Goal: Task Accomplishment & Management: Manage account settings

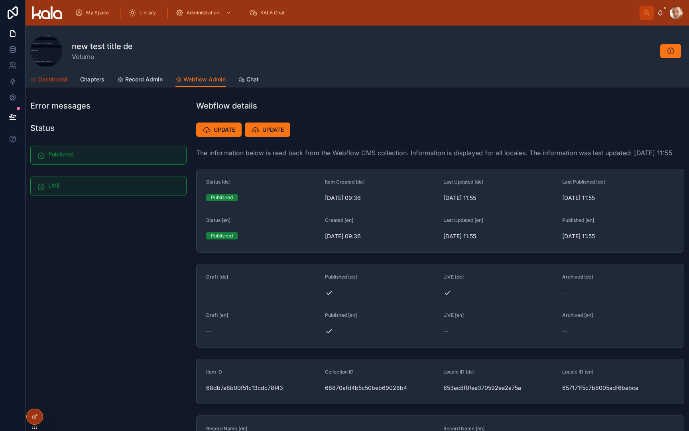
click at [47, 81] on span "Dashboard" at bounding box center [52, 79] width 29 height 8
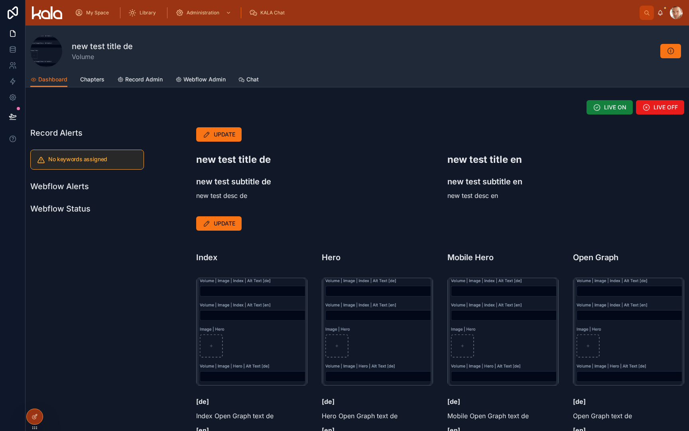
click at [607, 111] on button "LIVE ON" at bounding box center [609, 107] width 46 height 14
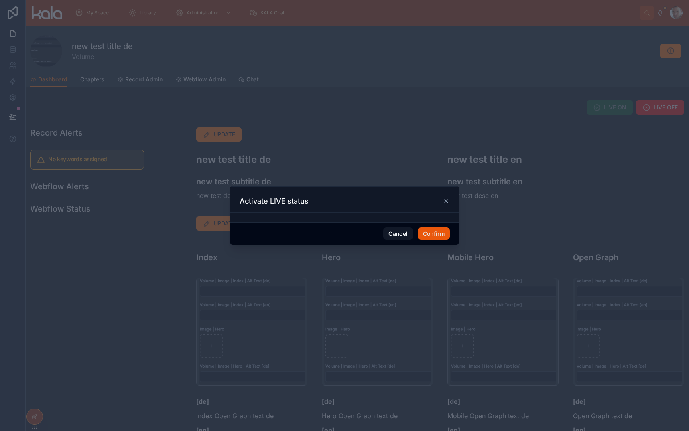
click at [443, 232] on button "Confirm" at bounding box center [434, 233] width 32 height 13
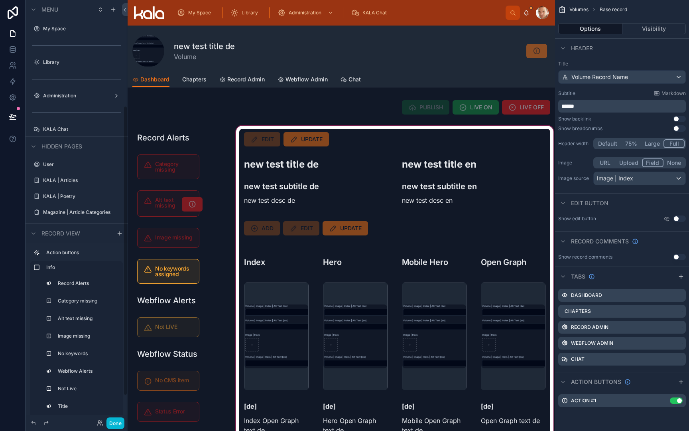
scroll to position [153, 0]
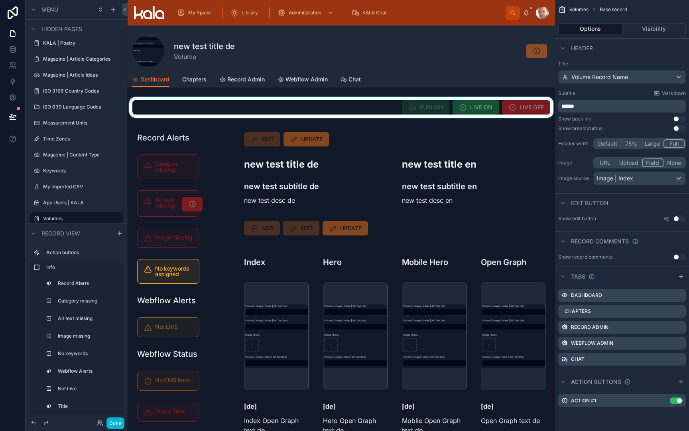
click at [487, 112] on div at bounding box center [341, 107] width 427 height 21
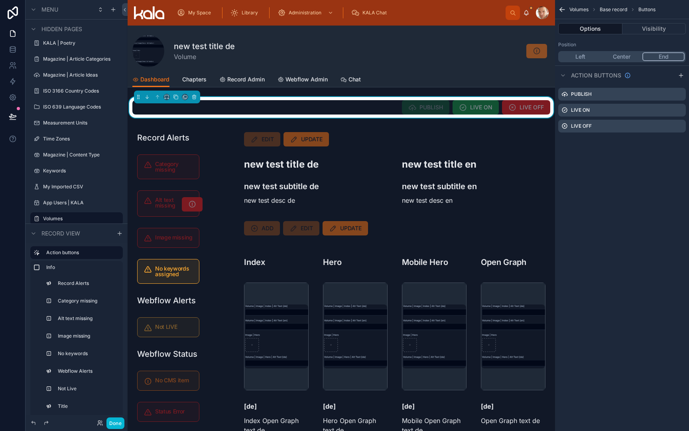
click at [487, 112] on span "LIVE ON" at bounding box center [476, 107] width 46 height 14
click at [679, 110] on icon "scrollable content" at bounding box center [679, 110] width 6 height 6
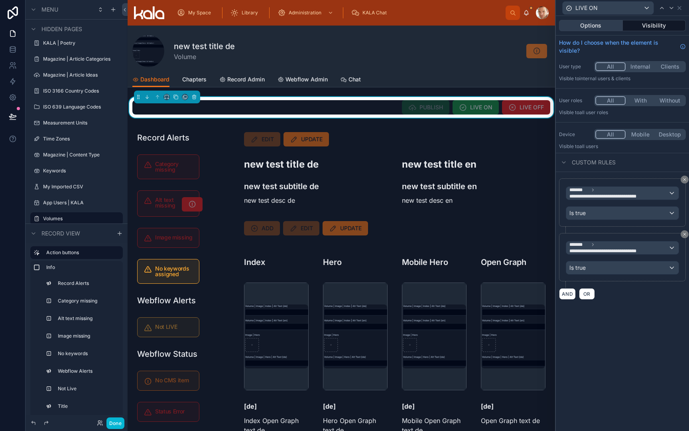
click at [602, 27] on button "Options" at bounding box center [591, 25] width 64 height 11
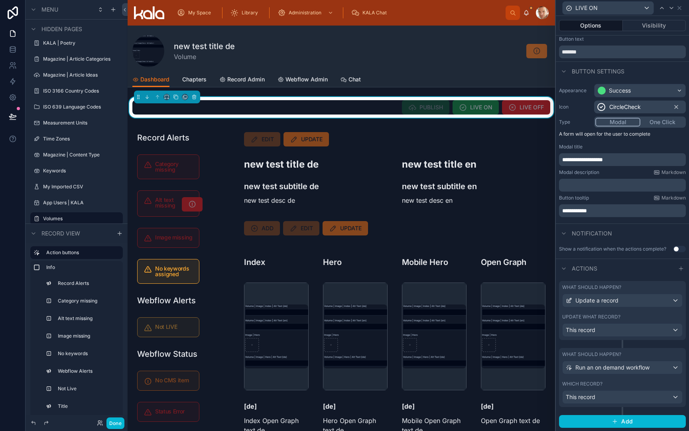
scroll to position [18, 0]
click at [591, 309] on div "What should happen? Update a record Update what record? This record" at bounding box center [622, 310] width 127 height 59
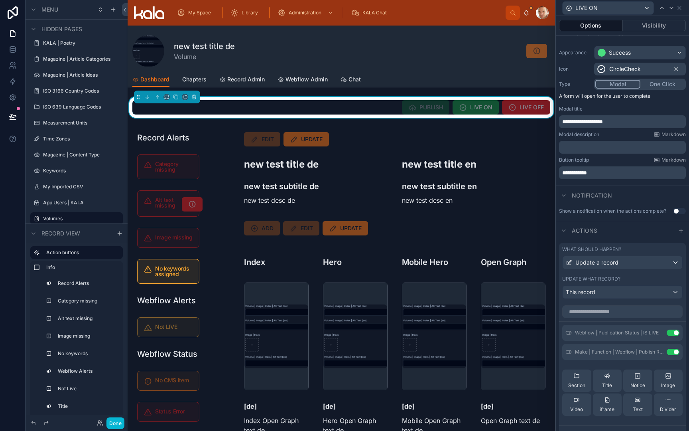
scroll to position [57, 0]
click at [670, 350] on button "Use setting" at bounding box center [673, 351] width 13 height 6
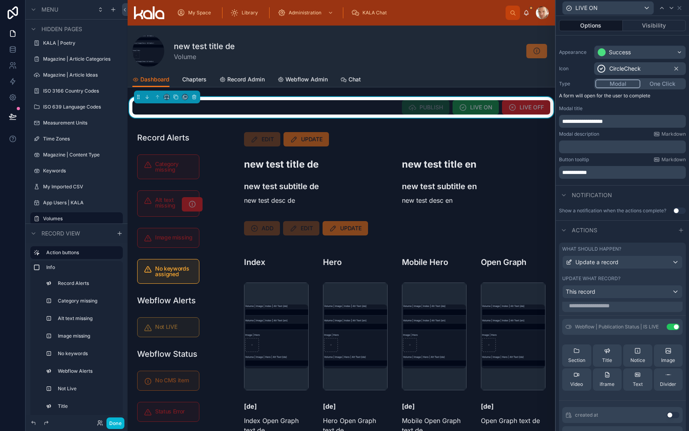
scroll to position [6, 0]
click at [628, 307] on input "text" at bounding box center [622, 304] width 120 height 13
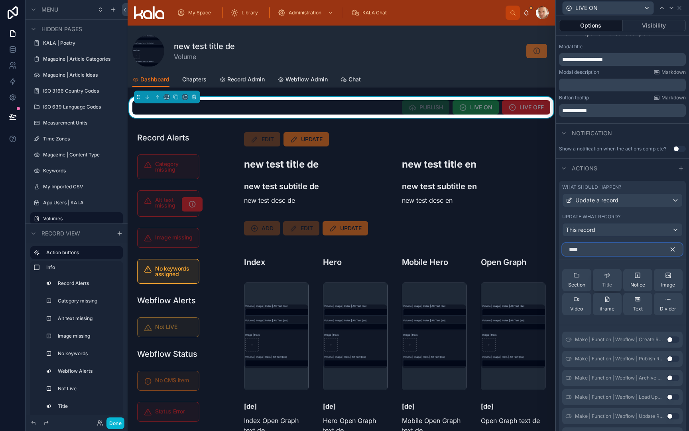
scroll to position [120, 0]
type input "****"
click at [672, 416] on button "Use setting" at bounding box center [673, 415] width 13 height 6
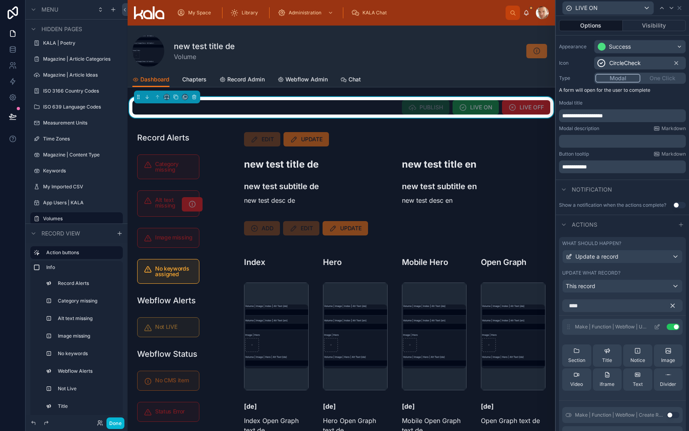
scroll to position [67, 0]
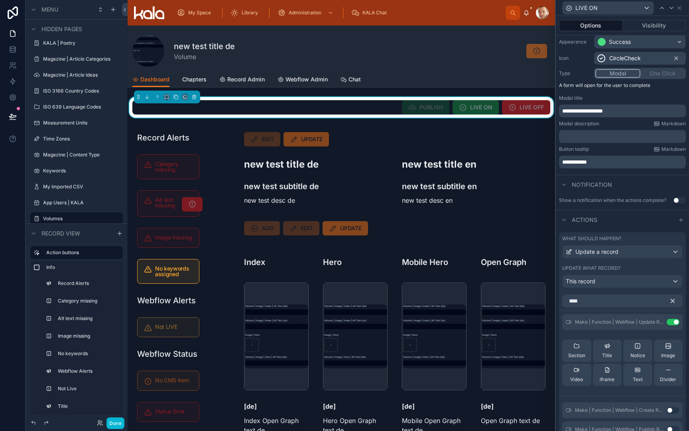
click at [671, 299] on icon "button" at bounding box center [673, 301] width 4 height 4
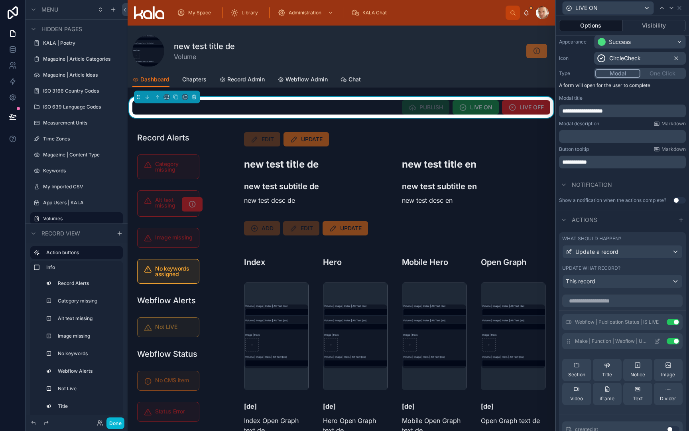
click at [656, 340] on icon at bounding box center [657, 341] width 6 height 6
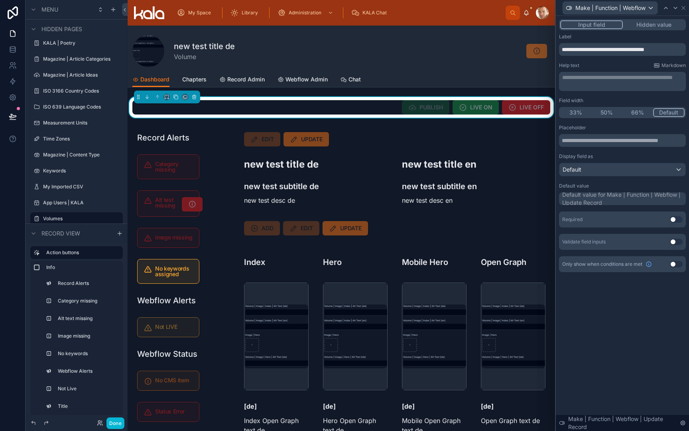
click at [658, 25] on button "Hidden value" at bounding box center [654, 24] width 62 height 9
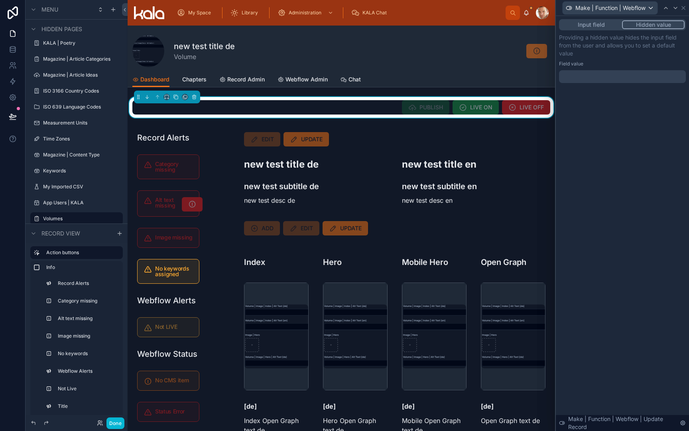
click at [574, 80] on div at bounding box center [622, 76] width 127 height 13
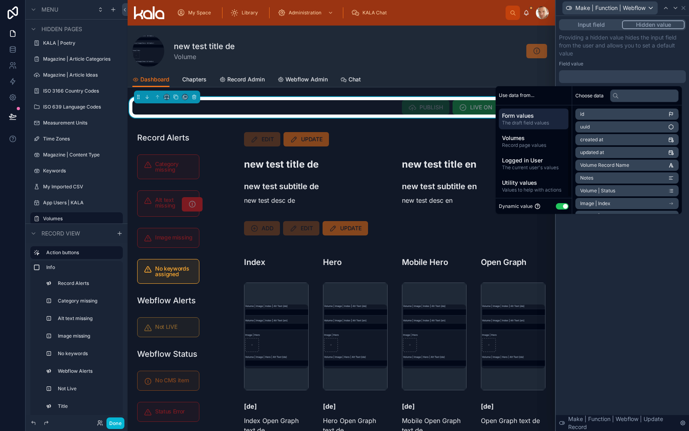
click at [557, 205] on button "Use setting" at bounding box center [562, 206] width 13 height 6
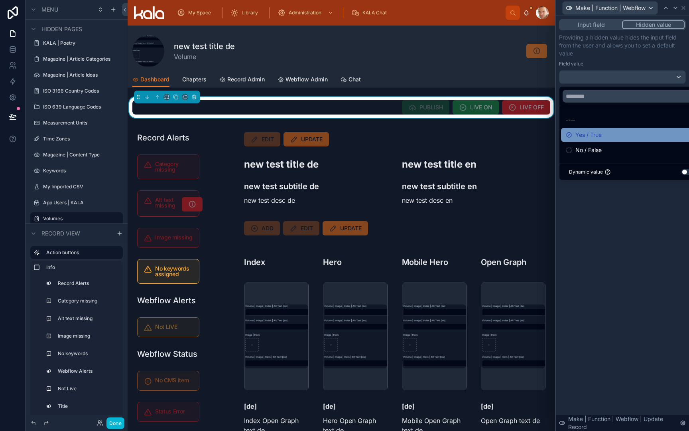
click at [579, 134] on span "Yes / True" at bounding box center [588, 135] width 26 height 10
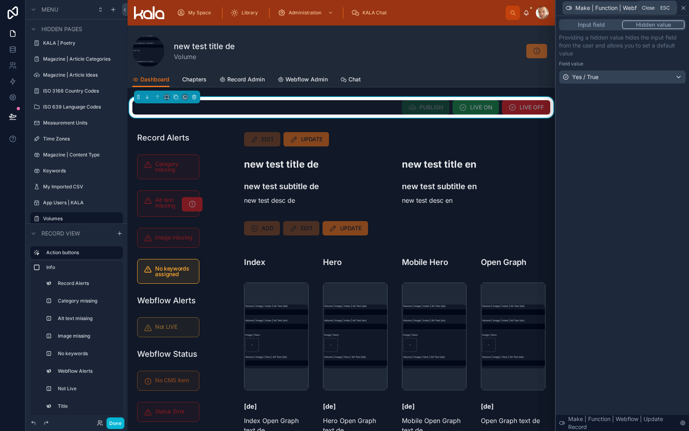
click at [684, 10] on icon at bounding box center [683, 8] width 6 height 6
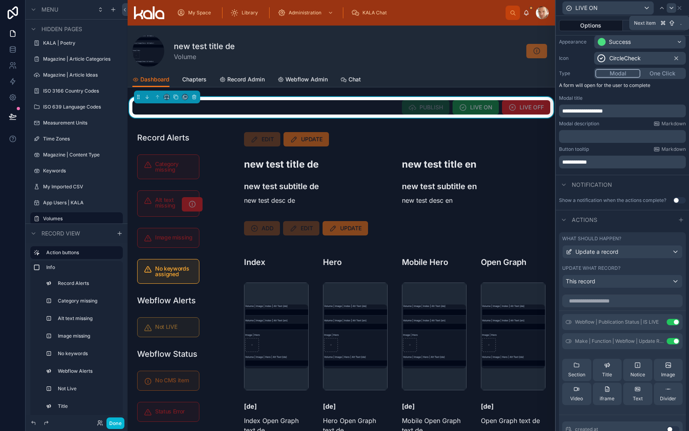
click at [670, 7] on icon at bounding box center [671, 8] width 3 height 2
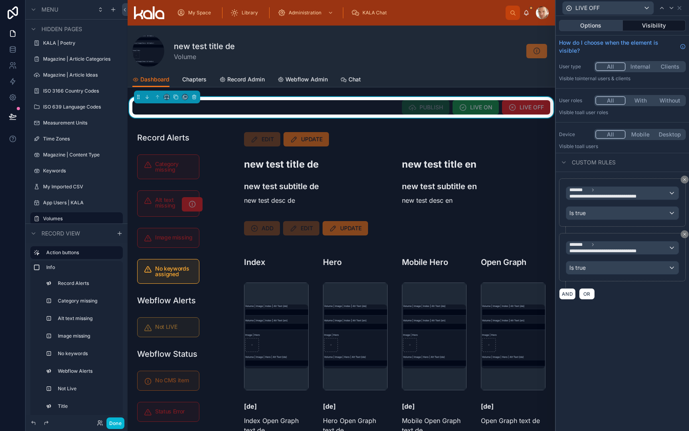
click at [592, 29] on button "Options" at bounding box center [591, 25] width 64 height 11
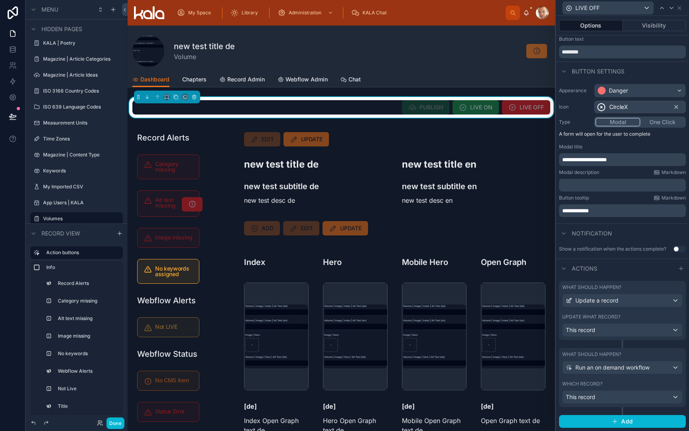
scroll to position [18, 0]
click at [613, 311] on div "What should happen? Update a record Update what record? This record" at bounding box center [622, 310] width 127 height 59
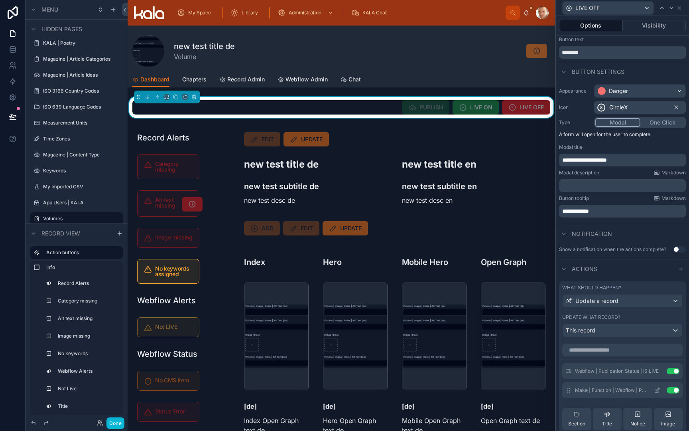
click at [669, 390] on button "Use setting" at bounding box center [673, 390] width 13 height 6
click at [631, 350] on input "text" at bounding box center [622, 349] width 120 height 13
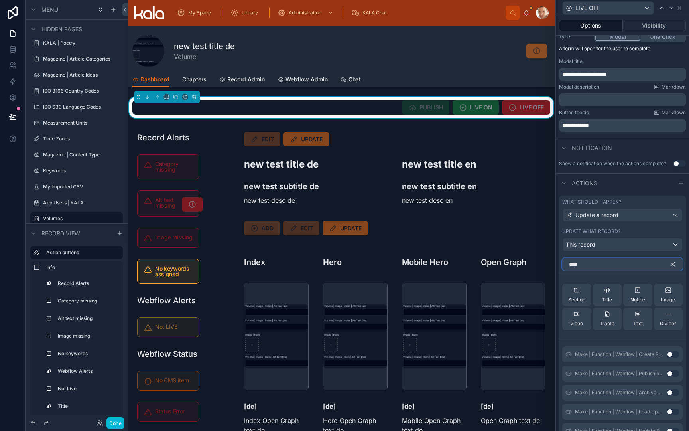
scroll to position [111, 0]
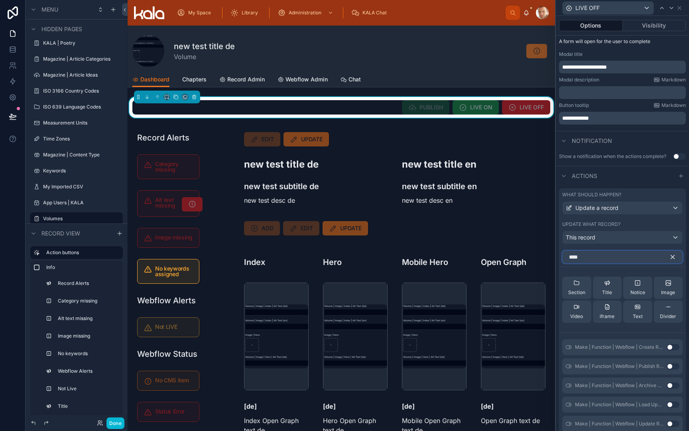
type input "****"
click at [670, 424] on button "Use setting" at bounding box center [673, 423] width 13 height 6
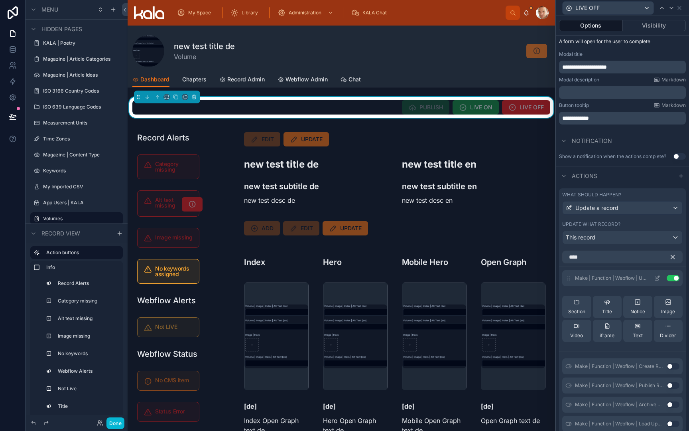
click at [658, 278] on icon at bounding box center [657, 278] width 6 height 6
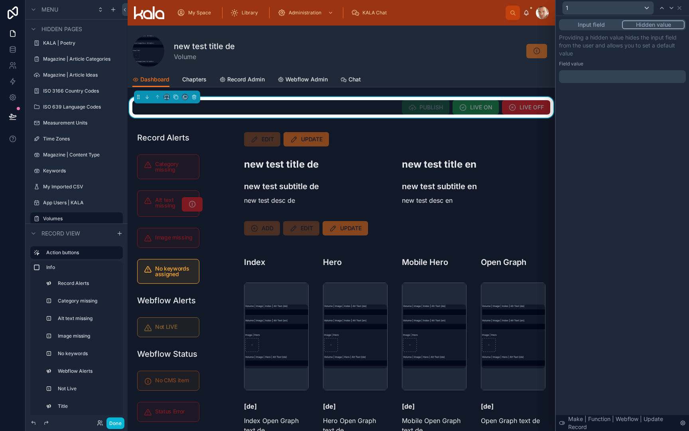
click at [663, 26] on button "Hidden value" at bounding box center [653, 24] width 63 height 9
click at [589, 76] on div at bounding box center [622, 76] width 127 height 13
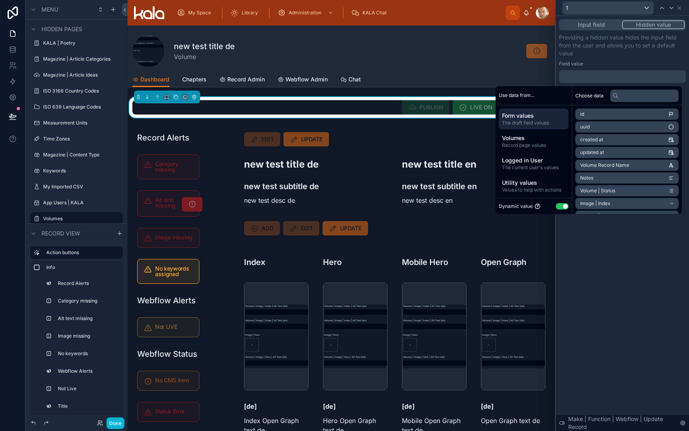
click at [556, 204] on button "Use setting" at bounding box center [562, 206] width 13 height 6
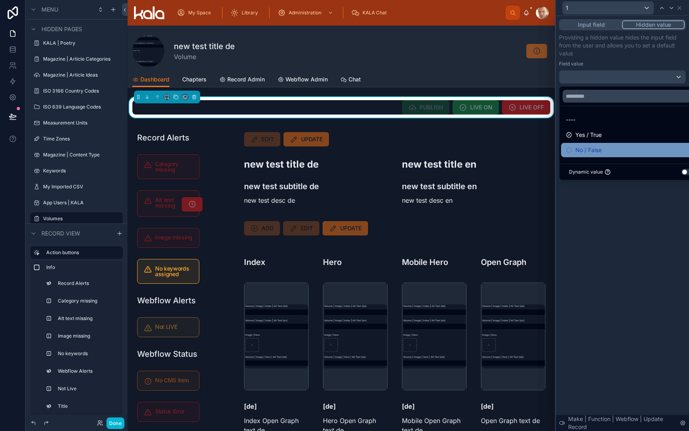
click at [587, 149] on span "No / False" at bounding box center [588, 150] width 26 height 10
click at [680, 9] on icon at bounding box center [679, 8] width 6 height 6
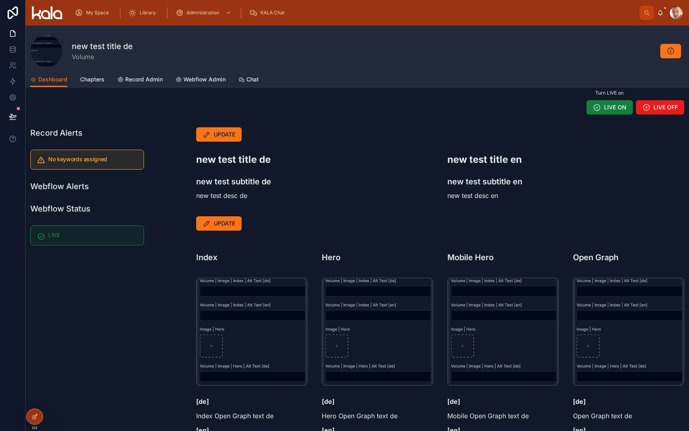
click at [605, 109] on span "LIVE ON" at bounding box center [615, 107] width 22 height 8
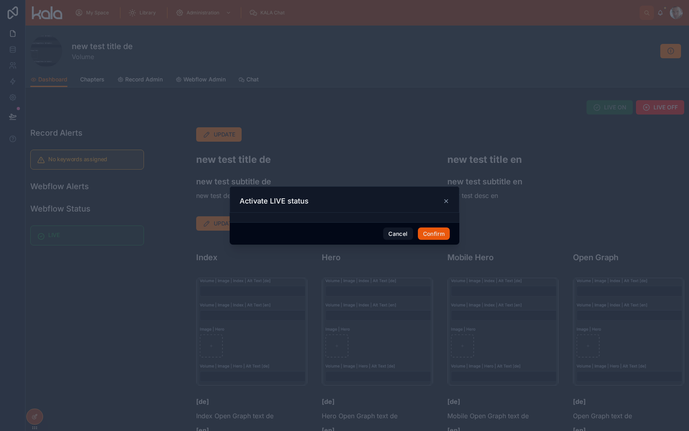
click at [437, 234] on button "Confirm" at bounding box center [434, 233] width 32 height 13
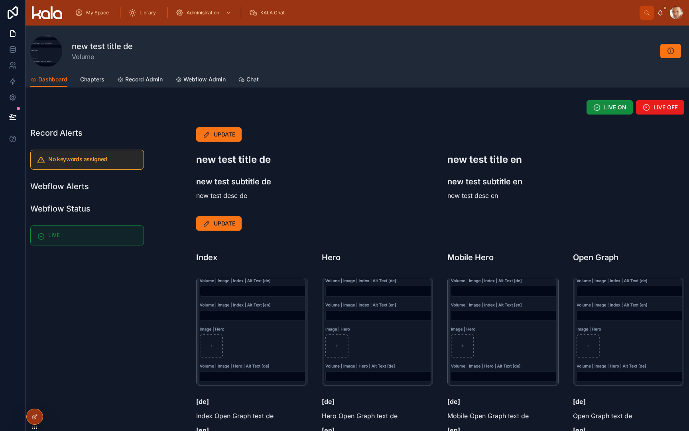
scroll to position [0, 0]
click at [205, 78] on span "Webflow Admin" at bounding box center [204, 79] width 42 height 8
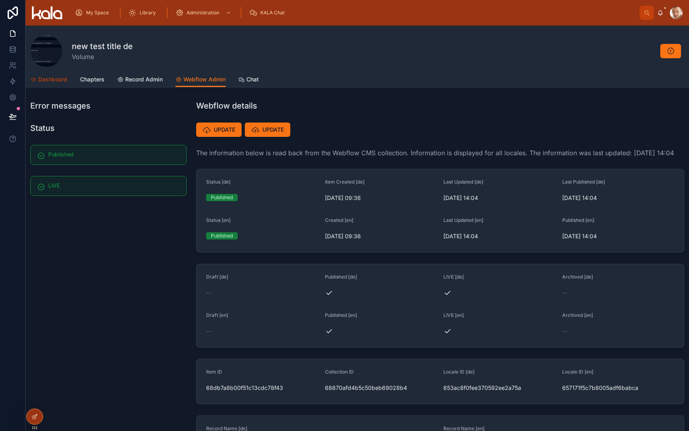
click at [52, 79] on span "Dashboard" at bounding box center [52, 79] width 29 height 8
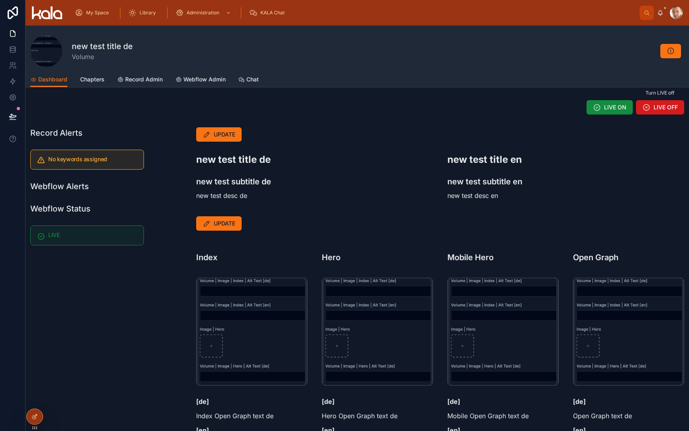
click at [661, 111] on button "LIVE OFF" at bounding box center [660, 107] width 48 height 14
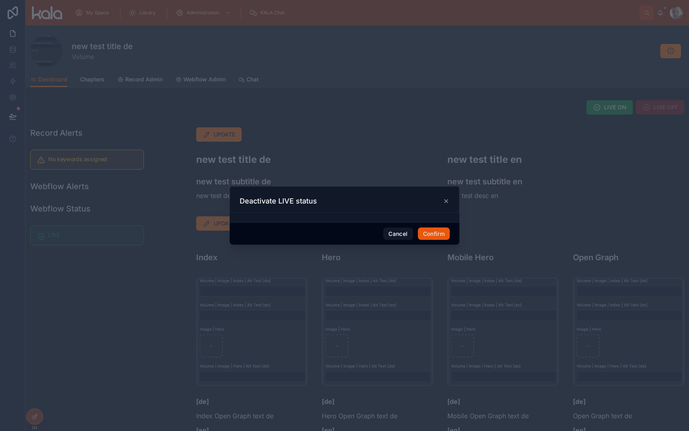
click at [439, 233] on button "Confirm" at bounding box center [434, 233] width 32 height 13
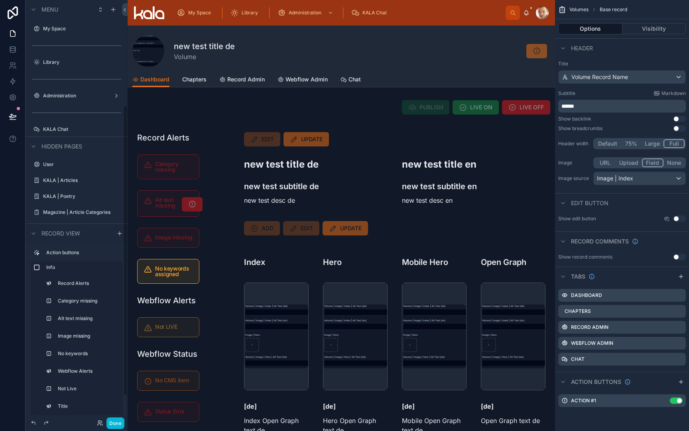
scroll to position [153, 0]
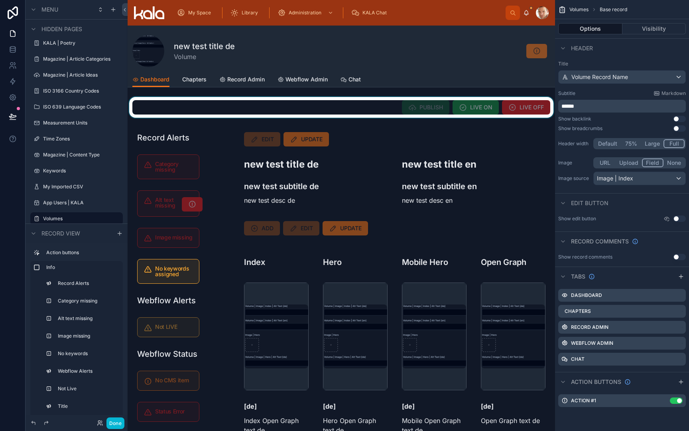
click at [544, 105] on div at bounding box center [341, 107] width 427 height 21
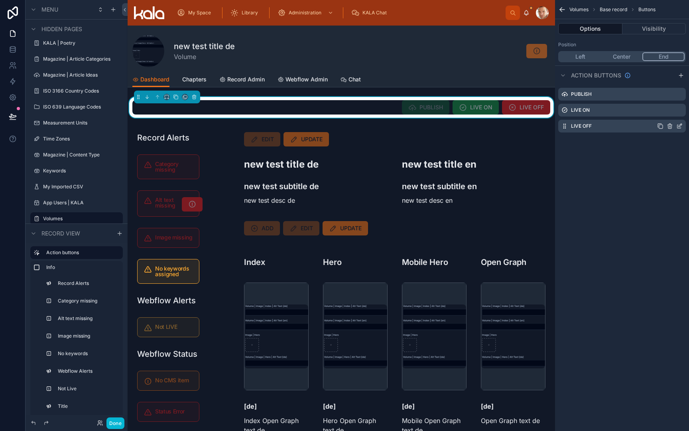
click at [679, 128] on icon "scrollable content" at bounding box center [679, 126] width 6 height 6
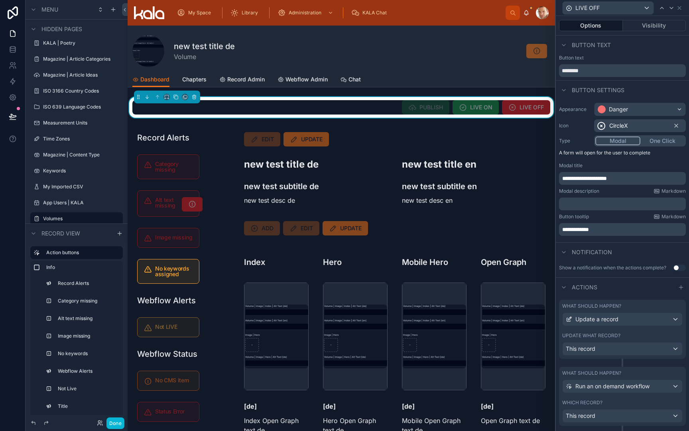
click at [597, 336] on label "Update what record?" at bounding box center [591, 335] width 58 height 6
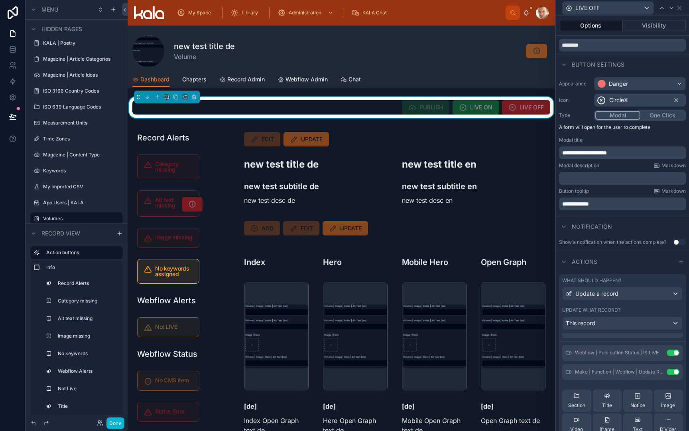
scroll to position [12, 0]
click at [657, 352] on icon at bounding box center [657, 351] width 6 height 6
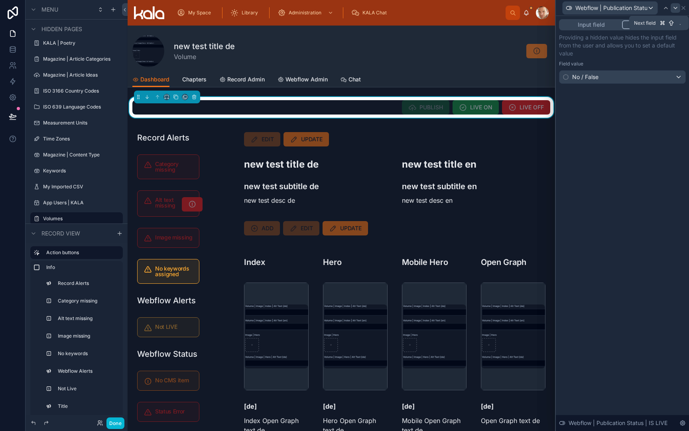
click at [674, 8] on icon at bounding box center [675, 8] width 6 height 6
click at [655, 72] on div "No / False" at bounding box center [622, 77] width 126 height 13
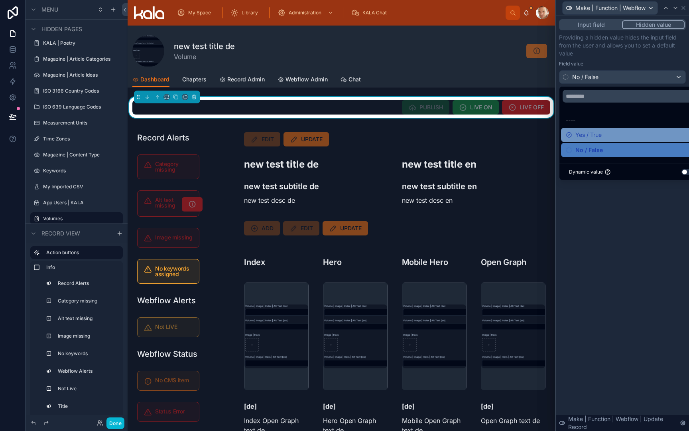
click at [620, 137] on div "Yes / True" at bounding box center [632, 135] width 132 height 10
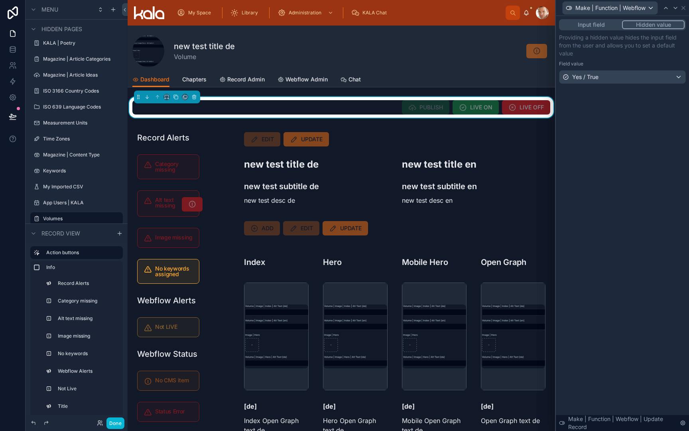
click at [628, 257] on div "Input field Hidden value Providing a hidden value hides the input field from th…" at bounding box center [622, 223] width 133 height 415
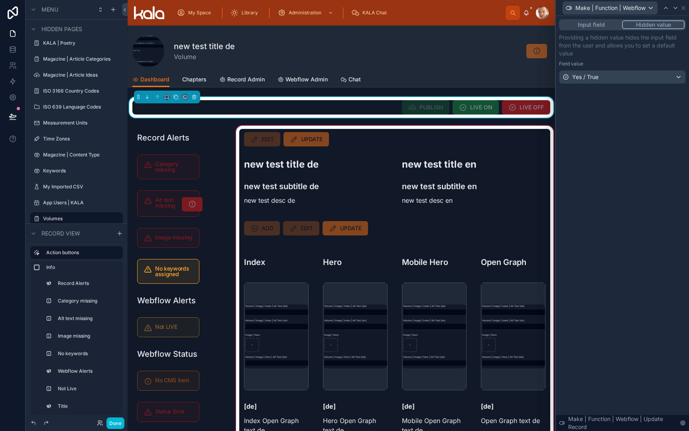
click at [469, 218] on div at bounding box center [394, 346] width 321 height 444
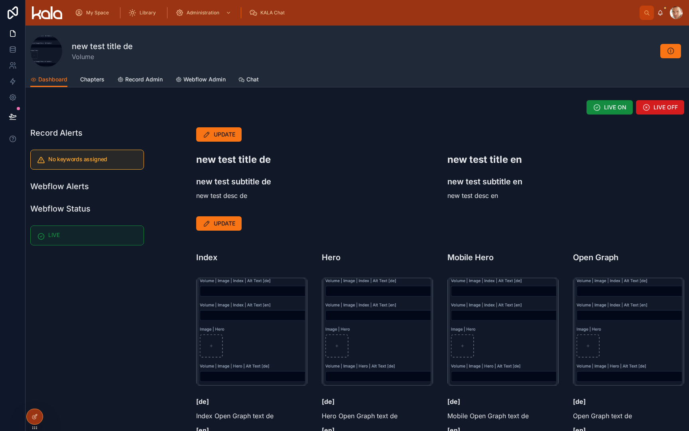
click at [651, 111] on button "LIVE OFF" at bounding box center [660, 107] width 48 height 14
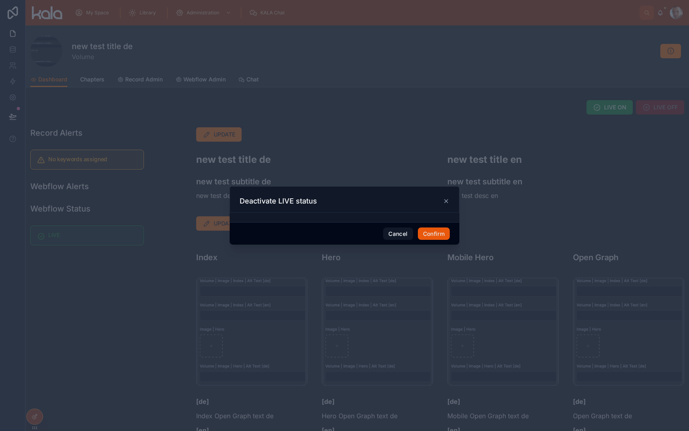
click at [429, 234] on button "Confirm" at bounding box center [434, 233] width 32 height 13
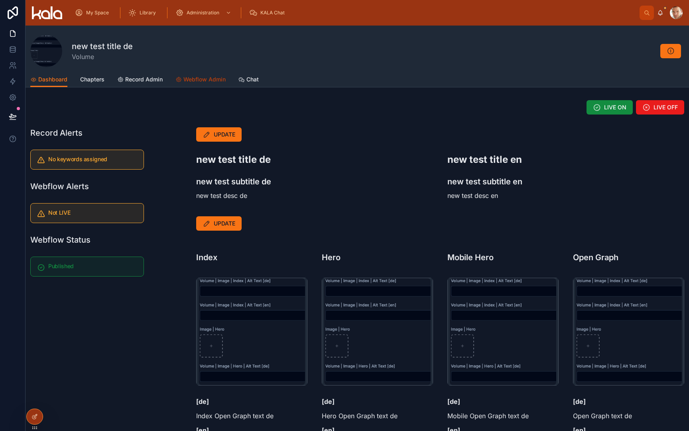
click at [207, 79] on span "Webflow Admin" at bounding box center [204, 79] width 42 height 8
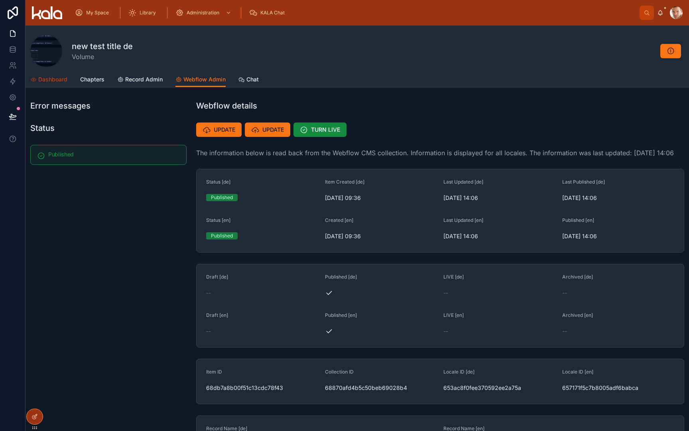
click at [47, 81] on span "Dashboard" at bounding box center [52, 79] width 29 height 8
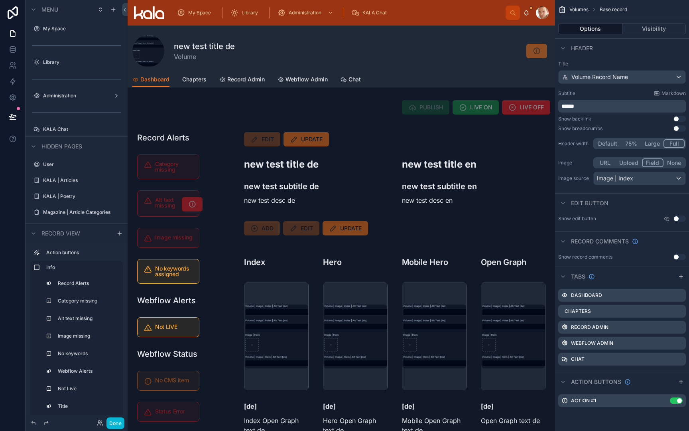
scroll to position [153, 0]
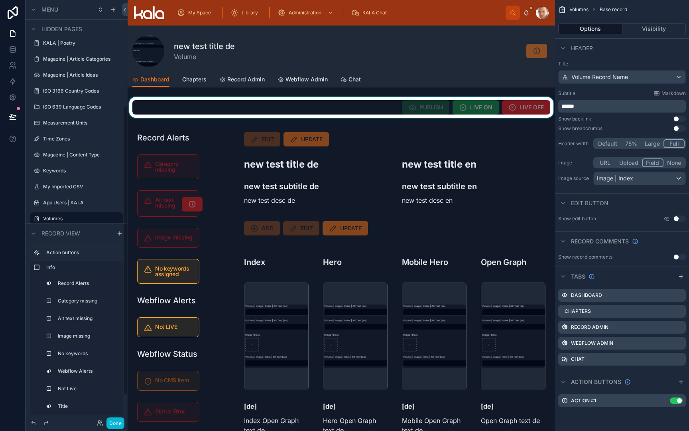
click at [537, 113] on div at bounding box center [341, 107] width 427 height 21
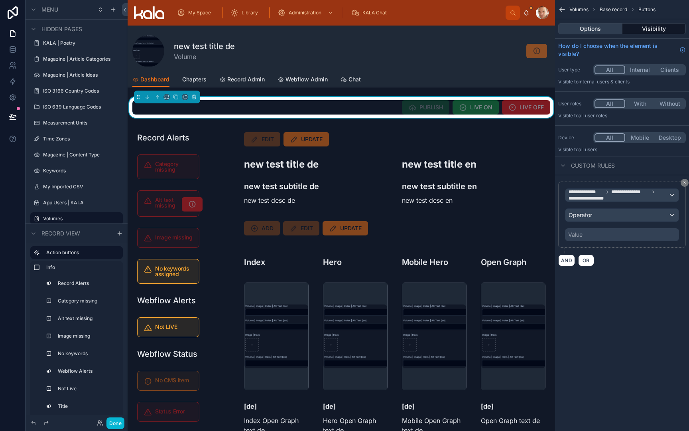
click at [607, 28] on button "Options" at bounding box center [590, 28] width 64 height 11
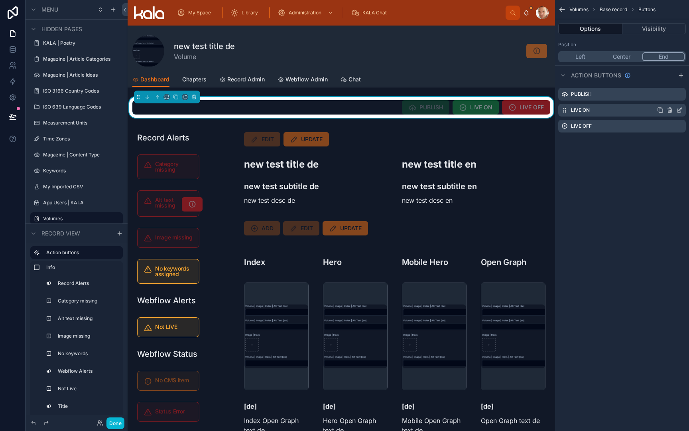
click at [679, 110] on icon "scrollable content" at bounding box center [679, 110] width 6 height 6
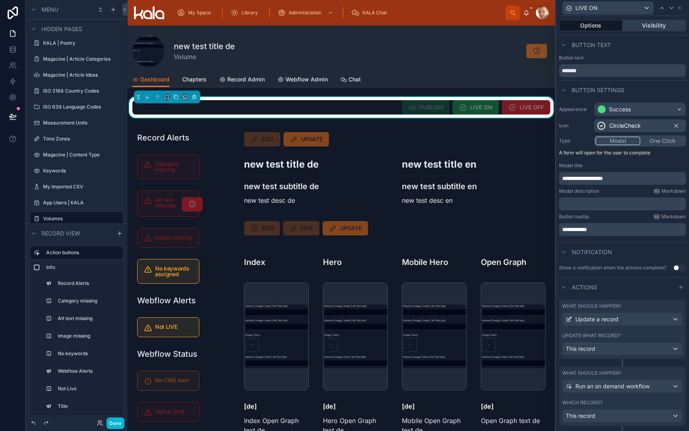
click at [659, 30] on button "Visibility" at bounding box center [654, 25] width 63 height 11
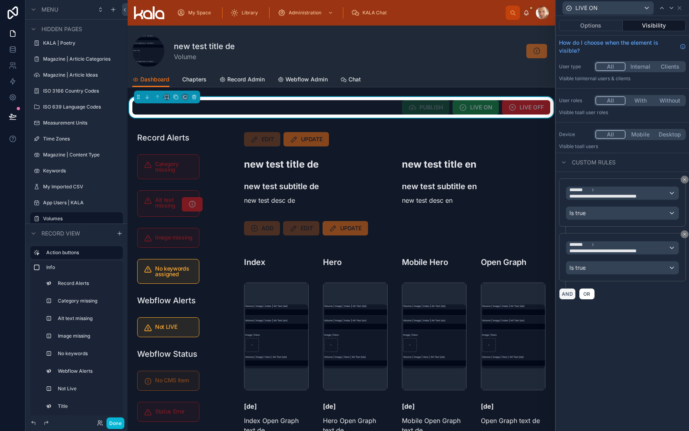
click at [564, 293] on button "AND" at bounding box center [567, 294] width 17 height 12
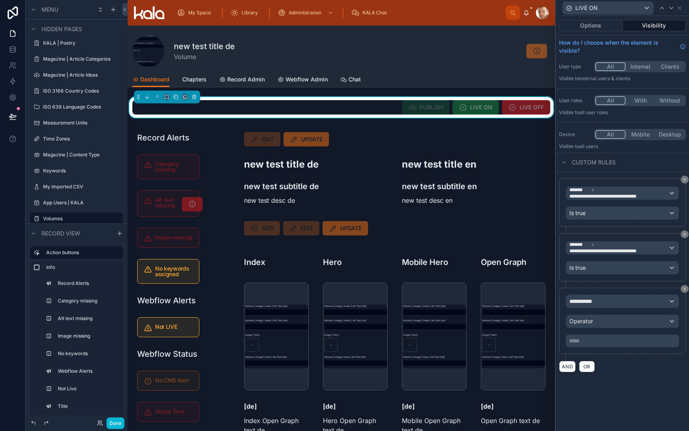
click at [590, 301] on span "**********" at bounding box center [584, 301] width 30 height 8
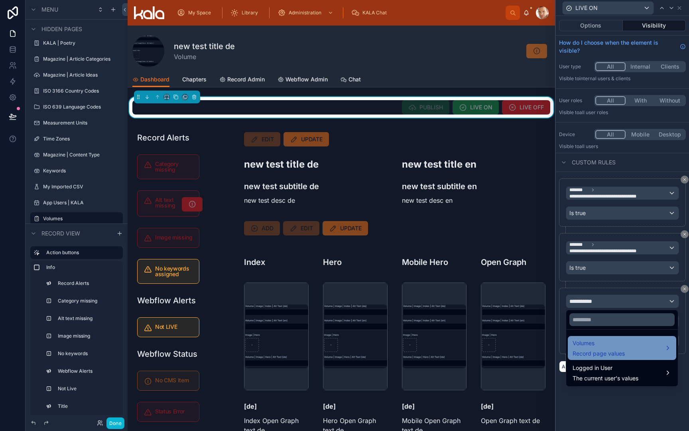
click at [585, 349] on span "Record page values" at bounding box center [599, 353] width 52 height 8
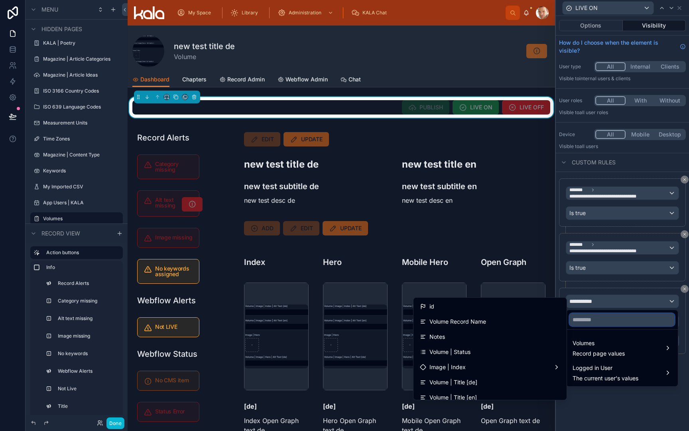
click at [594, 319] on input "text" at bounding box center [621, 319] width 105 height 13
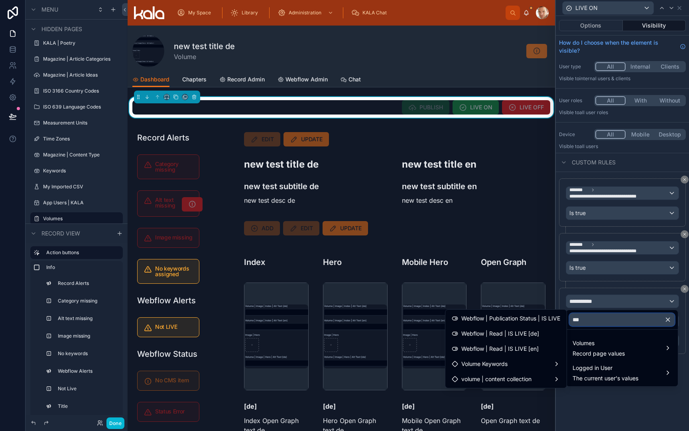
type input "****"
click at [541, 336] on div "Webflow | Read | IS LIVE [de]" at bounding box center [506, 334] width 108 height 10
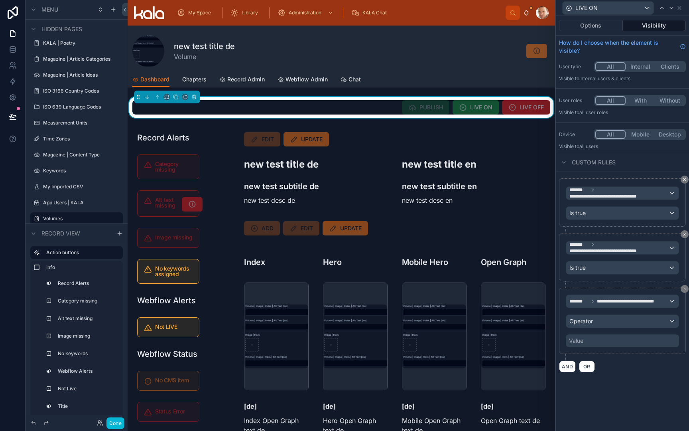
click at [593, 322] on div "Operator" at bounding box center [622, 321] width 112 height 13
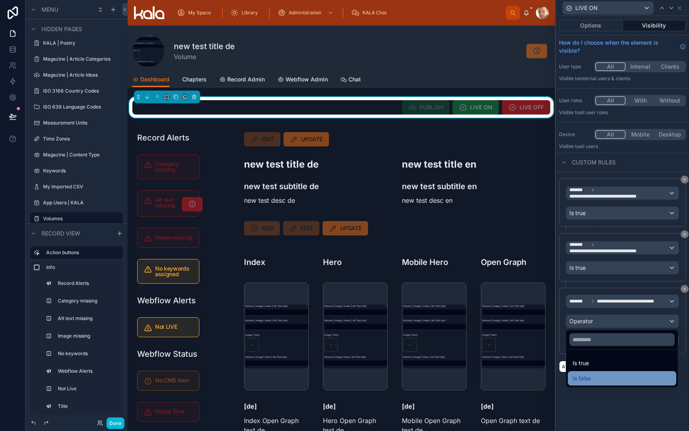
click at [592, 375] on div "Is false" at bounding box center [622, 378] width 99 height 10
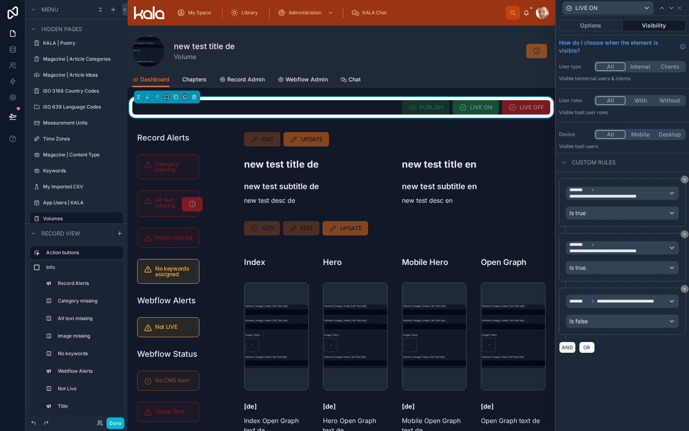
click at [569, 346] on button "AND" at bounding box center [567, 347] width 17 height 12
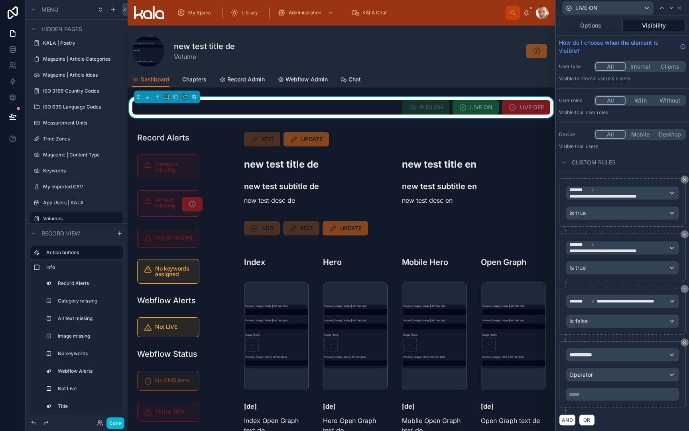
click at [589, 352] on span "**********" at bounding box center [584, 354] width 30 height 8
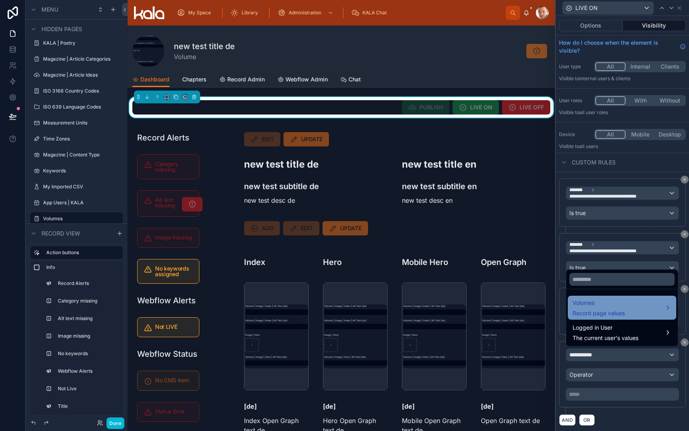
click at [596, 310] on span "Record page values" at bounding box center [599, 313] width 52 height 8
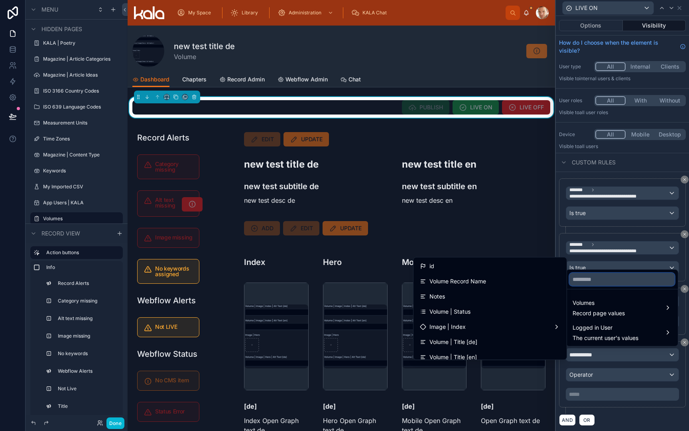
click at [604, 283] on input "text" at bounding box center [621, 279] width 105 height 13
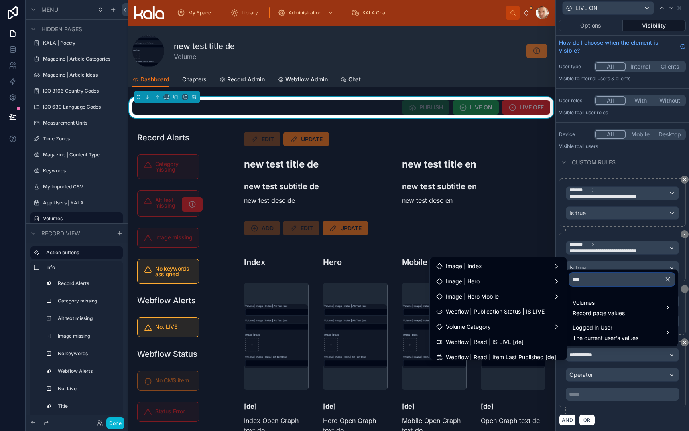
type input "****"
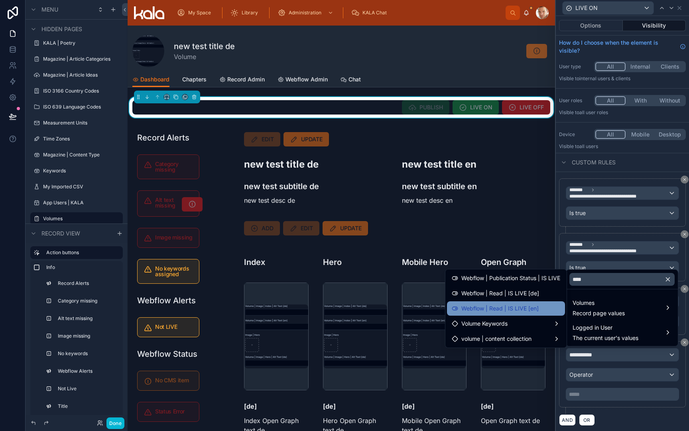
click at [534, 311] on span "Webflow | Read | IS LIVE [en]" at bounding box center [499, 308] width 77 height 10
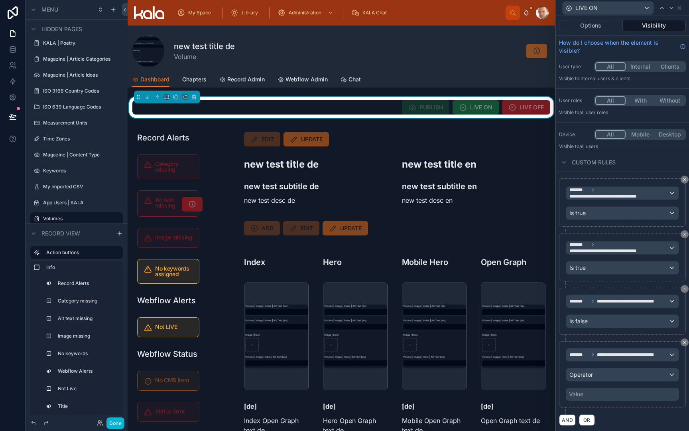
click at [591, 376] on span "Operator" at bounding box center [581, 374] width 24 height 7
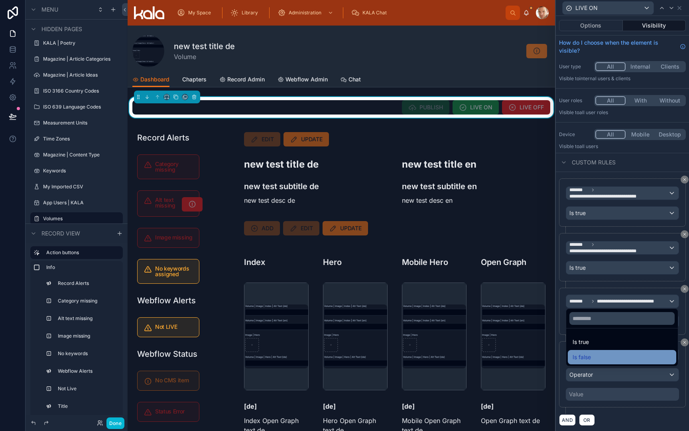
click at [591, 358] on div "Is false" at bounding box center [622, 357] width 99 height 10
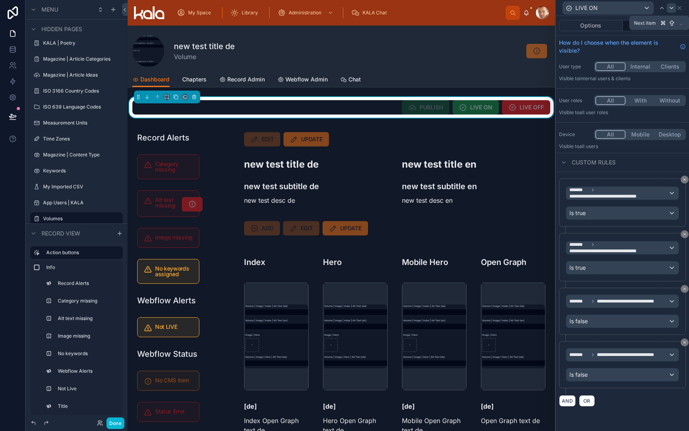
click at [671, 7] on icon at bounding box center [671, 8] width 6 height 6
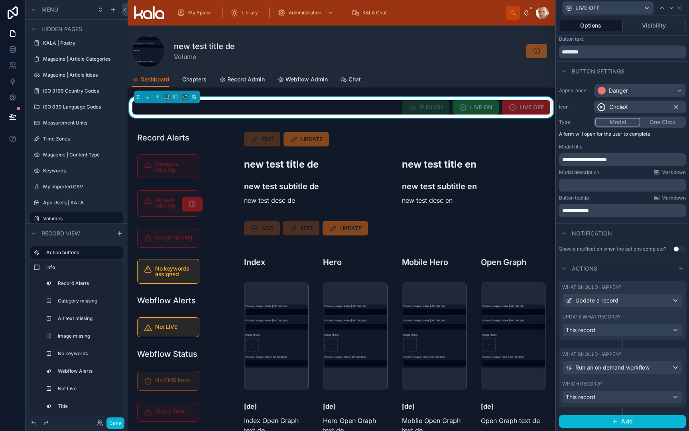
scroll to position [18, 0]
click at [662, 29] on button "Visibility" at bounding box center [654, 25] width 63 height 11
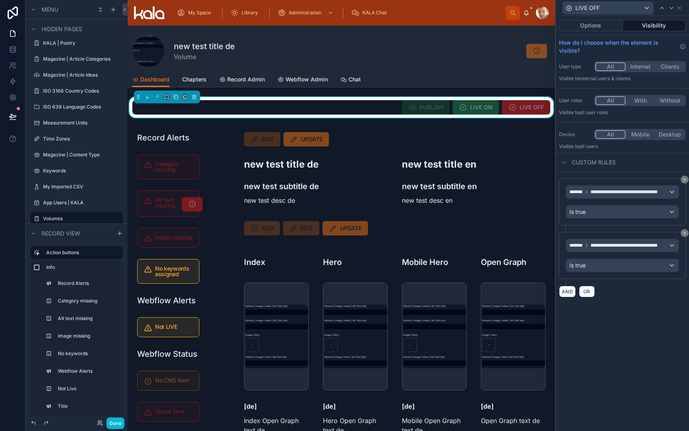
scroll to position [0, 0]
click at [567, 294] on button "AND" at bounding box center [567, 294] width 17 height 12
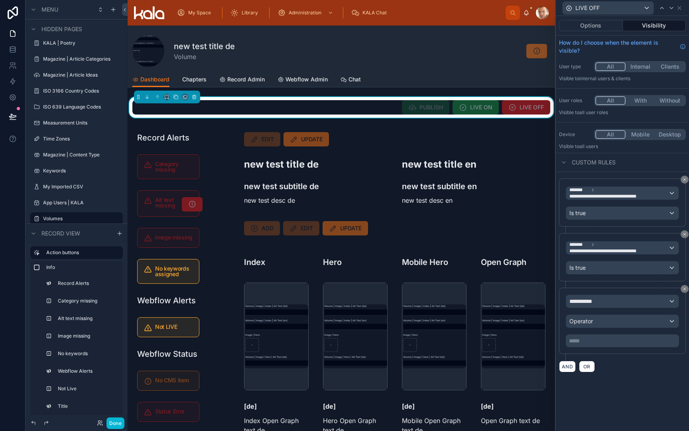
click at [606, 304] on div "**********" at bounding box center [622, 301] width 112 height 13
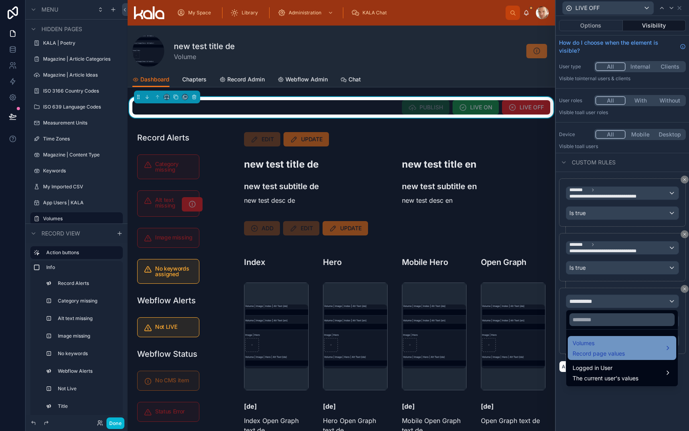
click at [595, 350] on span "Record page values" at bounding box center [599, 353] width 52 height 8
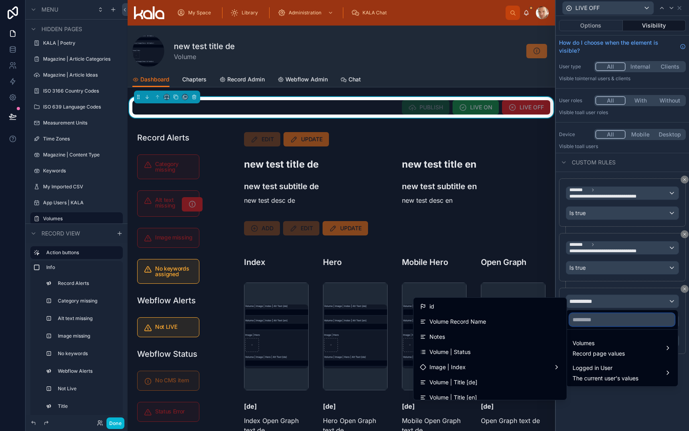
click at [600, 322] on input "text" at bounding box center [621, 319] width 105 height 13
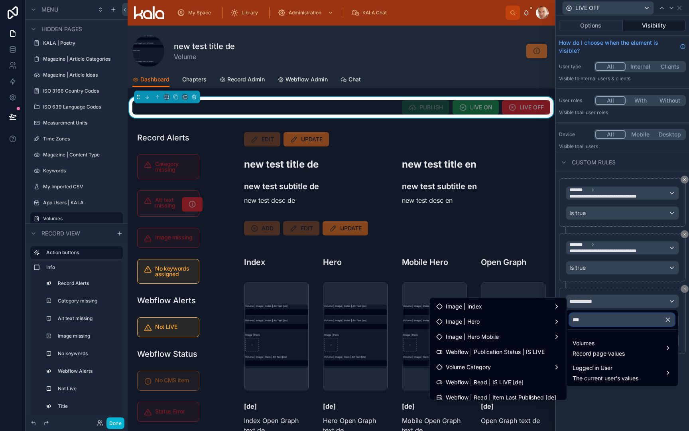
type input "****"
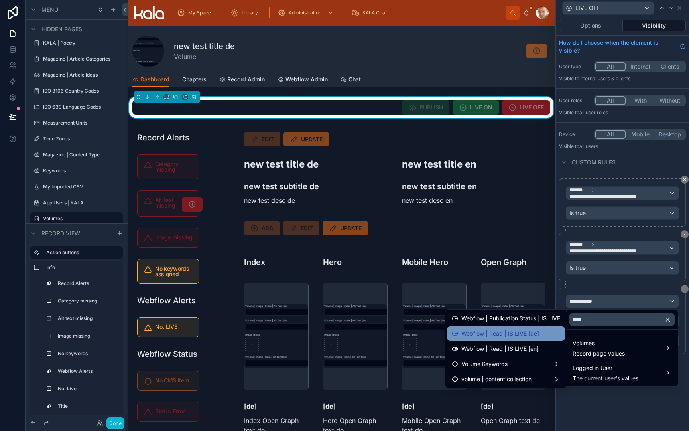
click at [555, 331] on div "Webflow | Read | IS LIVE [de]" at bounding box center [506, 334] width 108 height 10
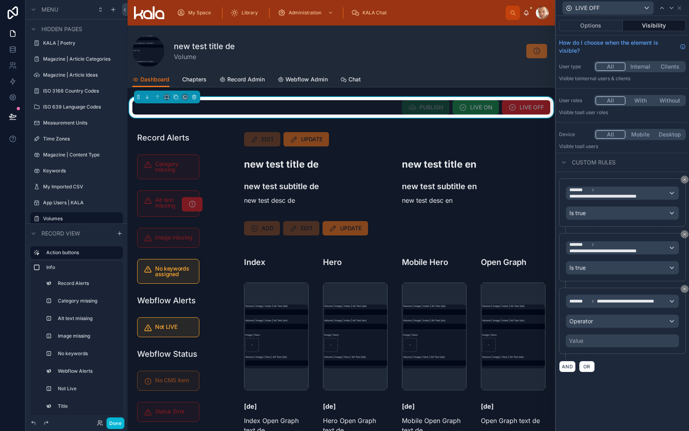
click at [599, 322] on div "Operator" at bounding box center [622, 321] width 112 height 13
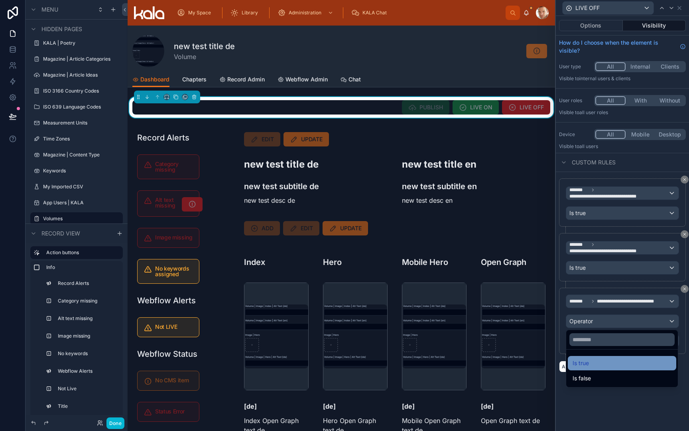
click at [593, 362] on div "Is true" at bounding box center [622, 363] width 99 height 10
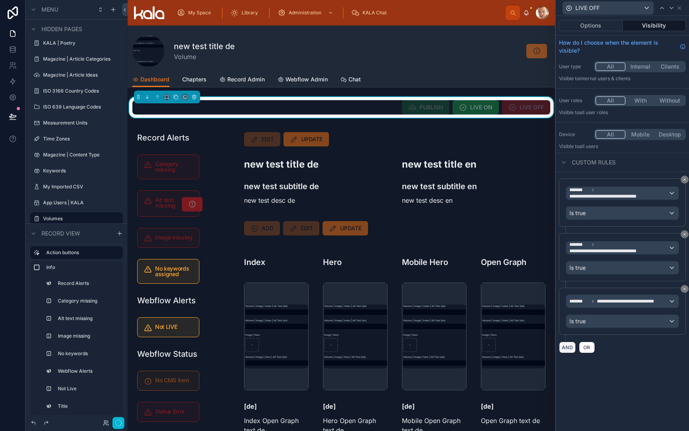
click at [567, 348] on button "AND" at bounding box center [567, 347] width 17 height 12
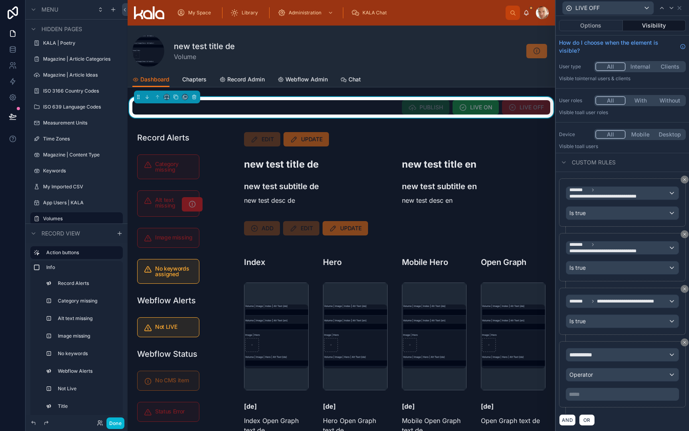
click at [594, 354] on span "**********" at bounding box center [584, 354] width 30 height 8
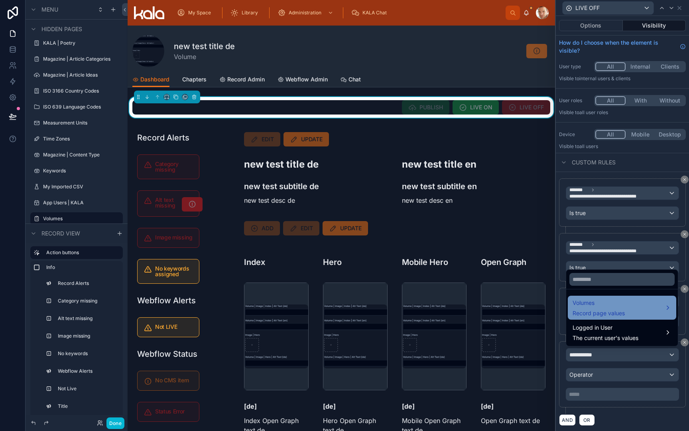
click at [590, 305] on span "Volumes" at bounding box center [599, 303] width 52 height 10
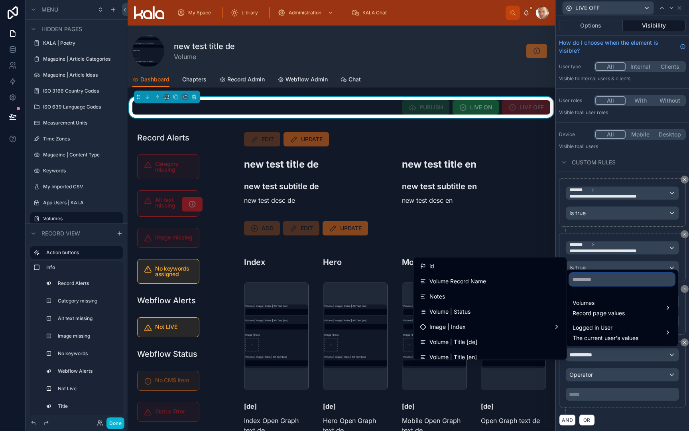
click at [602, 281] on input "text" at bounding box center [621, 279] width 105 height 13
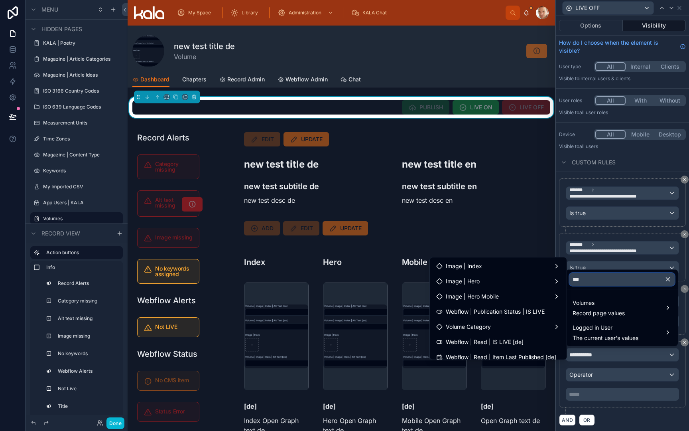
type input "****"
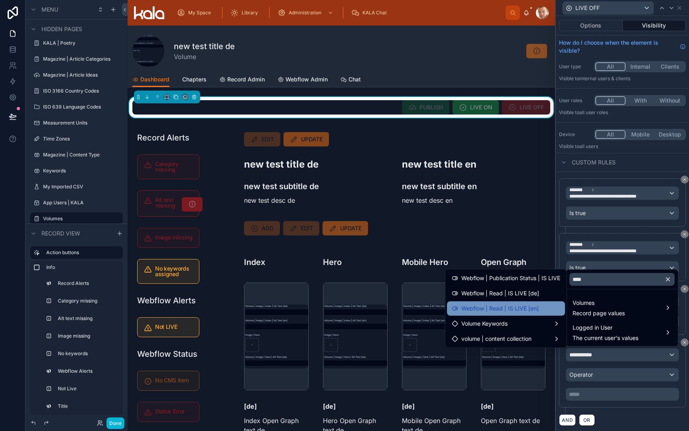
click at [535, 310] on span "Webflow | Read | IS LIVE [en]" at bounding box center [499, 308] width 77 height 10
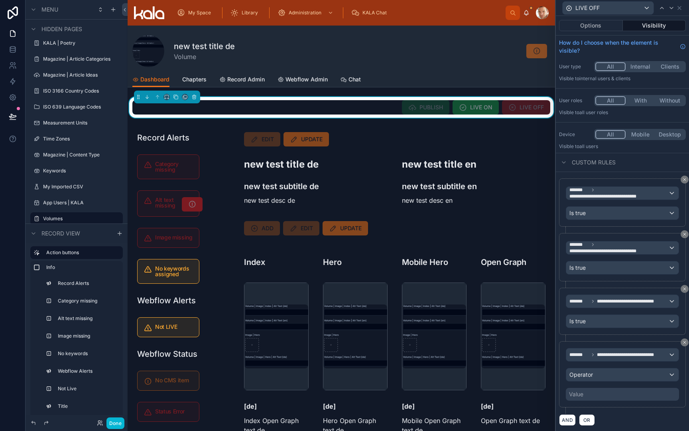
click at [594, 371] on div "Operator" at bounding box center [622, 374] width 112 height 13
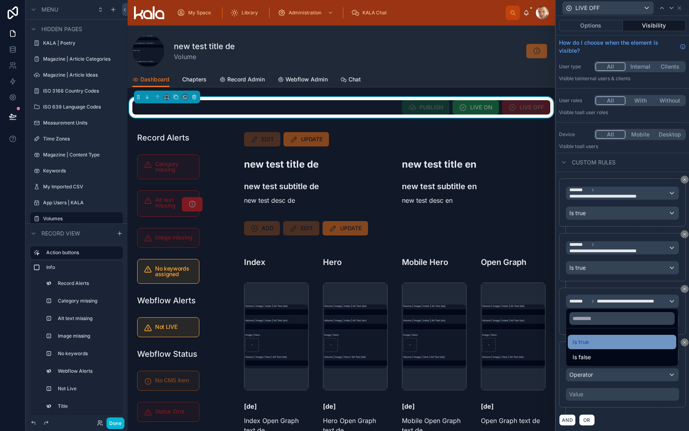
click at [597, 343] on div "Is true" at bounding box center [622, 342] width 99 height 10
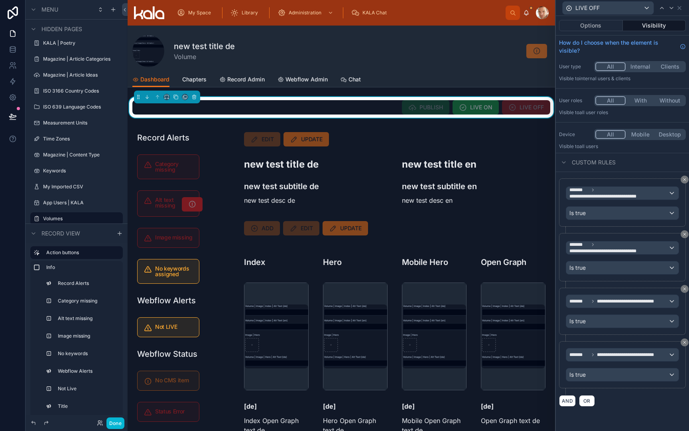
click at [618, 409] on div "**********" at bounding box center [622, 292] width 133 height 241
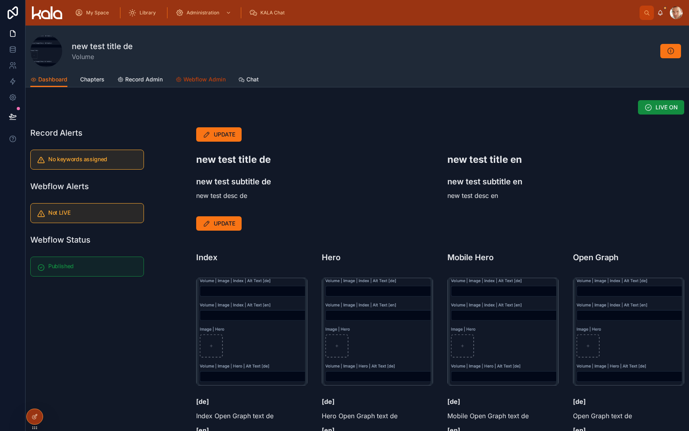
click at [210, 77] on span "Webflow Admin" at bounding box center [204, 79] width 42 height 8
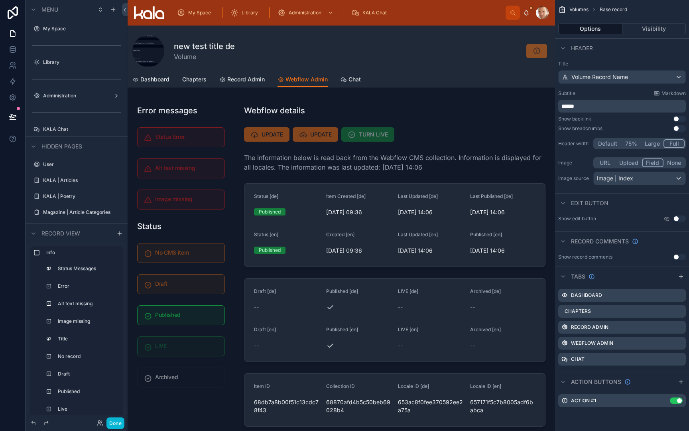
scroll to position [153, 0]
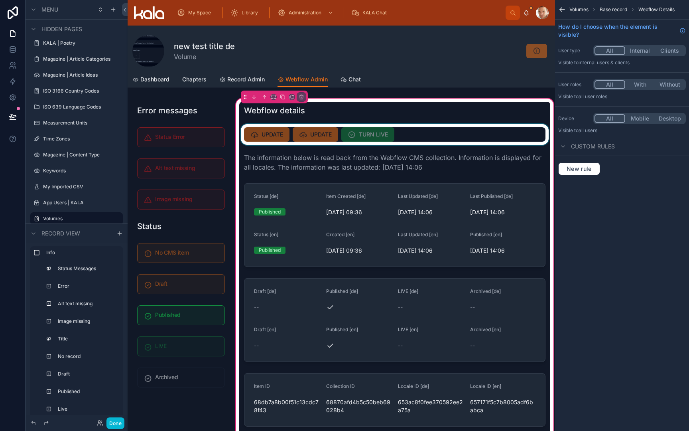
click at [408, 138] on div at bounding box center [394, 134] width 311 height 21
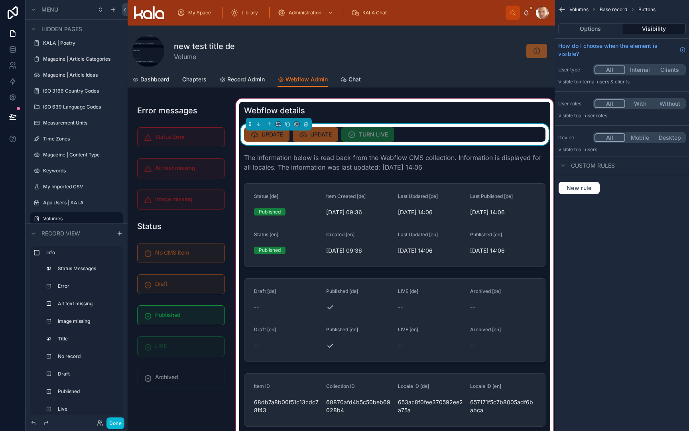
click at [408, 138] on div "UPDATE UPDATE TURN LIVE" at bounding box center [394, 134] width 301 height 14
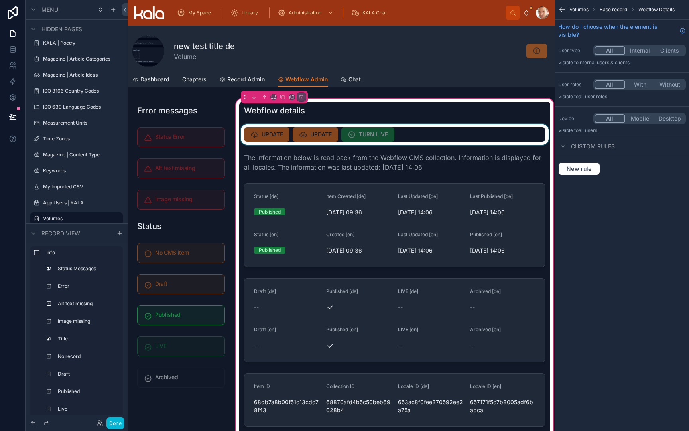
click at [408, 138] on div at bounding box center [394, 134] width 311 height 21
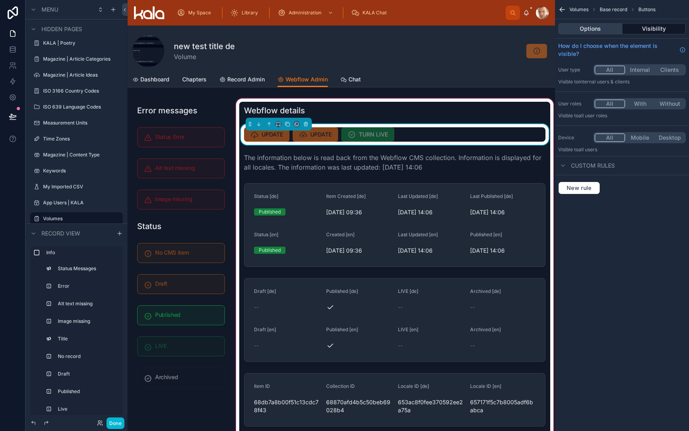
click at [595, 28] on button "Options" at bounding box center [590, 28] width 64 height 11
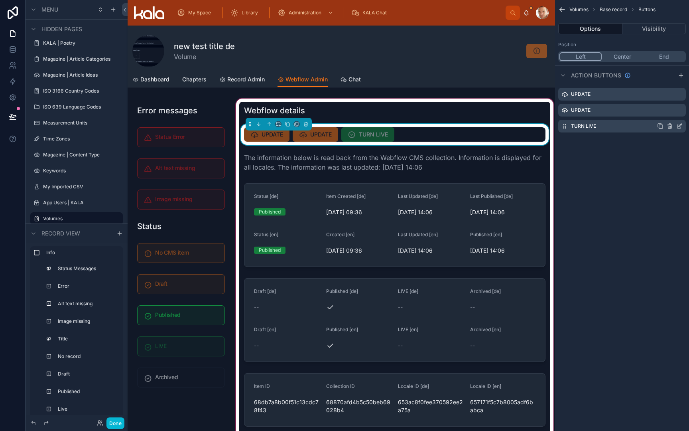
click at [678, 126] on icon "scrollable content" at bounding box center [679, 126] width 6 height 6
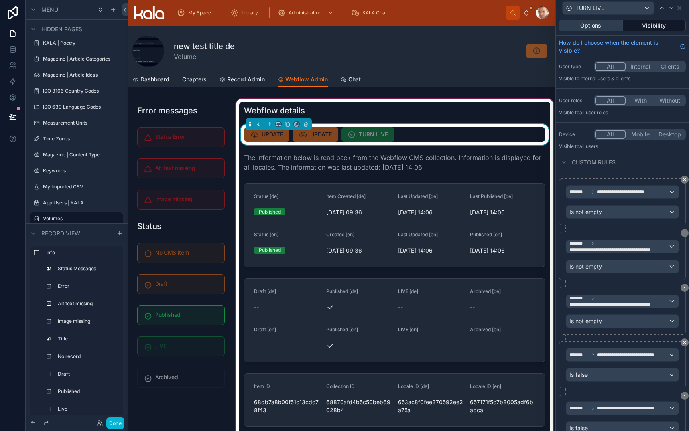
click at [596, 23] on button "Options" at bounding box center [591, 25] width 64 height 11
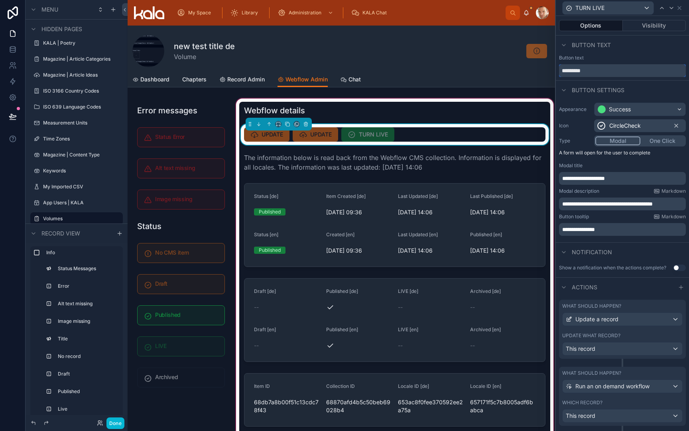
click at [575, 66] on input "*********" at bounding box center [622, 70] width 127 height 13
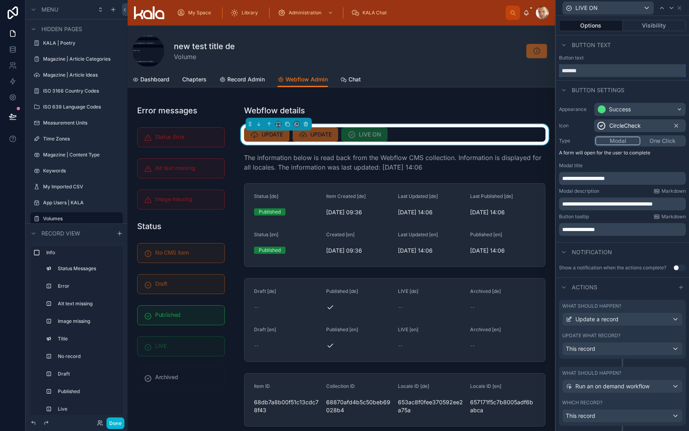
scroll to position [1, 0]
type input "*******"
click at [586, 228] on span "**********" at bounding box center [578, 229] width 33 height 6
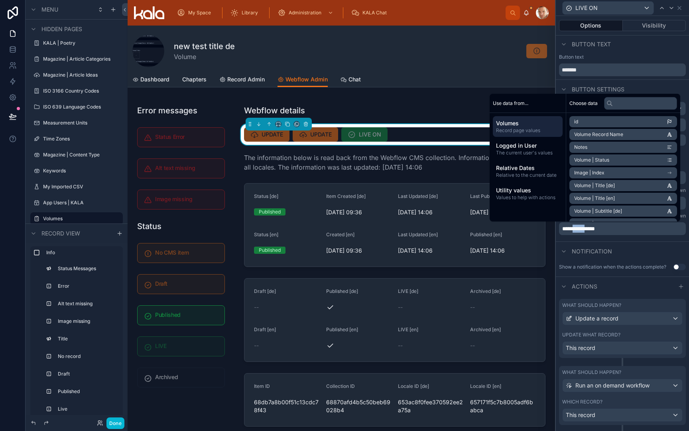
click at [586, 228] on span "**********" at bounding box center [578, 229] width 33 height 6
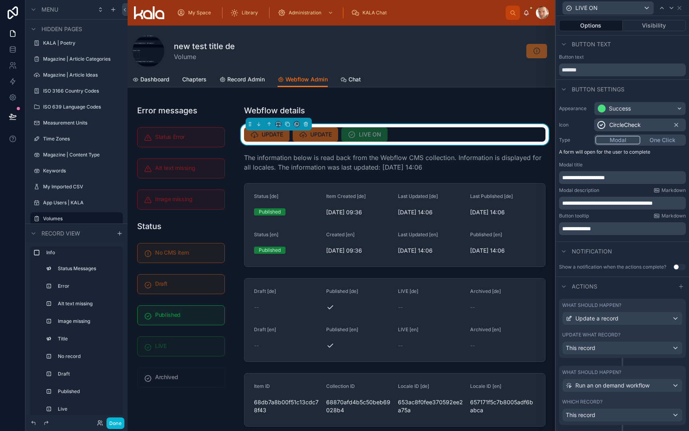
click at [600, 254] on span "Notification" at bounding box center [592, 251] width 40 height 8
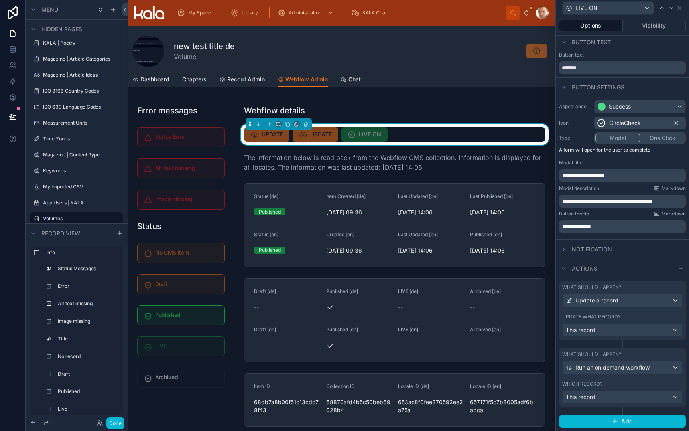
scroll to position [2, 0]
click at [648, 26] on button "Visibility" at bounding box center [654, 25] width 63 height 11
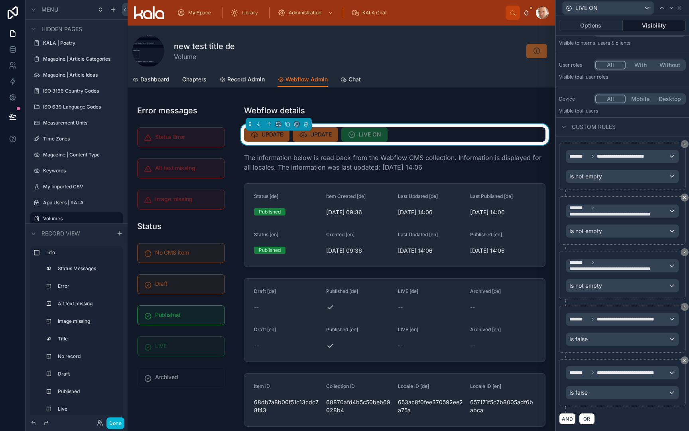
scroll to position [35, 0]
click at [686, 144] on icon at bounding box center [684, 144] width 5 height 5
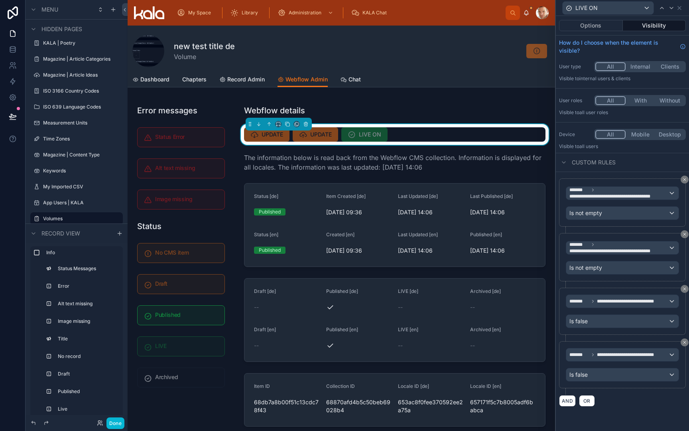
scroll to position [0, 0]
click at [681, 8] on icon at bounding box center [679, 8] width 6 height 6
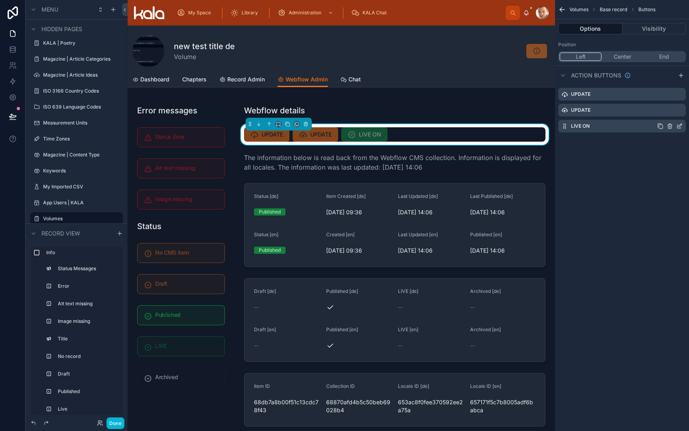
click at [660, 127] on icon "scrollable content" at bounding box center [660, 126] width 6 height 6
click at [680, 142] on icon "scrollable content" at bounding box center [680, 141] width 3 height 3
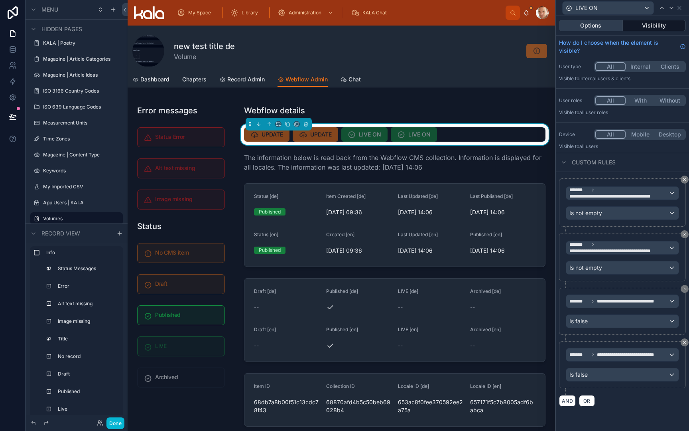
click at [599, 29] on button "Options" at bounding box center [591, 25] width 64 height 11
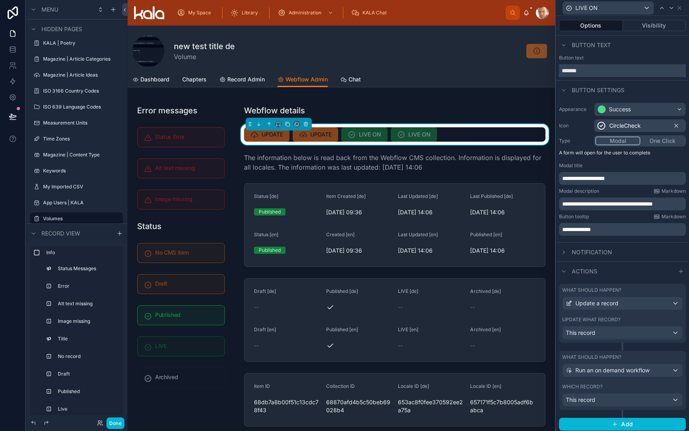
click at [581, 69] on input "*******" at bounding box center [622, 70] width 127 height 13
type input "********"
click at [615, 110] on div "Success" at bounding box center [620, 109] width 22 height 8
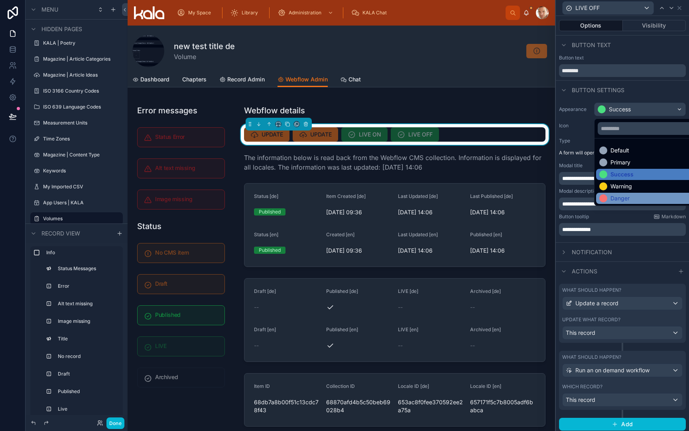
click at [614, 199] on div "Danger" at bounding box center [619, 198] width 19 height 8
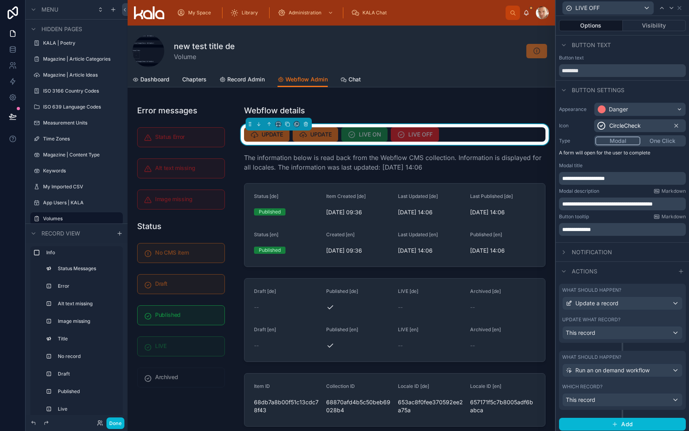
click at [627, 124] on span "CircleCheck" at bounding box center [624, 126] width 31 height 8
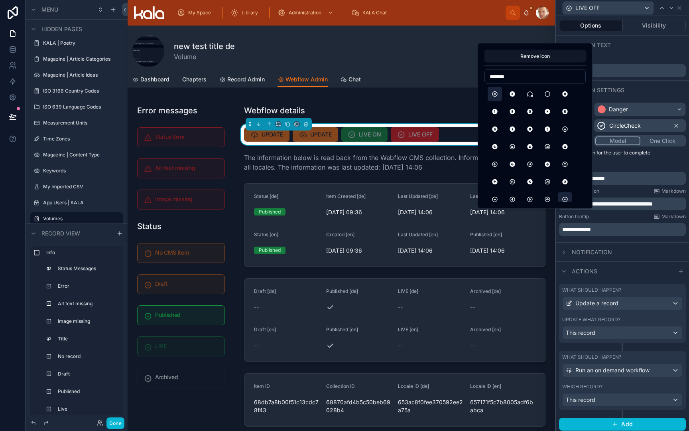
type input "*******"
click at [495, 95] on button "CircleX" at bounding box center [495, 94] width 14 height 14
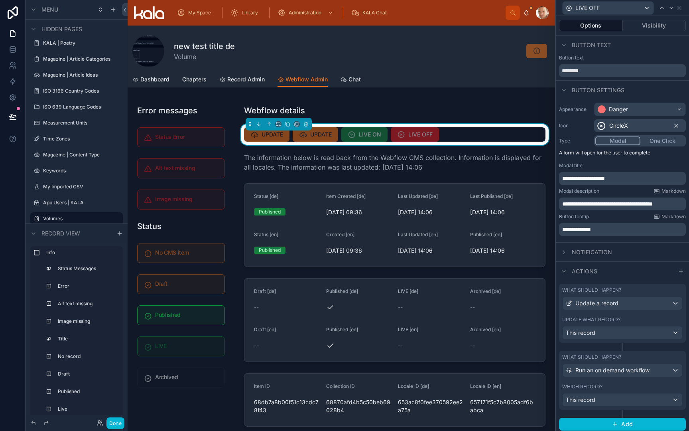
click at [601, 179] on span "**********" at bounding box center [583, 178] width 43 height 6
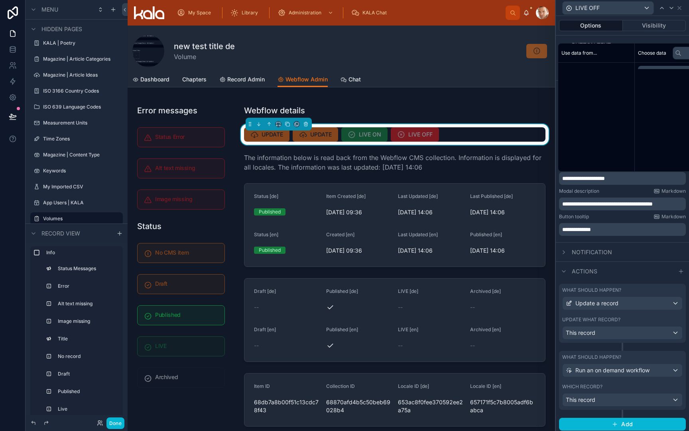
click at [601, 179] on span "**********" at bounding box center [583, 178] width 43 height 6
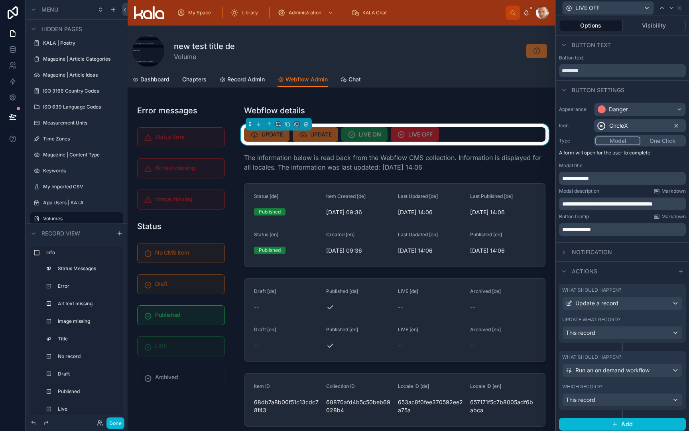
click at [653, 205] on span "**********" at bounding box center [607, 204] width 91 height 6
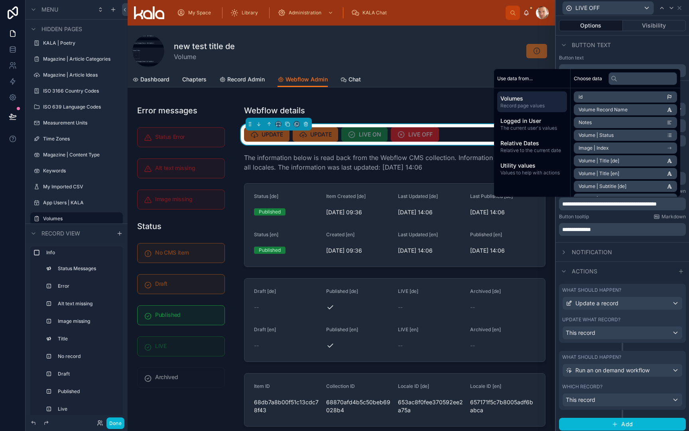
click at [657, 203] on span "**********" at bounding box center [609, 204] width 94 height 6
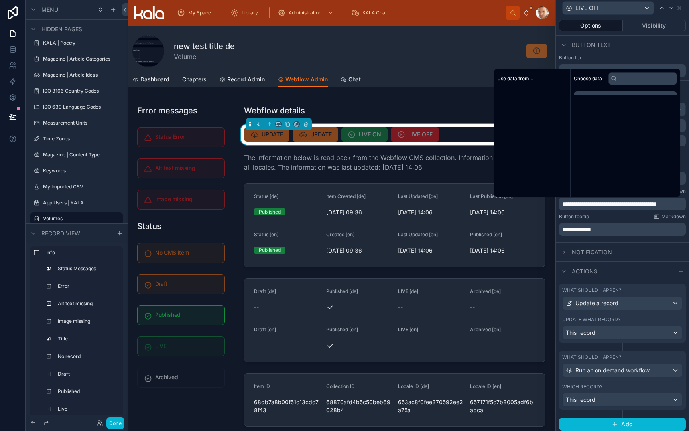
click at [657, 203] on span "**********" at bounding box center [609, 204] width 94 height 6
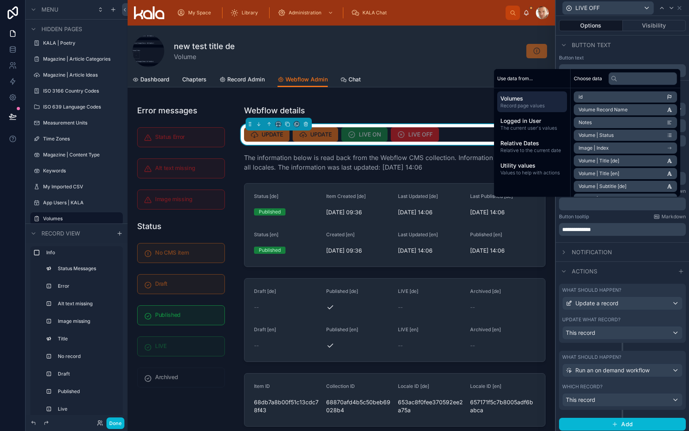
click at [591, 228] on span "**********" at bounding box center [576, 229] width 29 height 6
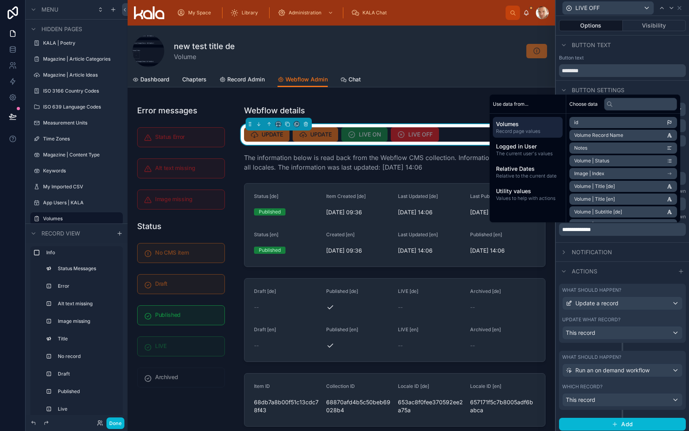
click at [591, 228] on span "**********" at bounding box center [576, 229] width 29 height 6
click at [626, 322] on div "Update what record?" at bounding box center [622, 319] width 120 height 6
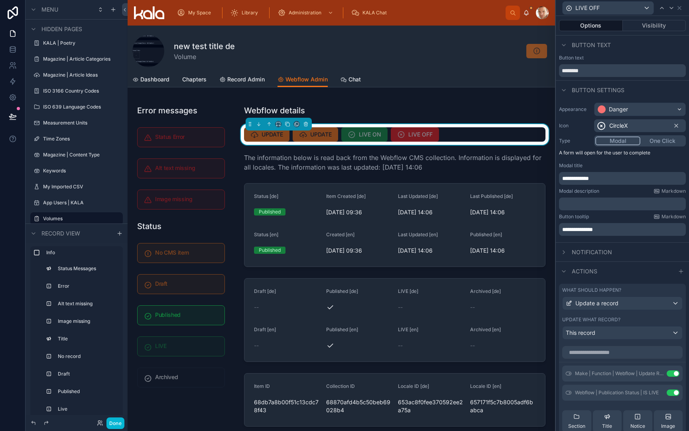
click at [626, 322] on div "Update what record?" at bounding box center [622, 319] width 120 height 6
click at [626, 314] on div "What should happen? Update a record Update what record? This record" at bounding box center [622, 312] width 127 height 59
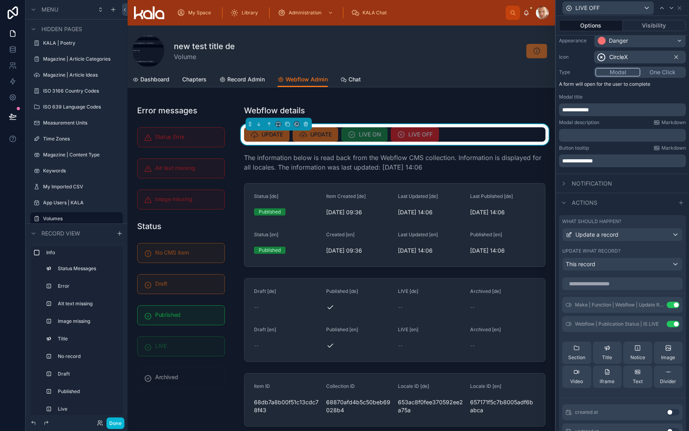
scroll to position [69, 0]
click at [657, 322] on icon at bounding box center [657, 322] width 3 height 3
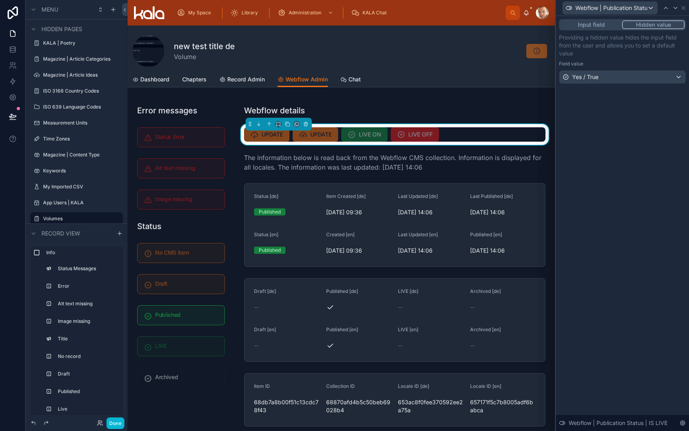
click at [620, 77] on div "Yes / True" at bounding box center [622, 77] width 126 height 13
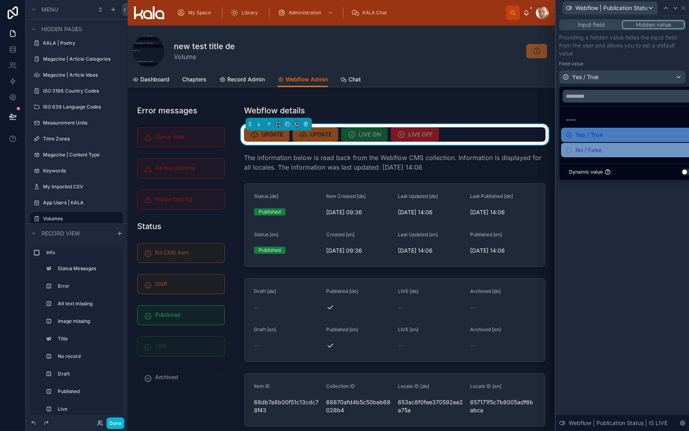
click at [601, 149] on span "No / False" at bounding box center [588, 150] width 26 height 10
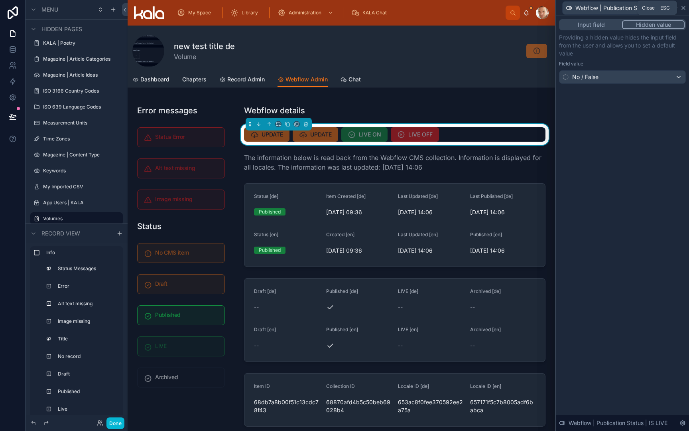
click at [683, 10] on icon at bounding box center [683, 8] width 6 height 6
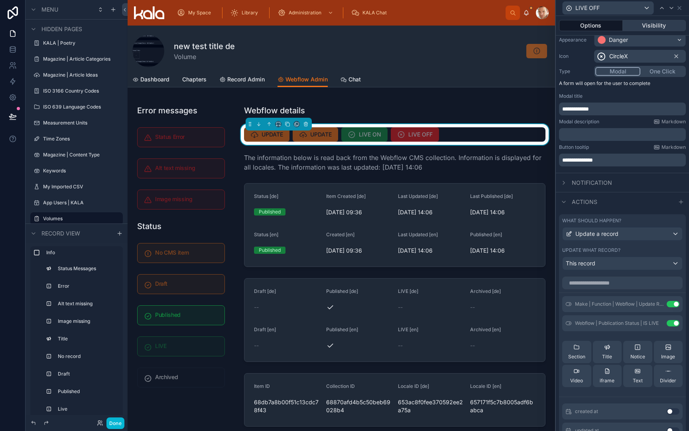
click at [667, 24] on button "Visibility" at bounding box center [654, 25] width 63 height 11
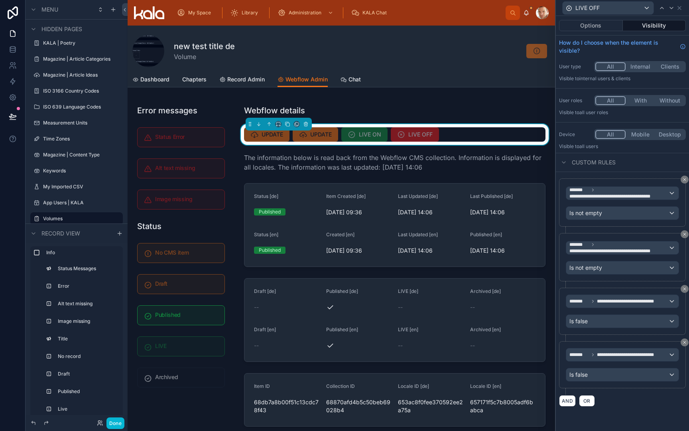
scroll to position [0, 0]
click at [593, 321] on div "Is false" at bounding box center [622, 321] width 112 height 13
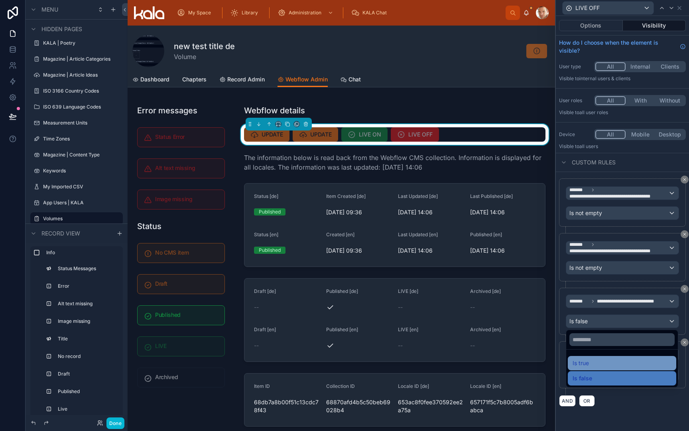
click at [590, 364] on div "Is true" at bounding box center [622, 363] width 99 height 10
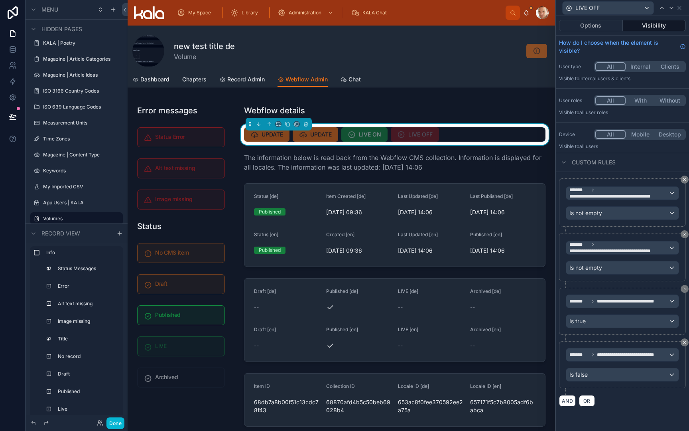
click at [591, 374] on div "Is false" at bounding box center [622, 374] width 112 height 13
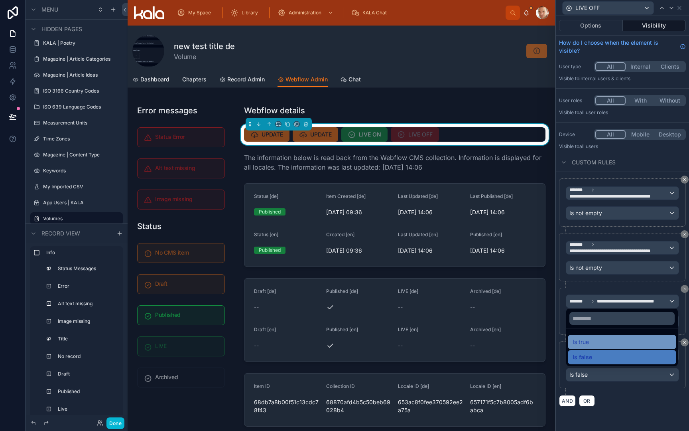
click at [590, 340] on div "Is true" at bounding box center [622, 342] width 99 height 10
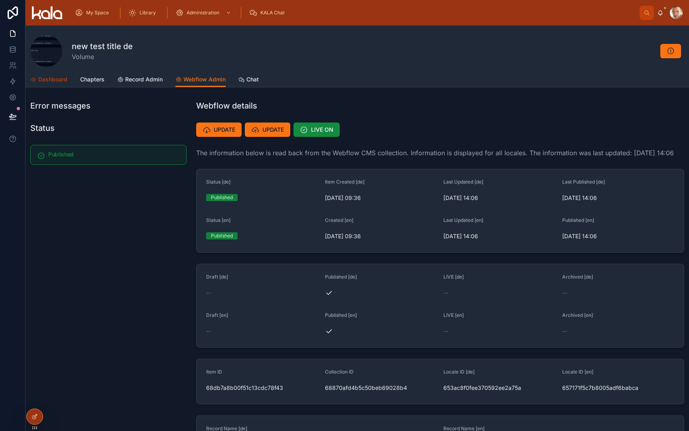
click at [66, 80] on span "Dashboard" at bounding box center [52, 79] width 29 height 8
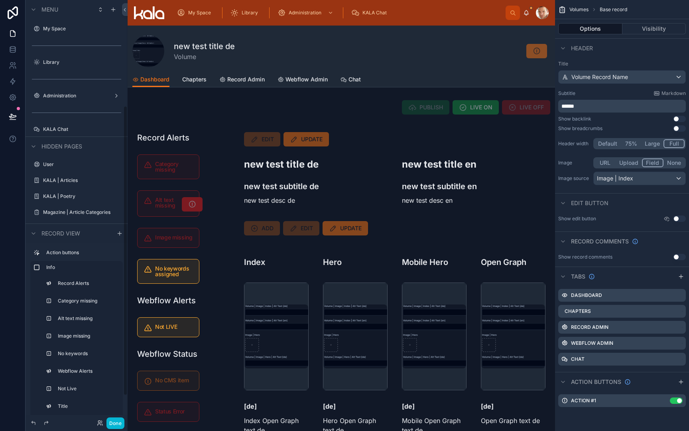
scroll to position [153, 0]
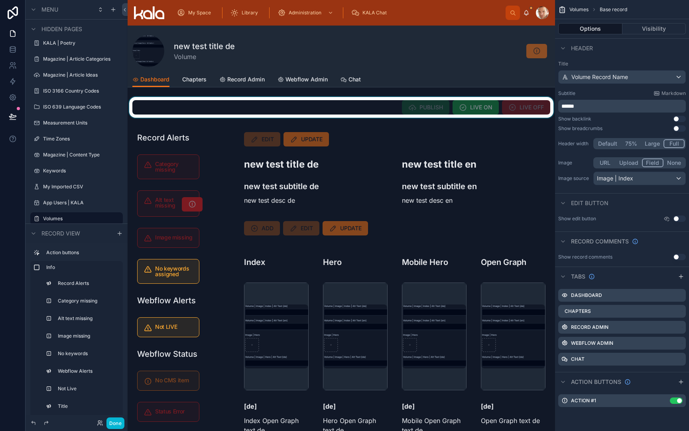
click at [261, 106] on div at bounding box center [341, 107] width 427 height 21
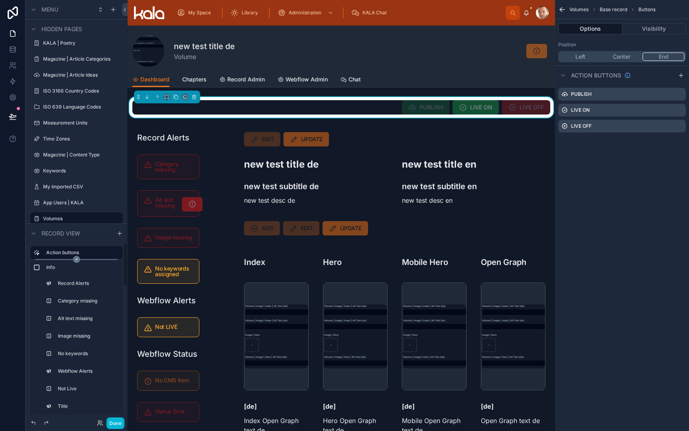
scroll to position [0, 0]
drag, startPoint x: 36, startPoint y: 252, endPoint x: 43, endPoint y: 289, distance: 37.5
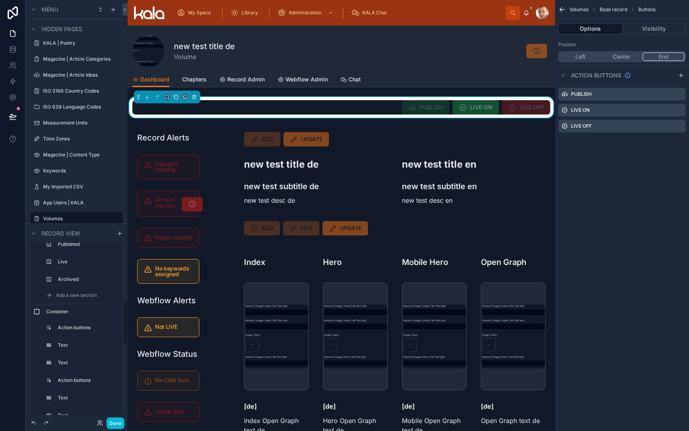
scroll to position [232, 0]
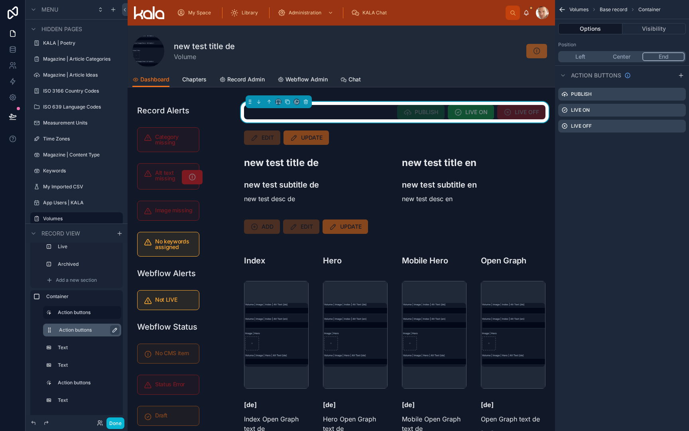
click at [115, 331] on icon "scrollable content" at bounding box center [115, 330] width 4 height 4
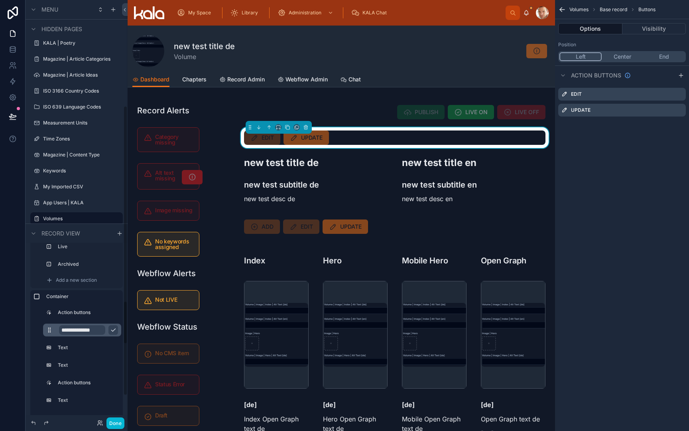
click at [104, 330] on input "**********" at bounding box center [82, 330] width 46 height 10
type input "**********"
click at [116, 331] on icon "scrollable content" at bounding box center [113, 330] width 6 height 6
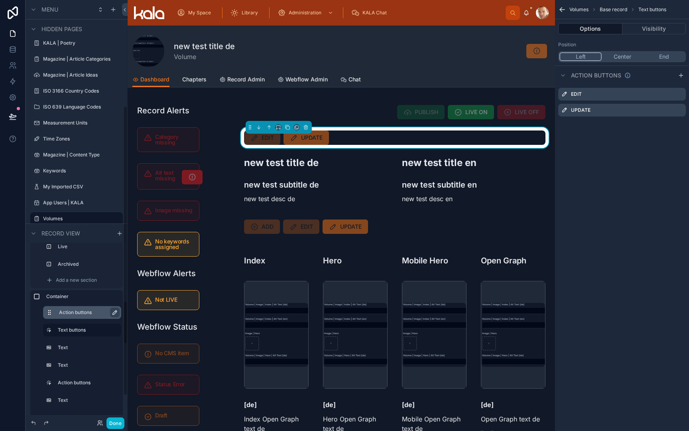
click at [115, 313] on icon "scrollable content" at bounding box center [115, 312] width 4 height 4
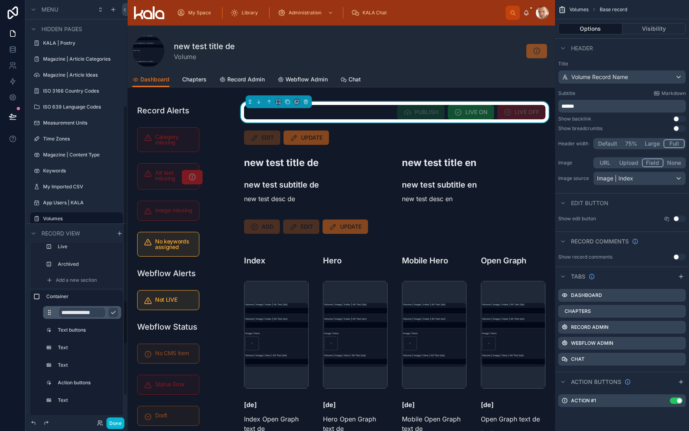
click at [94, 311] on input "**********" at bounding box center [82, 312] width 46 height 10
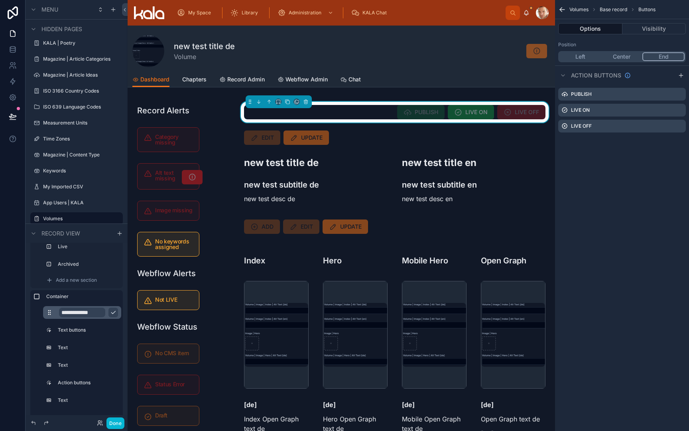
type input "**********"
click at [115, 313] on icon "scrollable content" at bounding box center [113, 312] width 6 height 6
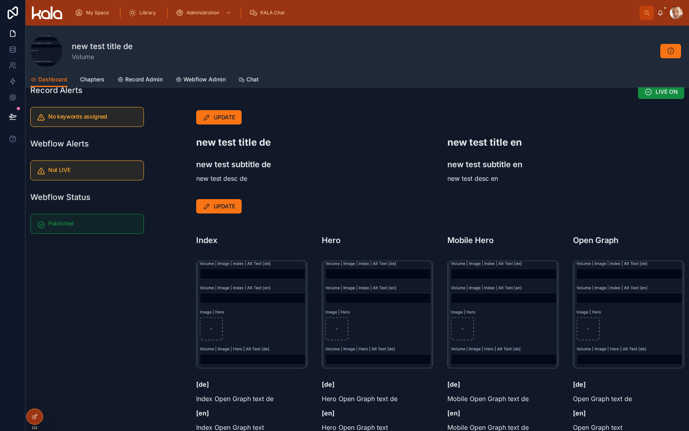
scroll to position [13, 0]
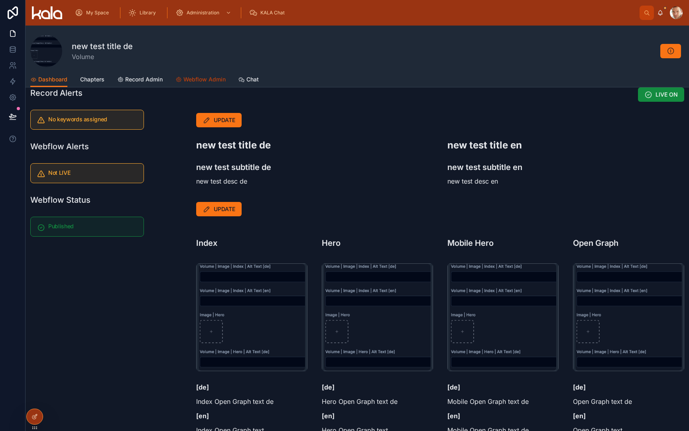
click at [200, 78] on span "Webflow Admin" at bounding box center [204, 79] width 42 height 8
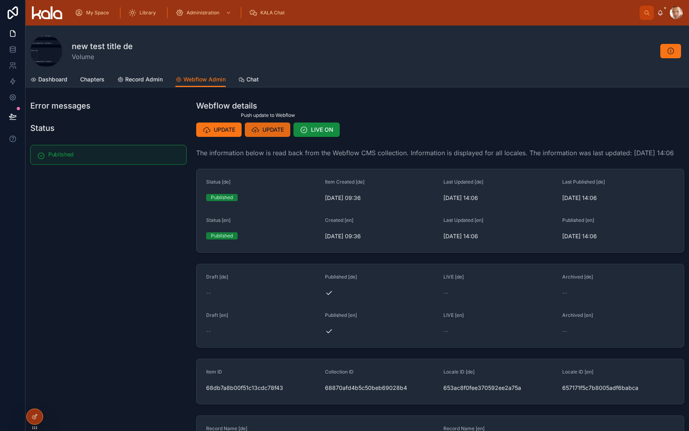
click at [259, 129] on icon at bounding box center [255, 130] width 8 height 8
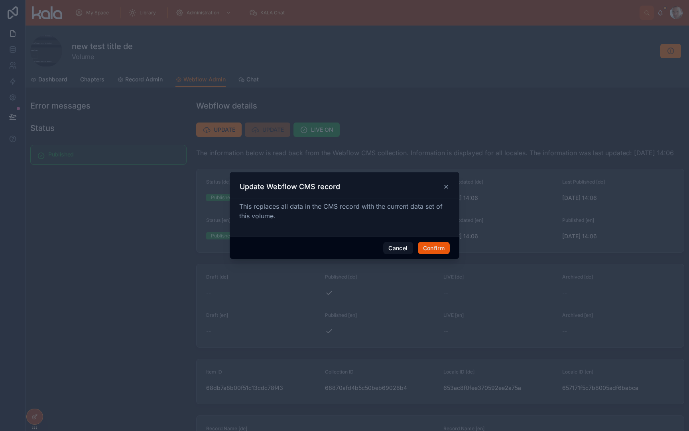
click at [429, 248] on button "Confirm" at bounding box center [434, 248] width 32 height 13
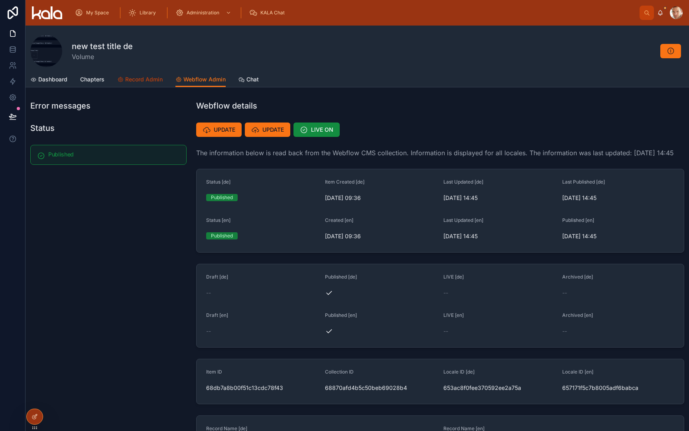
click at [132, 83] on link "Record Admin" at bounding box center [139, 80] width 45 height 16
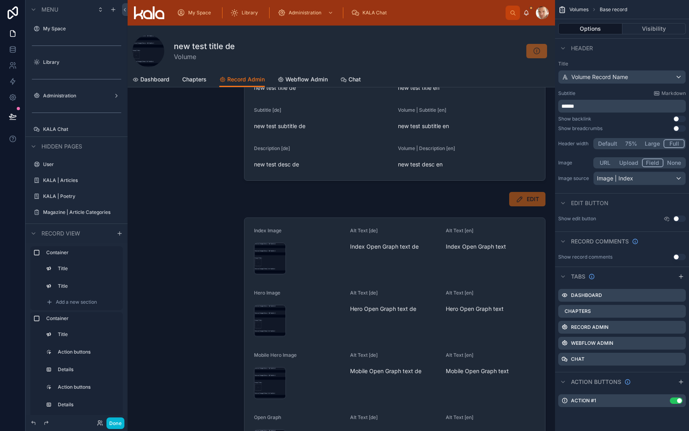
scroll to position [153, 0]
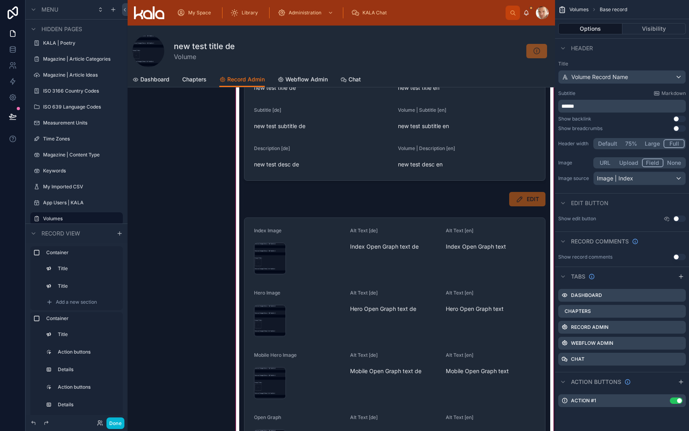
click at [337, 268] on div at bounding box center [394, 242] width 321 height 478
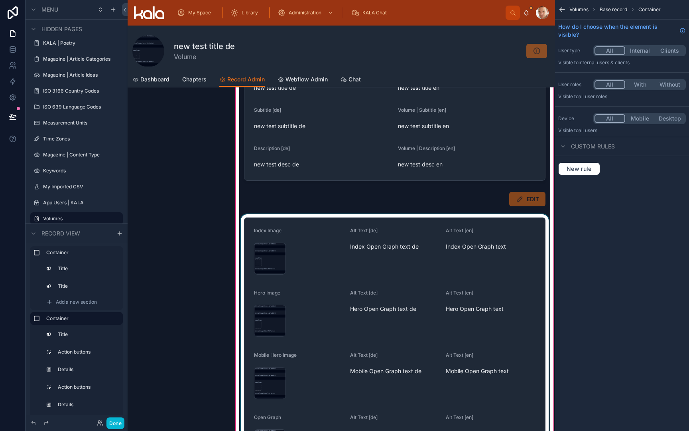
click at [391, 239] on div at bounding box center [394, 345] width 311 height 262
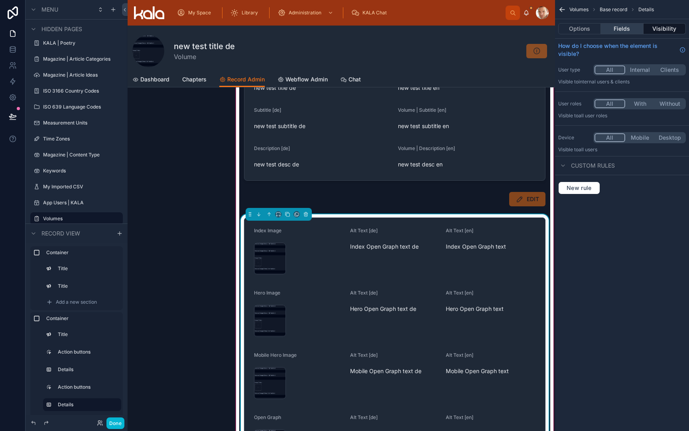
click at [632, 28] on button "Fields" at bounding box center [622, 28] width 42 height 11
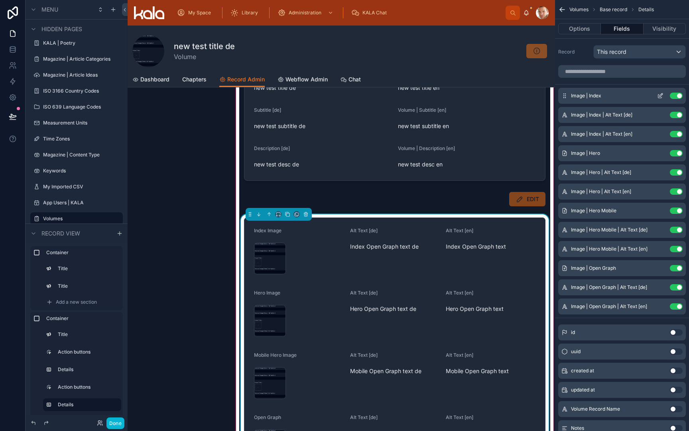
click at [660, 96] on icon "scrollable content" at bounding box center [660, 95] width 6 height 6
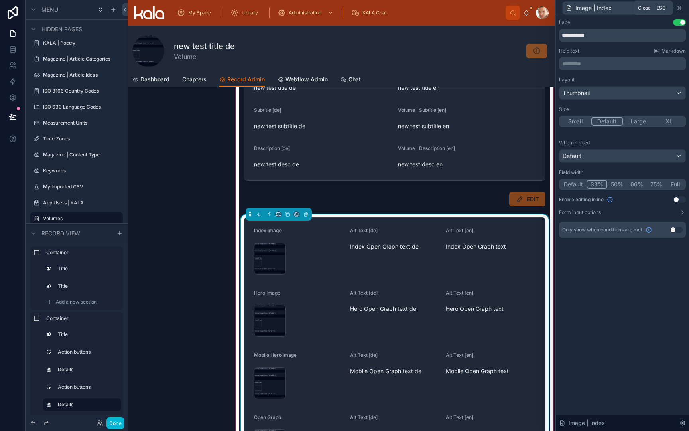
click at [680, 6] on icon at bounding box center [679, 8] width 6 height 6
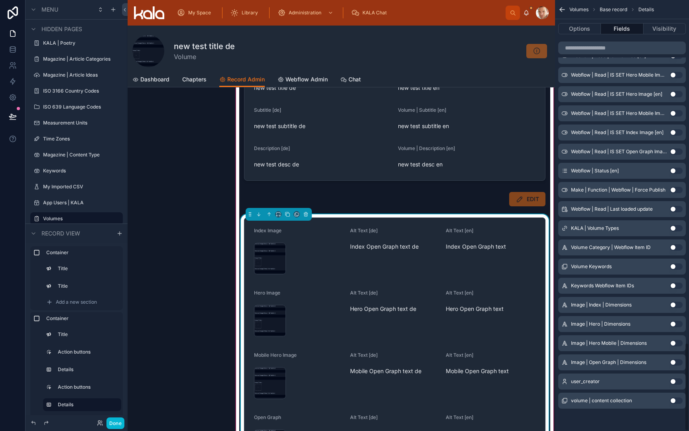
scroll to position [1673, 0]
click at [675, 304] on button "Use setting" at bounding box center [676, 304] width 13 height 6
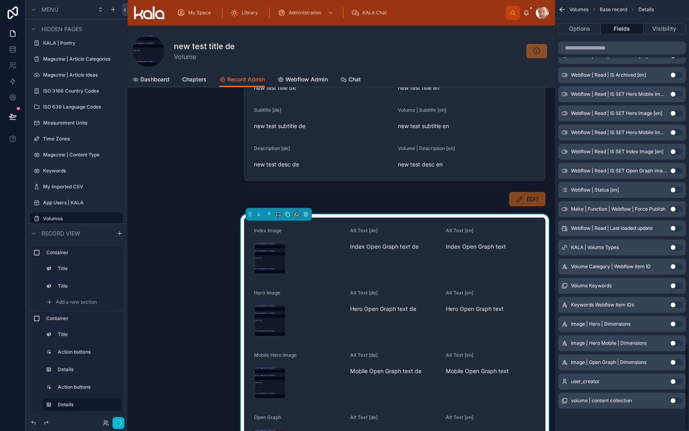
click at [676, 323] on button "Use setting" at bounding box center [676, 324] width 13 height 6
click at [675, 342] on button "Use setting" at bounding box center [676, 343] width 13 height 6
click at [675, 361] on button "Use setting" at bounding box center [676, 362] width 13 height 6
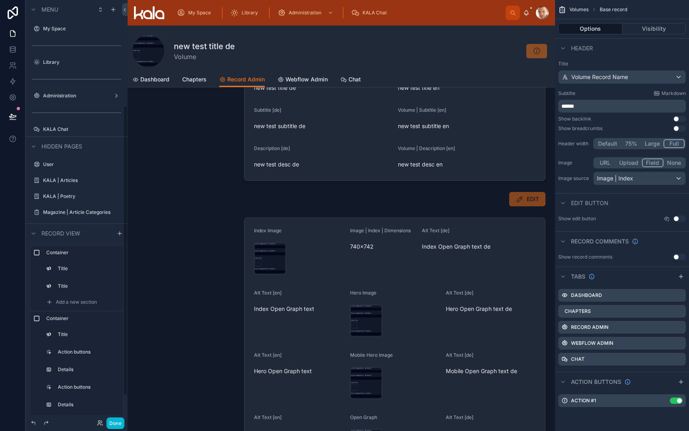
scroll to position [153, 0]
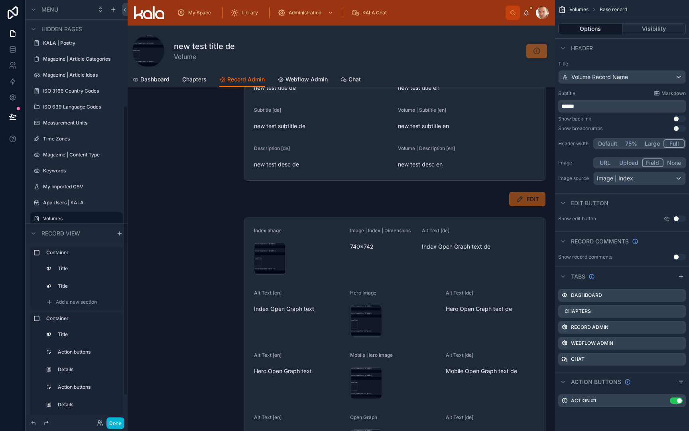
click at [314, 239] on div at bounding box center [394, 287] width 321 height 568
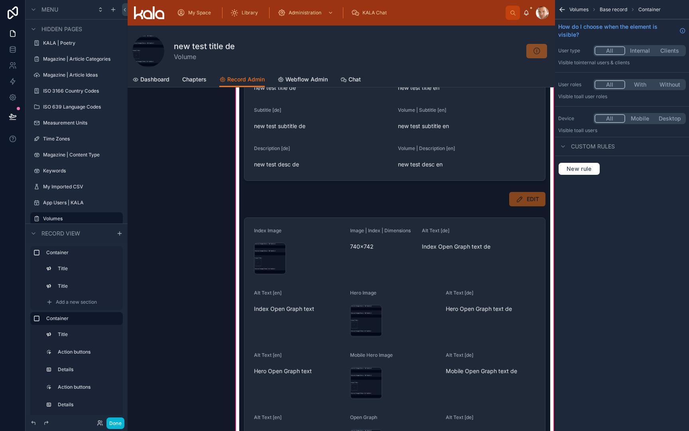
click at [314, 239] on div at bounding box center [394, 390] width 311 height 352
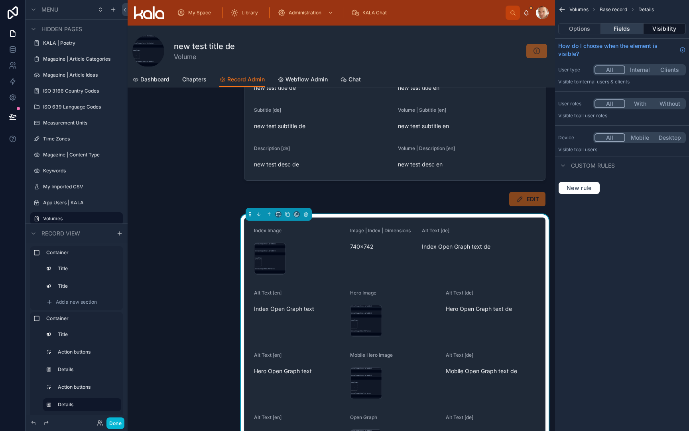
click at [624, 29] on button "Fields" at bounding box center [622, 28] width 42 height 11
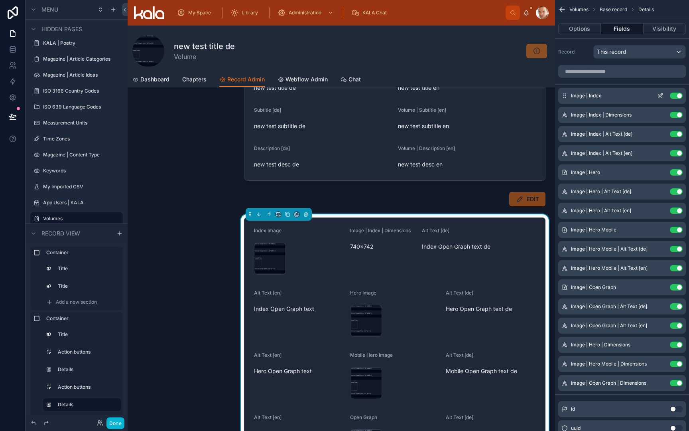
click at [659, 95] on icon "scrollable content" at bounding box center [660, 95] width 6 height 6
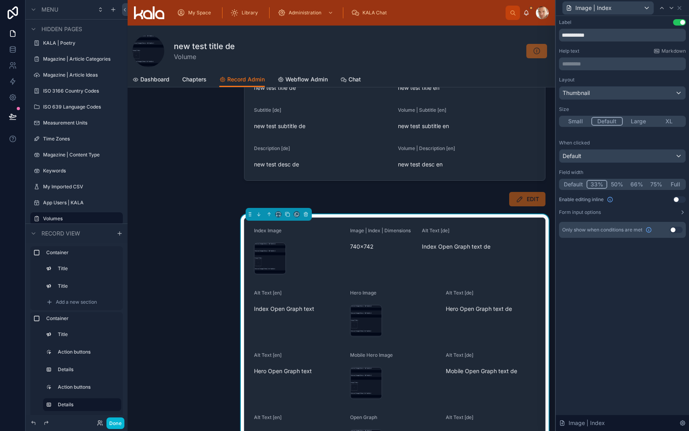
click at [572, 187] on button "Default" at bounding box center [573, 184] width 26 height 9
click at [672, 8] on icon at bounding box center [671, 8] width 6 height 6
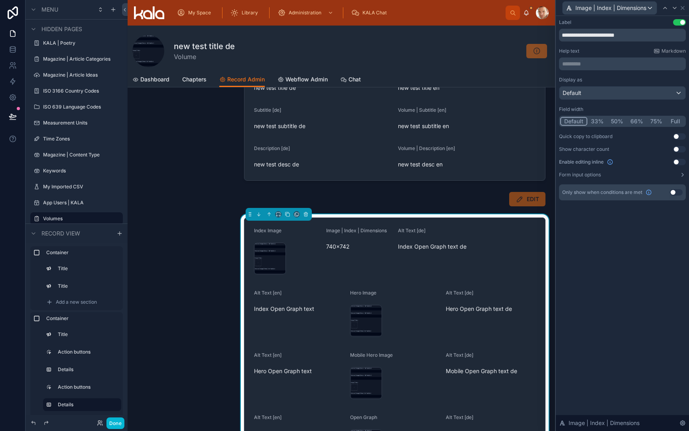
click at [672, 8] on icon at bounding box center [674, 8] width 6 height 6
click at [576, 118] on button "Default" at bounding box center [573, 121] width 27 height 9
click at [676, 5] on icon at bounding box center [675, 8] width 6 height 6
click at [571, 123] on button "Default" at bounding box center [573, 121] width 26 height 9
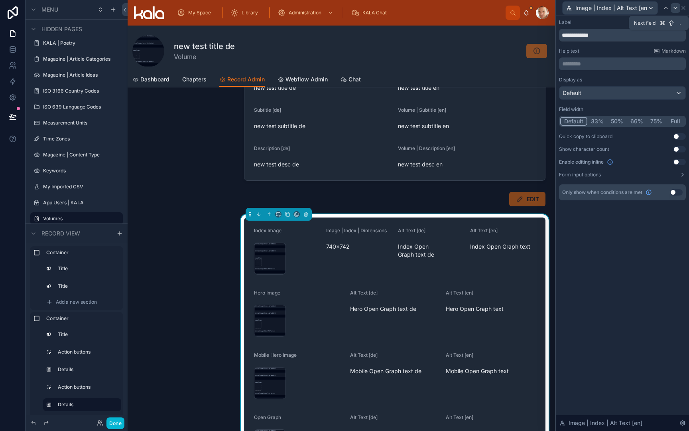
click at [675, 8] on icon at bounding box center [675, 8] width 3 height 2
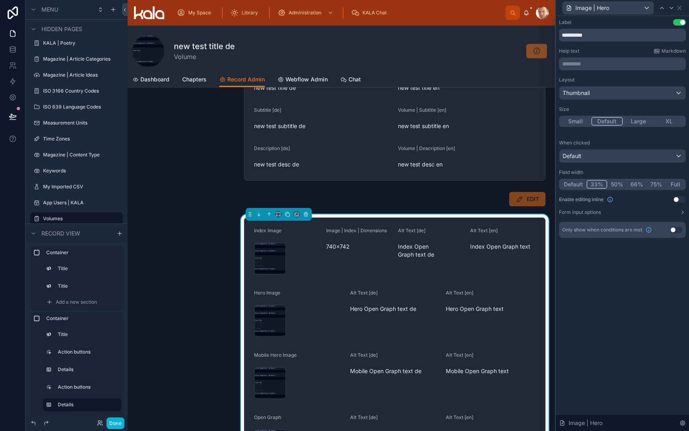
click at [599, 122] on button "Default" at bounding box center [607, 121] width 32 height 9
click at [575, 184] on button "Default" at bounding box center [573, 184] width 26 height 9
click at [661, 6] on icon at bounding box center [662, 8] width 6 height 6
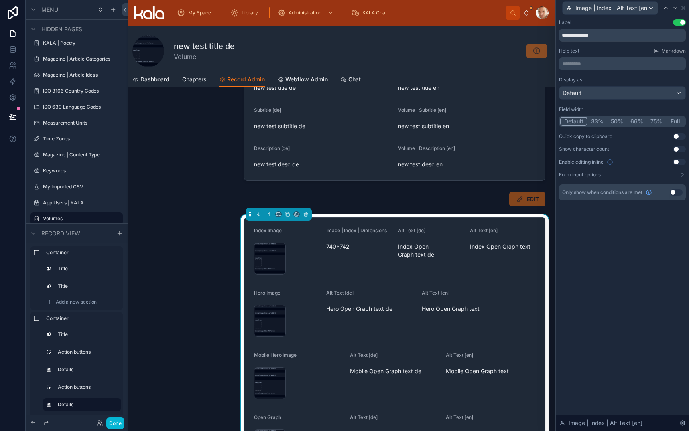
click at [661, 6] on div at bounding box center [666, 8] width 10 height 10
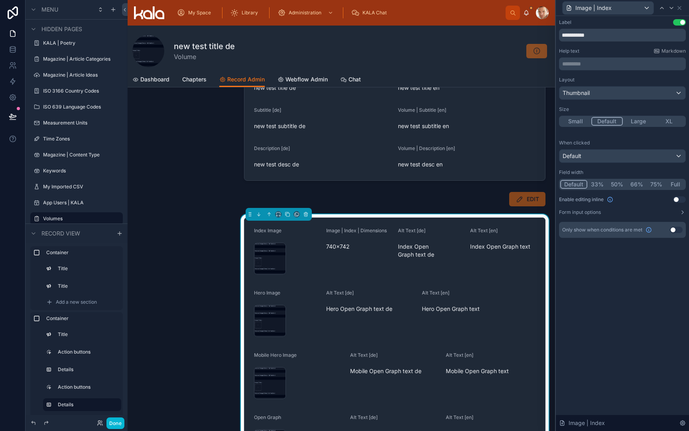
click at [661, 6] on icon at bounding box center [662, 8] width 6 height 6
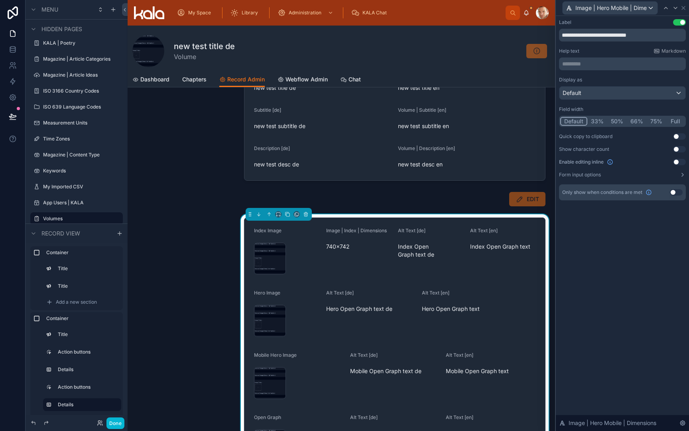
click at [661, 6] on div at bounding box center [666, 8] width 10 height 10
click at [661, 6] on icon at bounding box center [662, 8] width 6 height 6
click at [571, 119] on button "Default" at bounding box center [573, 121] width 26 height 9
click at [666, 8] on icon at bounding box center [666, 8] width 6 height 6
click at [564, 122] on button "Default" at bounding box center [573, 121] width 27 height 9
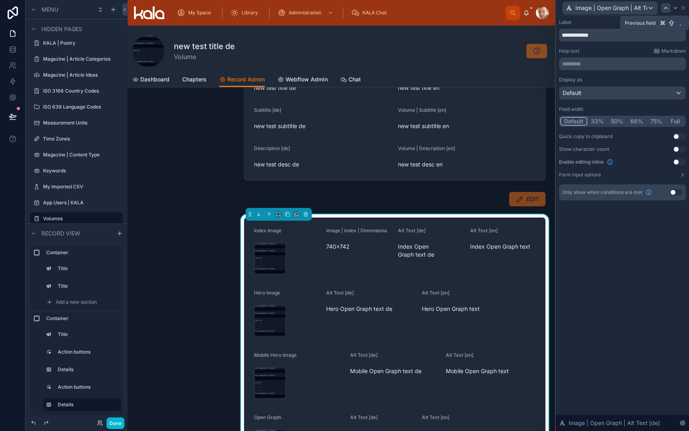
click at [666, 7] on icon at bounding box center [665, 8] width 3 height 2
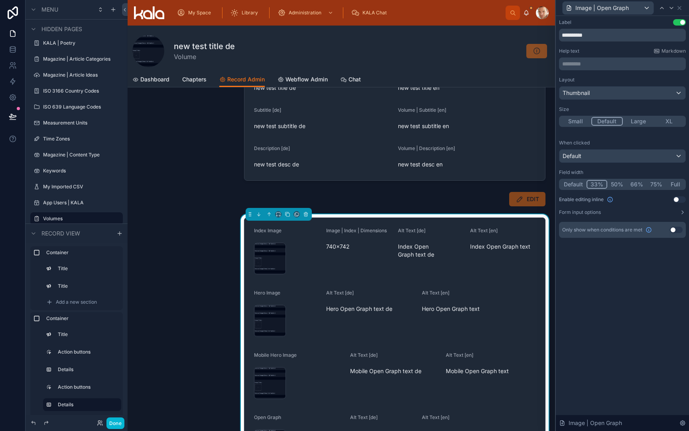
click at [568, 187] on button "Default" at bounding box center [573, 184] width 26 height 9
click at [661, 9] on icon at bounding box center [662, 8] width 6 height 6
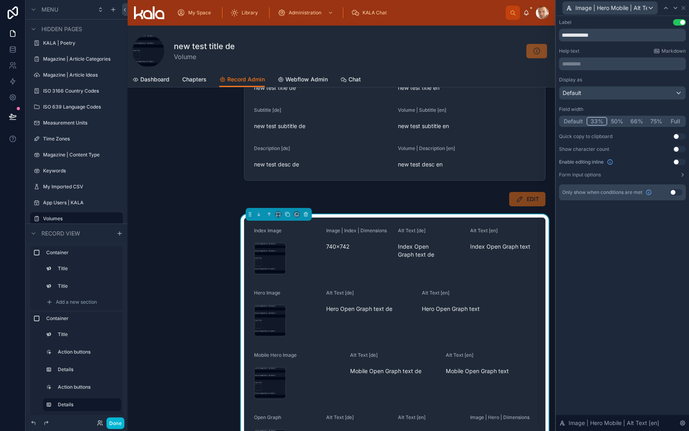
click at [575, 121] on button "Default" at bounding box center [573, 121] width 26 height 9
click at [665, 10] on icon at bounding box center [666, 8] width 6 height 6
click at [574, 117] on button "Default" at bounding box center [573, 121] width 26 height 9
click at [665, 6] on icon at bounding box center [666, 8] width 6 height 6
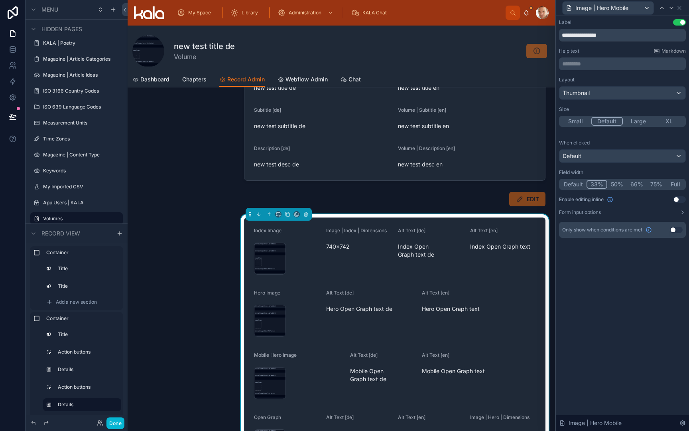
click at [575, 185] on button "Default" at bounding box center [573, 184] width 26 height 9
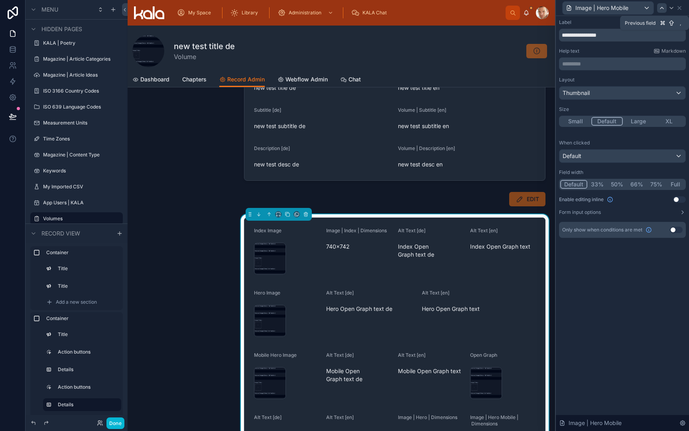
click at [662, 10] on icon at bounding box center [662, 8] width 6 height 6
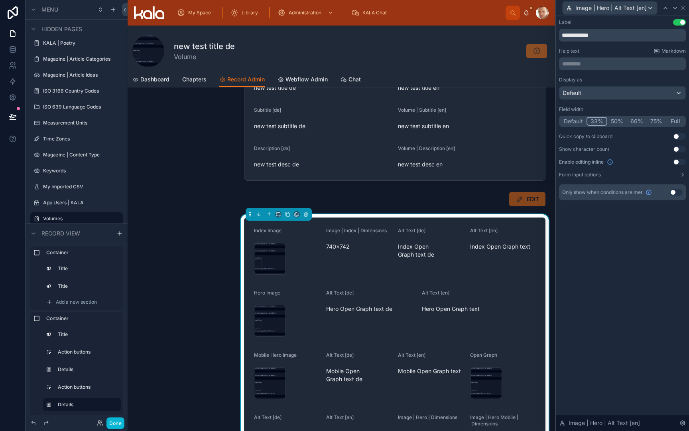
click at [575, 120] on button "Default" at bounding box center [573, 121] width 26 height 9
click at [666, 9] on icon at bounding box center [665, 8] width 6 height 6
click at [569, 120] on button "Default" at bounding box center [573, 121] width 26 height 9
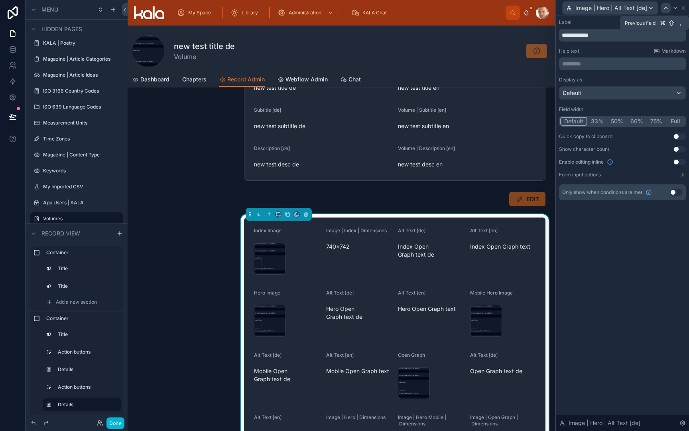
click at [663, 9] on icon at bounding box center [666, 8] width 6 height 6
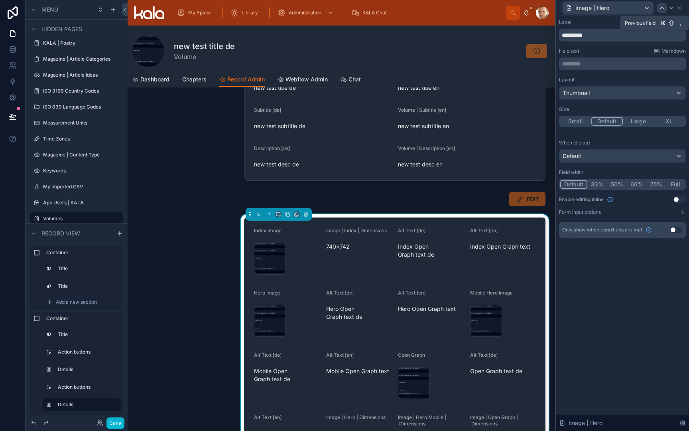
click at [663, 10] on icon at bounding box center [662, 8] width 6 height 6
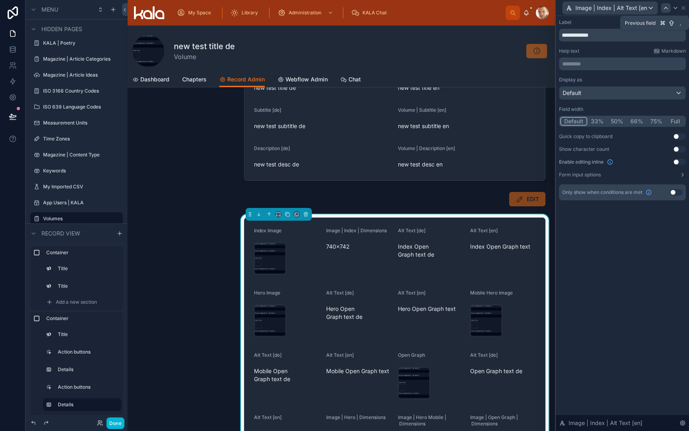
click at [663, 10] on icon at bounding box center [666, 8] width 6 height 6
click at [663, 10] on icon at bounding box center [665, 8] width 6 height 6
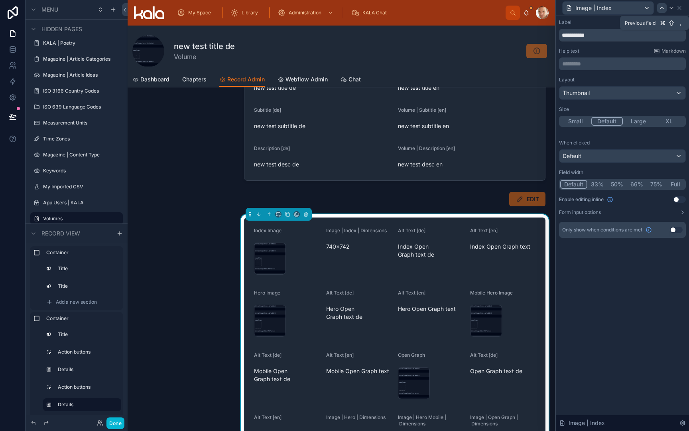
click at [663, 10] on icon at bounding box center [662, 8] width 6 height 6
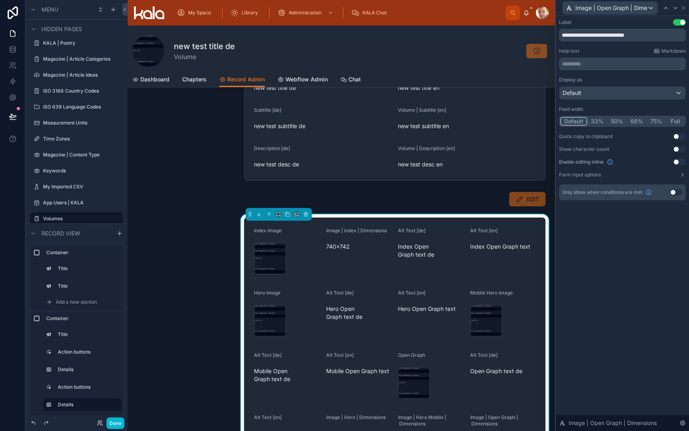
click at [663, 10] on icon at bounding box center [666, 8] width 6 height 6
click at [681, 7] on icon at bounding box center [680, 8] width 6 height 6
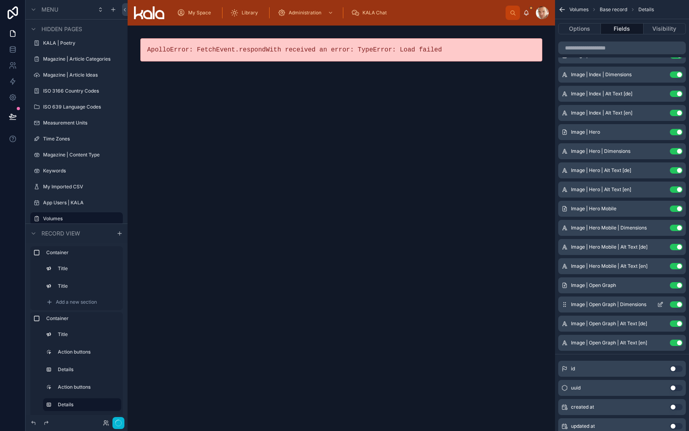
scroll to position [0, 0]
click at [525, 286] on div "ApolloError: FetchEvent.respondWith received an error: TypeError: Load failed" at bounding box center [341, 228] width 427 height 405
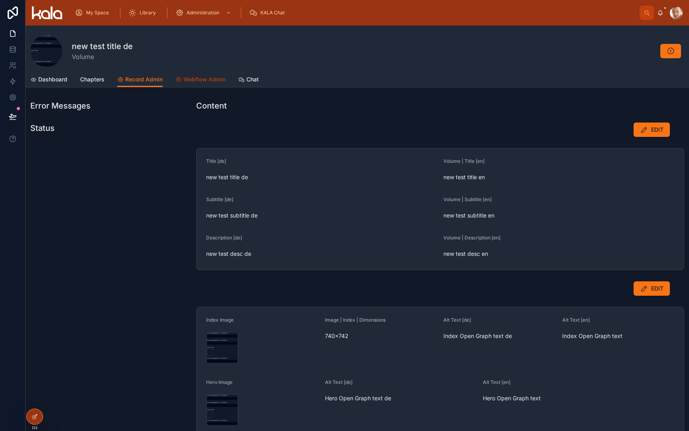
click at [206, 78] on span "Webflow Admin" at bounding box center [204, 79] width 42 height 8
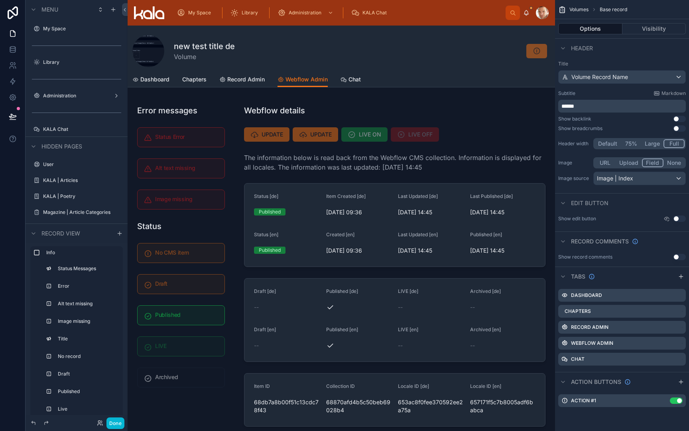
scroll to position [153, 0]
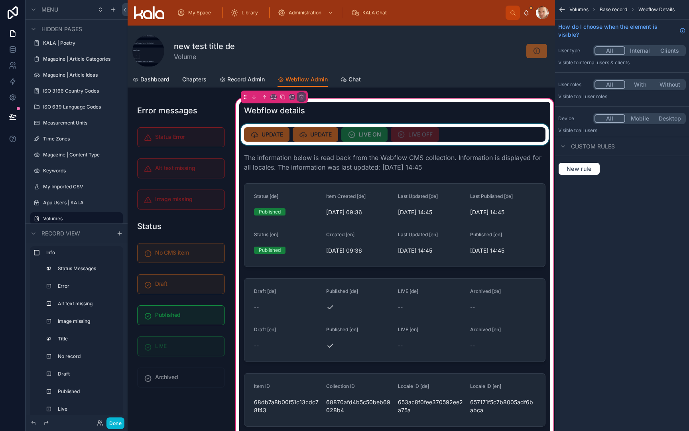
click at [270, 139] on div at bounding box center [394, 134] width 311 height 21
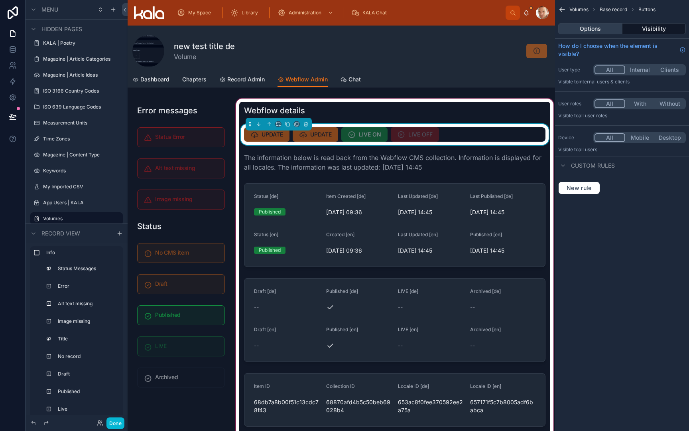
click at [588, 28] on button "Options" at bounding box center [590, 28] width 64 height 11
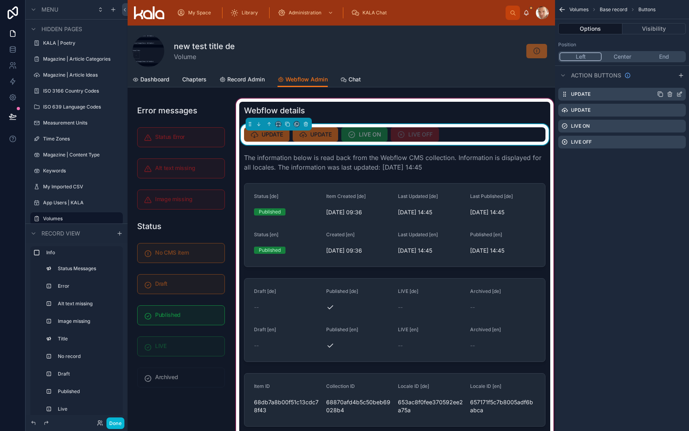
click at [680, 94] on icon "scrollable content" at bounding box center [679, 94] width 6 height 6
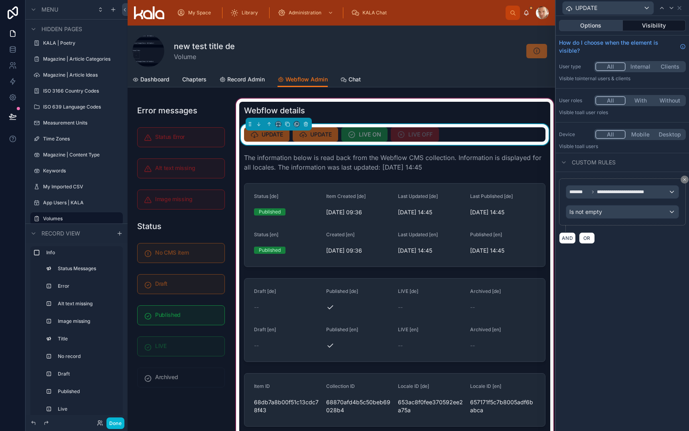
click at [607, 25] on button "Options" at bounding box center [591, 25] width 64 height 11
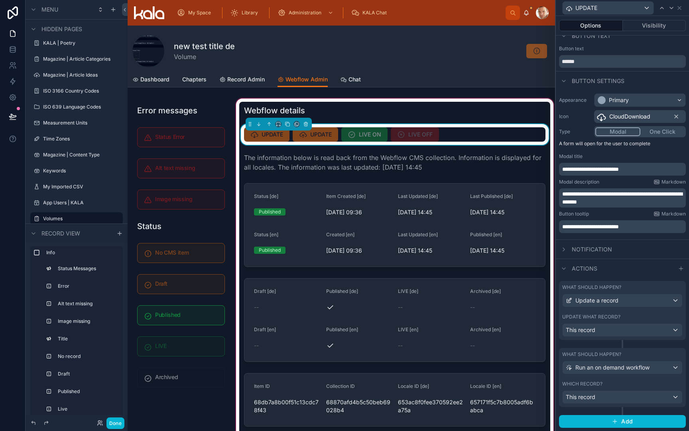
scroll to position [9, 0]
click at [608, 315] on label "Update what record?" at bounding box center [591, 317] width 58 height 6
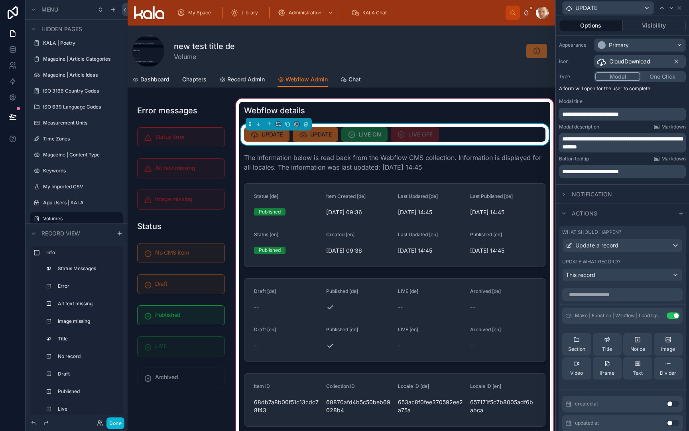
scroll to position [67, 0]
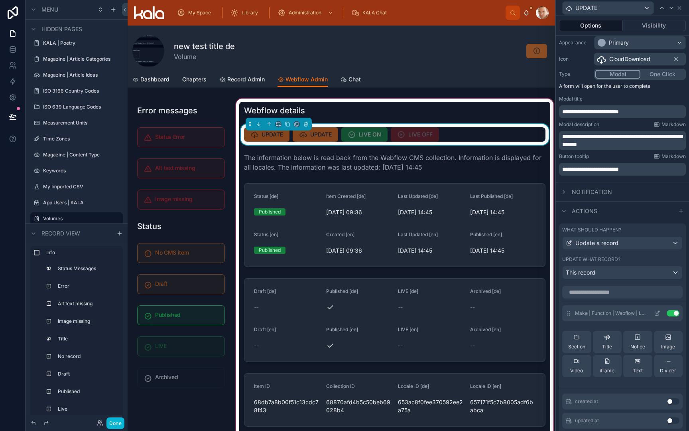
click at [670, 312] on button "Use setting" at bounding box center [673, 313] width 13 height 6
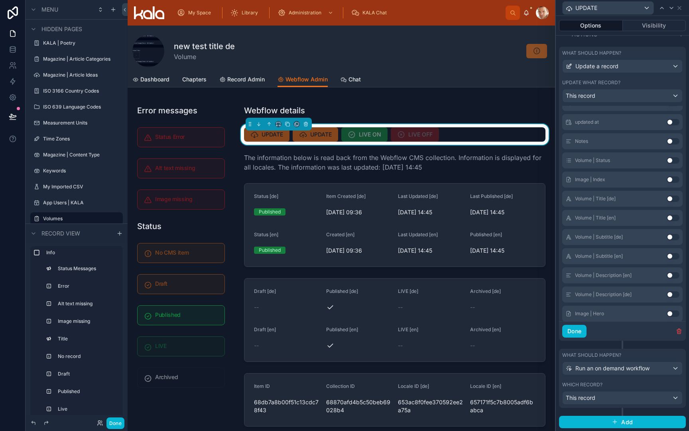
scroll to position [106, 0]
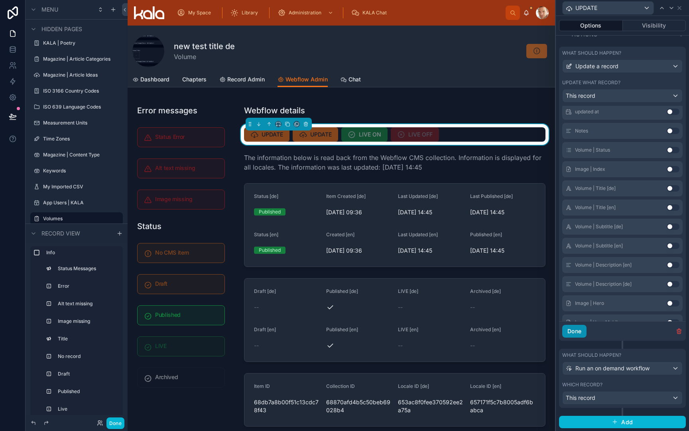
click at [577, 333] on button "Done" at bounding box center [574, 331] width 24 height 13
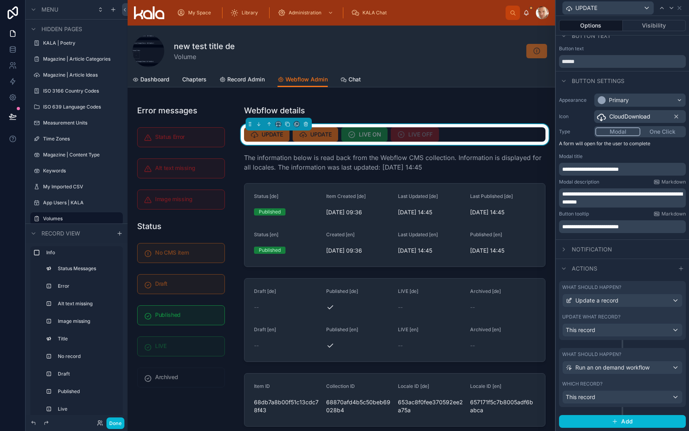
scroll to position [9, 0]
click at [605, 321] on div "Update what record? This record" at bounding box center [622, 325] width 120 height 23
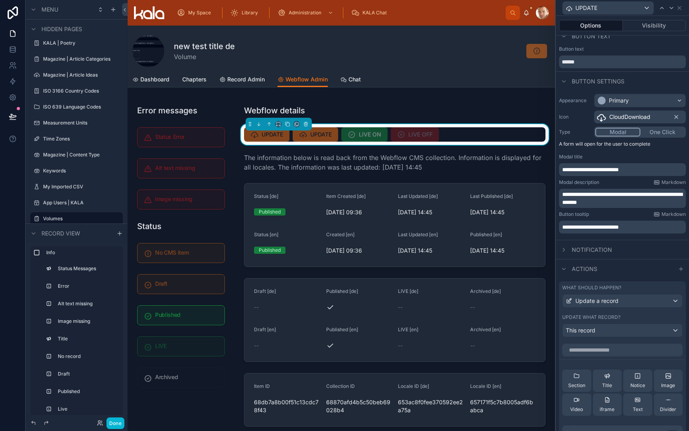
click at [605, 321] on div "Update what record? This record" at bounding box center [622, 325] width 120 height 23
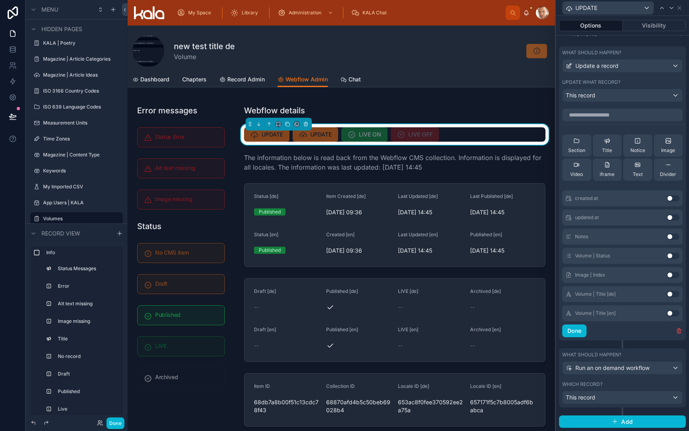
scroll to position [243, 0]
click at [679, 332] on icon "button" at bounding box center [679, 332] width 0 height 2
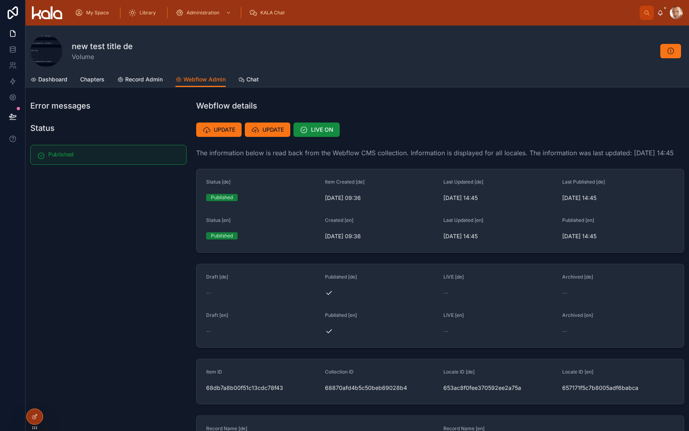
scroll to position [-1, 0]
click at [226, 130] on span "UPDATE" at bounding box center [225, 130] width 22 height 8
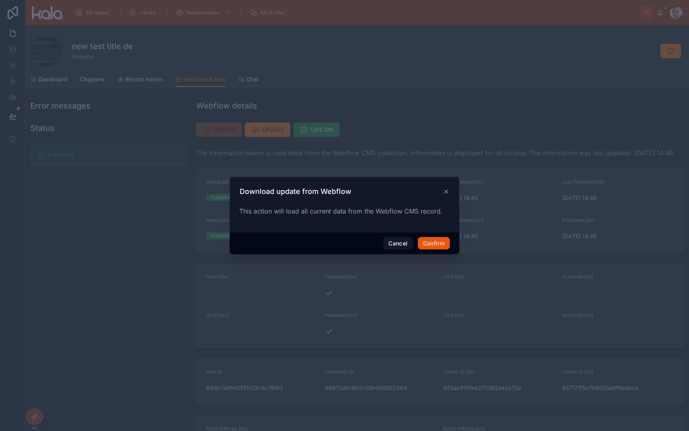
click at [430, 243] on button "Confirm" at bounding box center [434, 243] width 32 height 13
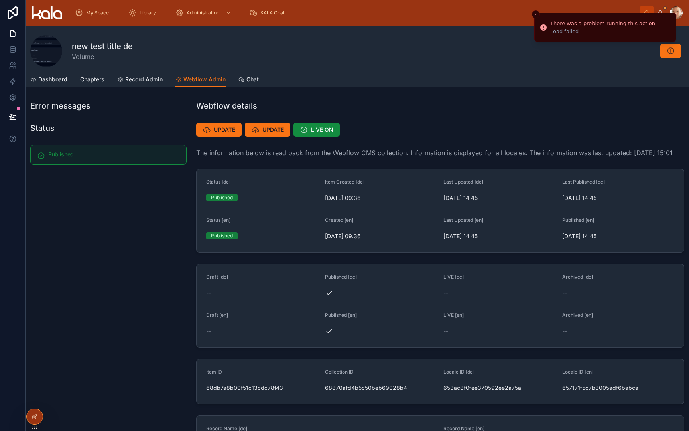
click at [536, 15] on icon "Close toast" at bounding box center [535, 14] width 5 height 5
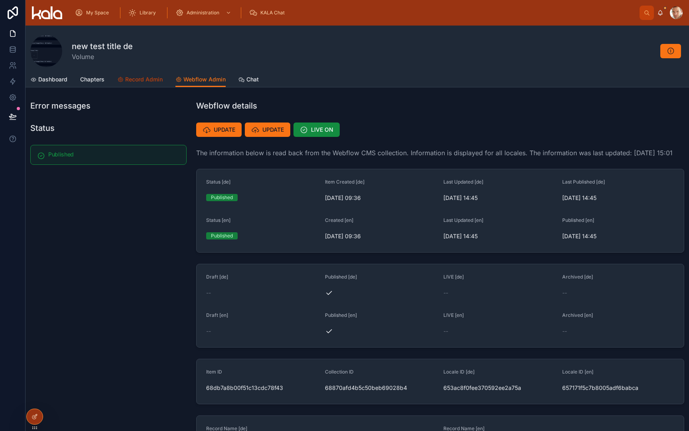
click at [144, 83] on span "Record Admin" at bounding box center [143, 79] width 37 height 8
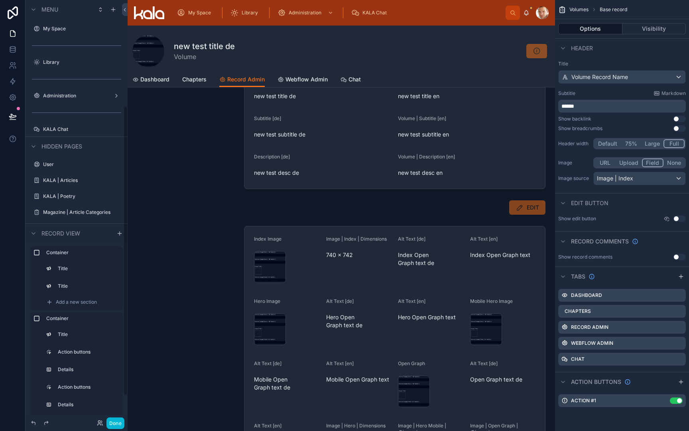
scroll to position [153, 0]
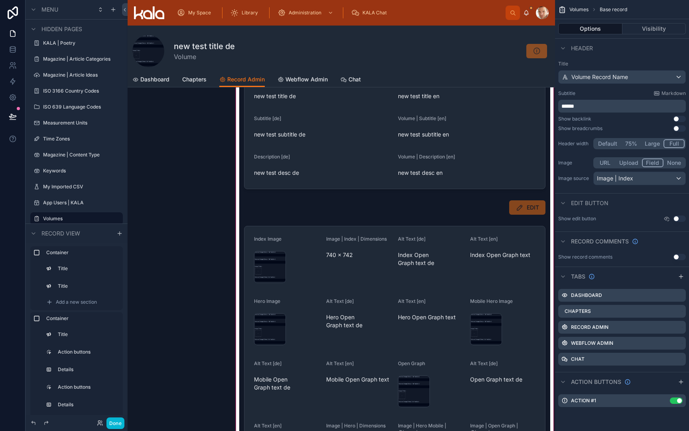
click at [400, 294] on div at bounding box center [394, 241] width 321 height 461
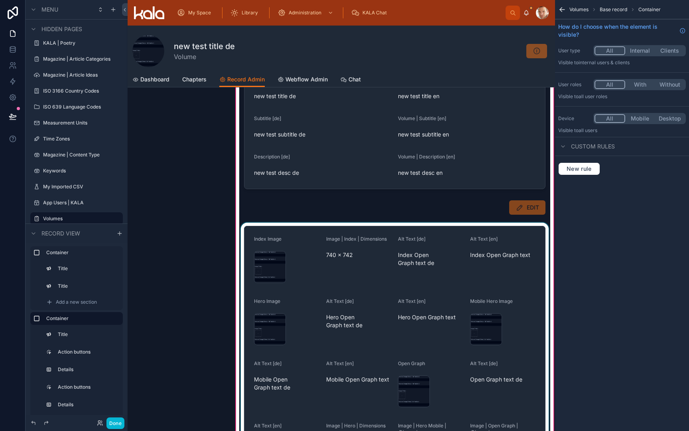
click at [457, 241] on div at bounding box center [394, 344] width 311 height 245
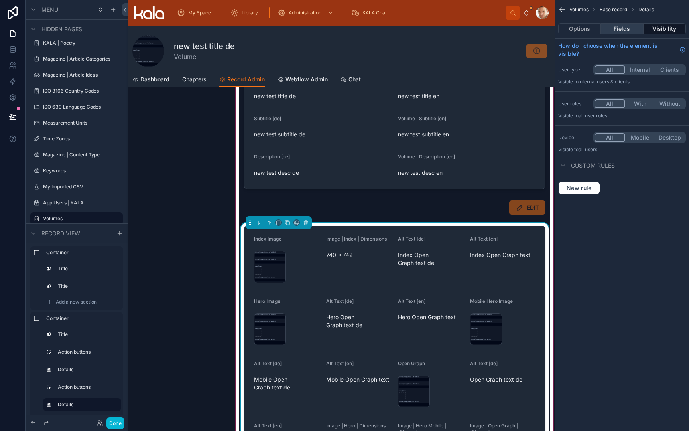
click at [624, 26] on button "Fields" at bounding box center [622, 28] width 42 height 11
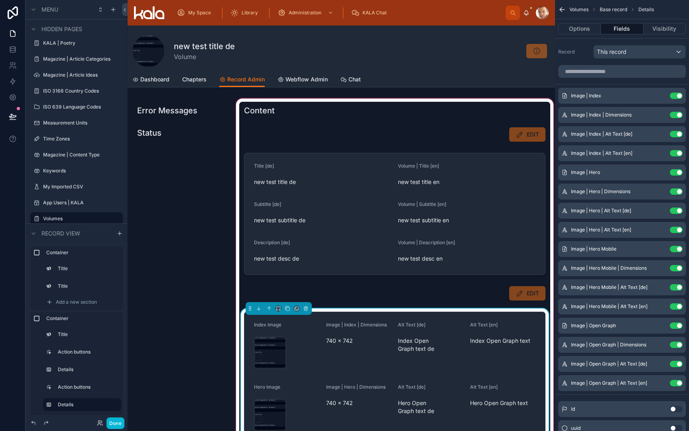
scroll to position [0, 0]
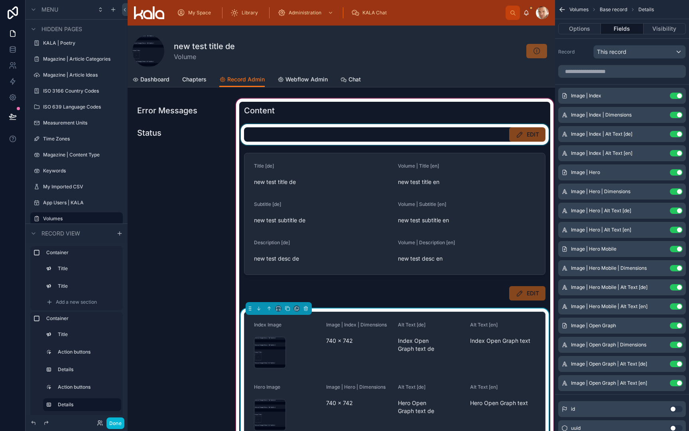
click at [427, 138] on div at bounding box center [394, 134] width 311 height 21
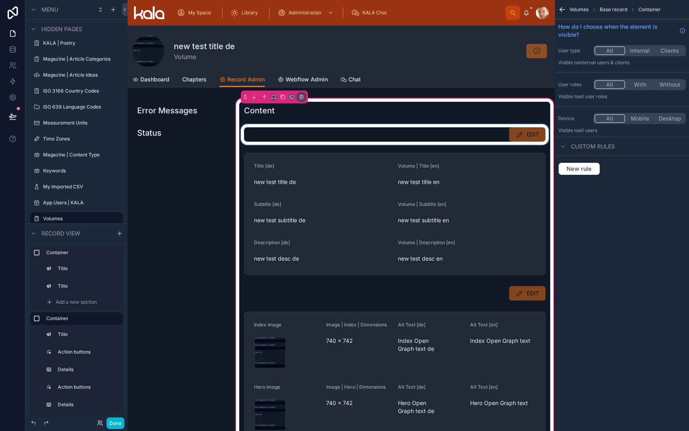
click at [495, 134] on div at bounding box center [394, 134] width 311 height 21
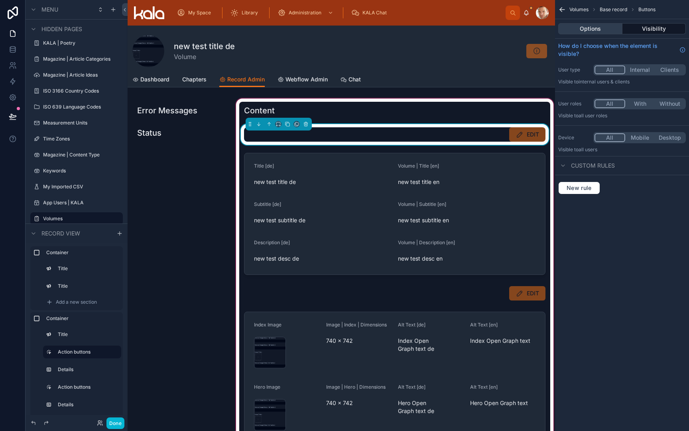
click at [594, 28] on button "Options" at bounding box center [590, 28] width 64 height 11
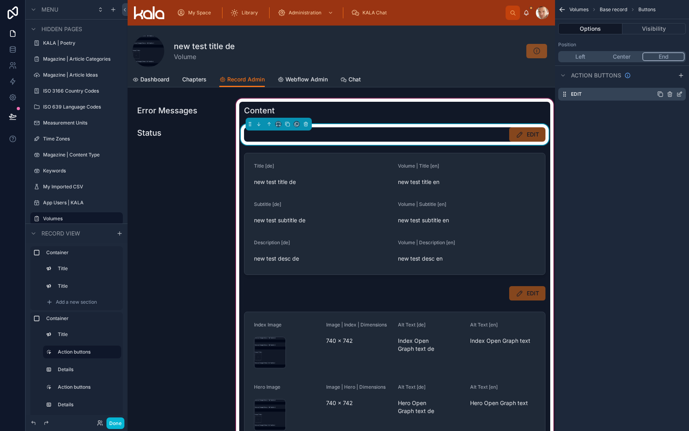
click at [679, 94] on icon "scrollable content" at bounding box center [680, 93] width 3 height 3
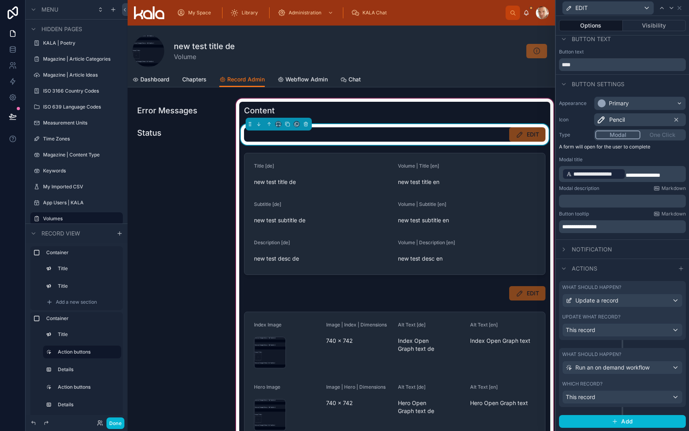
scroll to position [6, 0]
click at [312, 80] on span "Webflow Admin" at bounding box center [306, 79] width 42 height 8
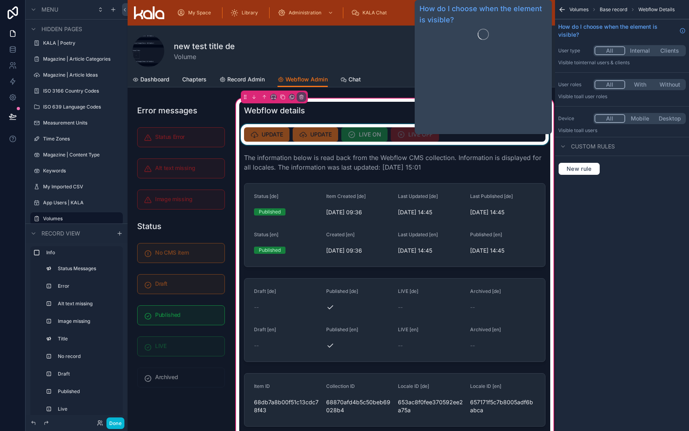
click at [374, 140] on div at bounding box center [394, 134] width 311 height 21
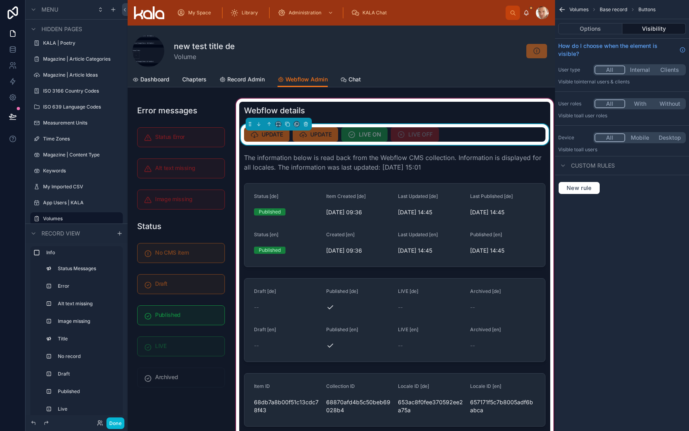
click at [601, 22] on div "Options Visibility" at bounding box center [622, 28] width 134 height 19
click at [594, 26] on button "Options" at bounding box center [590, 28] width 64 height 11
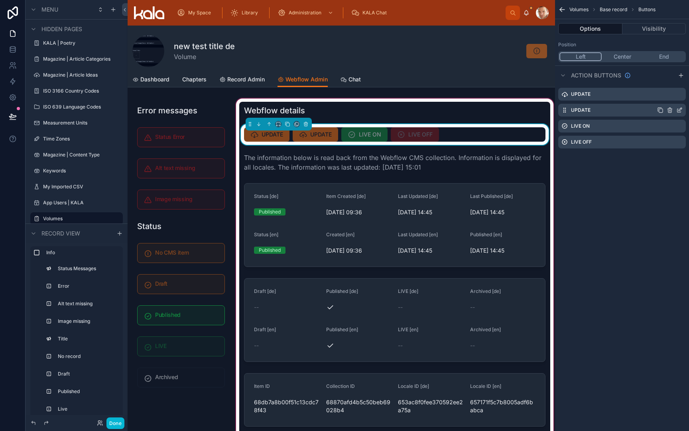
click at [679, 111] on icon "scrollable content" at bounding box center [680, 109] width 3 height 3
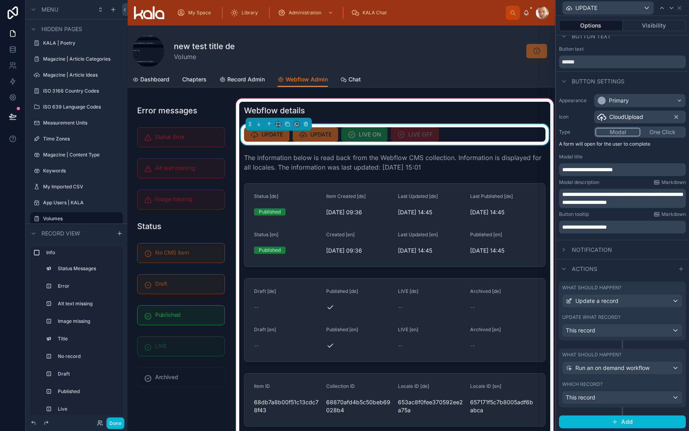
click at [592, 317] on label "Update what record?" at bounding box center [591, 317] width 58 height 6
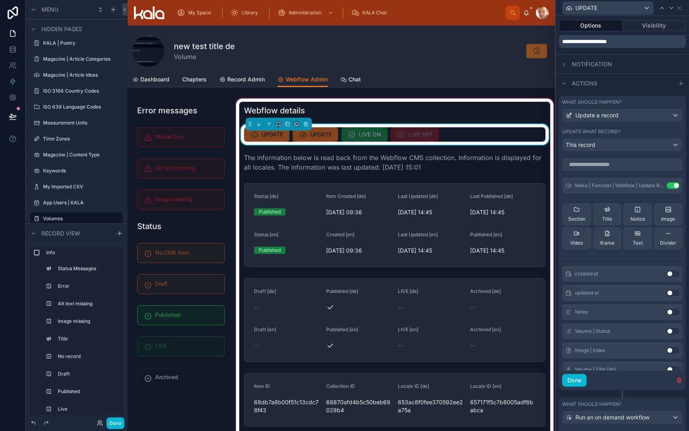
scroll to position [195, 0]
click at [669, 8] on icon at bounding box center [671, 8] width 6 height 6
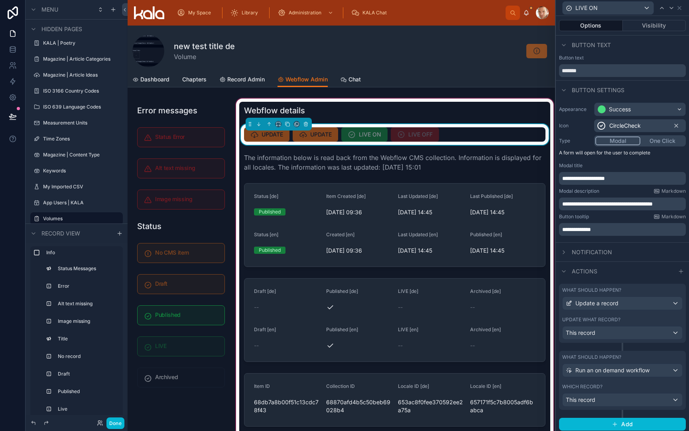
click at [608, 316] on div "What should happen? Update a record Update what record? This record" at bounding box center [622, 312] width 127 height 59
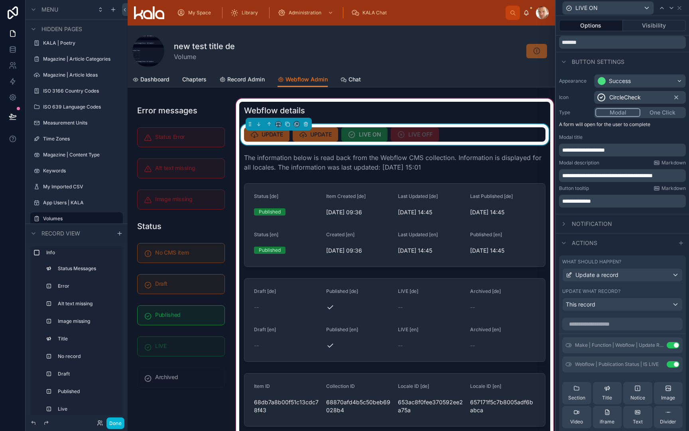
scroll to position [30, 0]
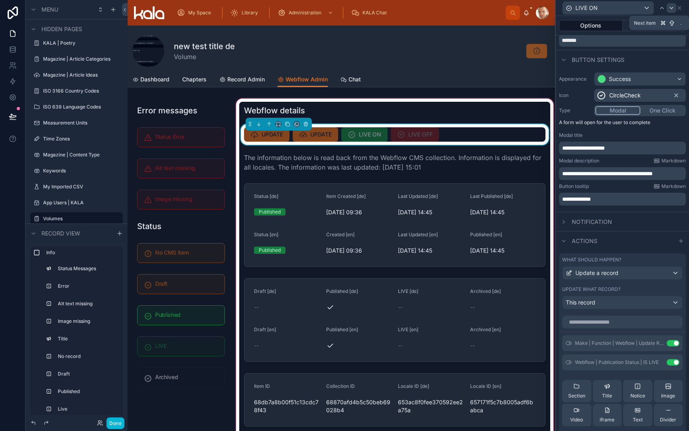
click at [671, 8] on icon at bounding box center [671, 8] width 3 height 2
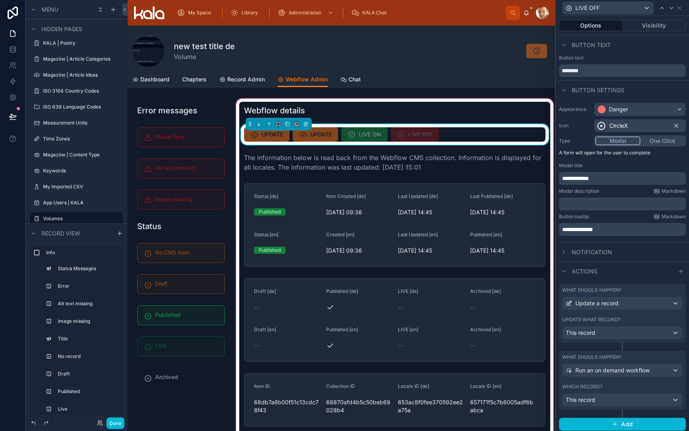
click at [648, 317] on div "Update what record?" at bounding box center [622, 319] width 120 height 6
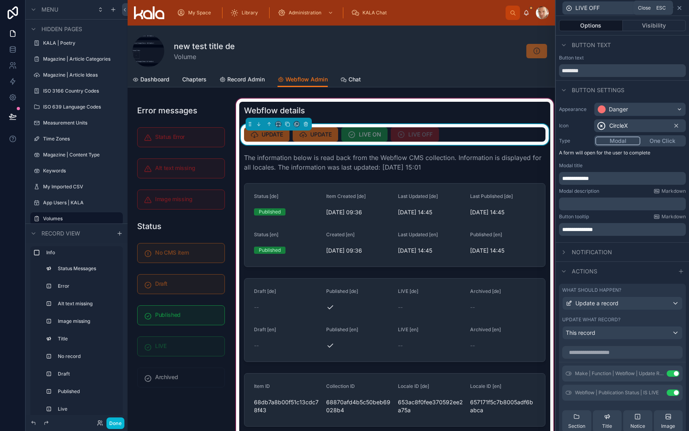
click at [680, 9] on icon at bounding box center [679, 7] width 3 height 3
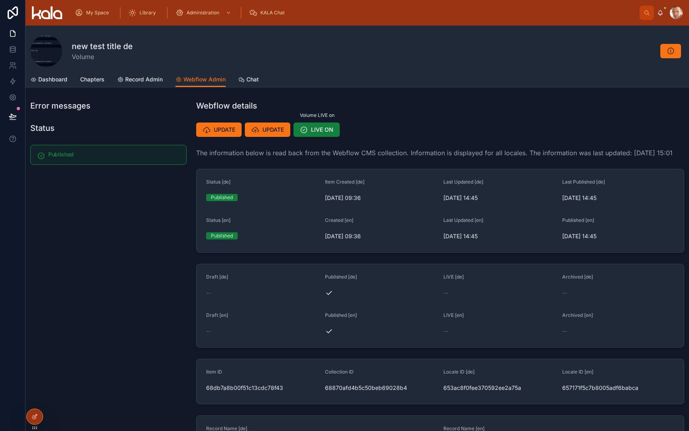
click at [315, 134] on button "LIVE ON" at bounding box center [316, 129] width 46 height 14
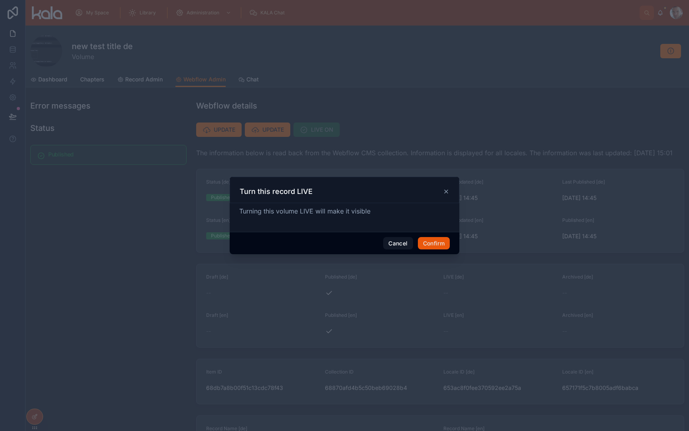
click at [438, 242] on button "Confirm" at bounding box center [434, 243] width 32 height 13
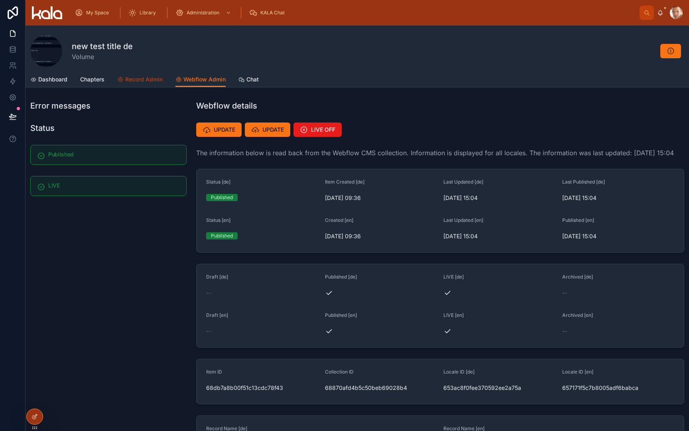
click at [142, 79] on span "Record Admin" at bounding box center [143, 79] width 37 height 8
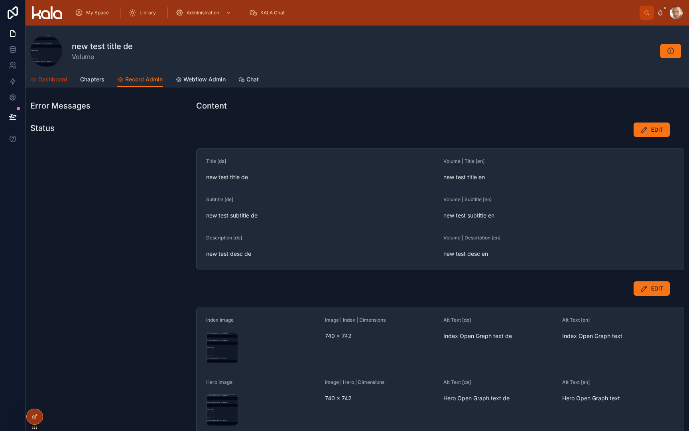
click at [51, 81] on span "Dashboard" at bounding box center [52, 79] width 29 height 8
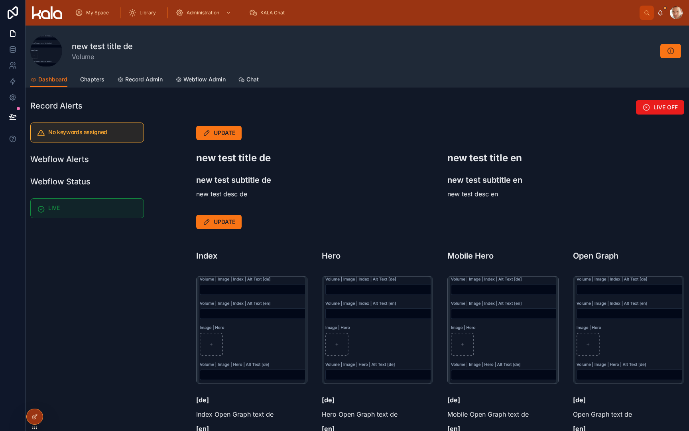
click at [514, 43] on div "new test title de Volume" at bounding box center [357, 51] width 654 height 32
click at [145, 75] on link "Record Admin" at bounding box center [139, 80] width 45 height 16
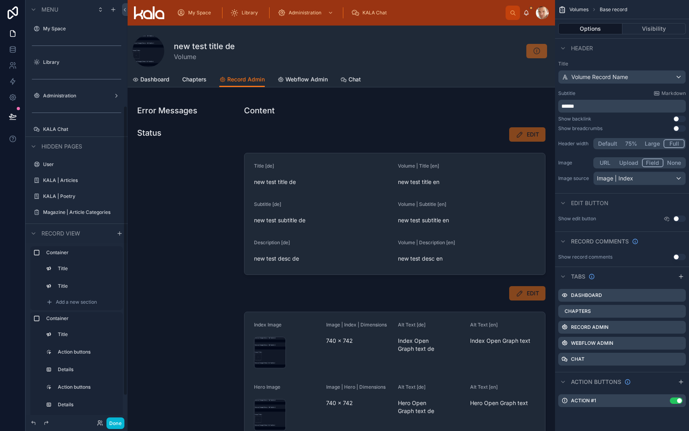
scroll to position [153, 0]
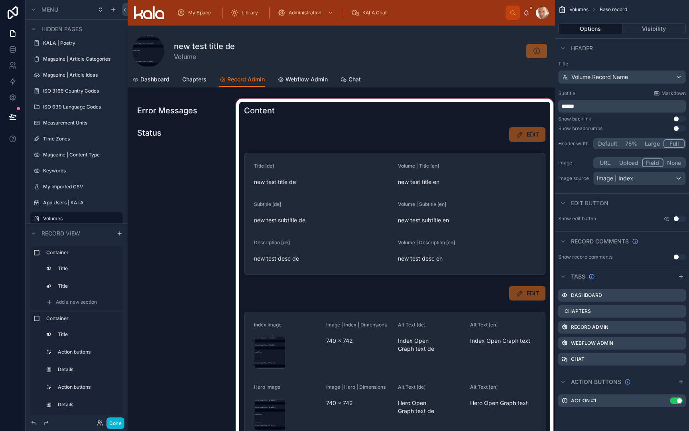
click at [267, 138] on div at bounding box center [394, 336] width 321 height 478
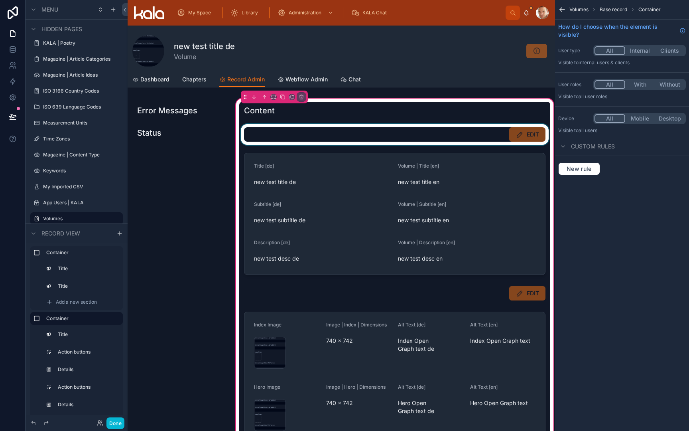
click at [283, 134] on div at bounding box center [394, 134] width 311 height 21
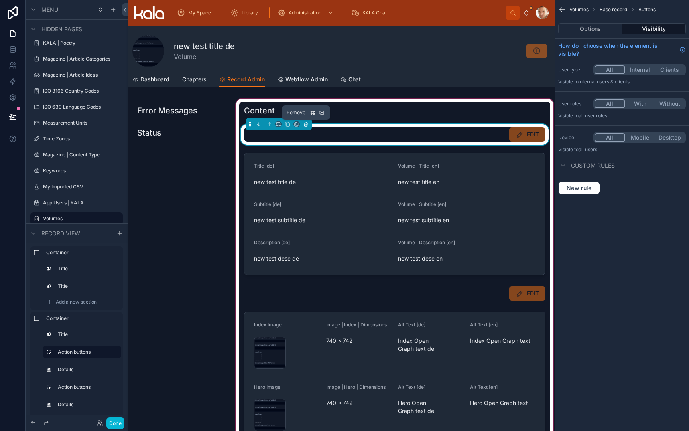
click at [305, 123] on icon at bounding box center [306, 123] width 4 height 0
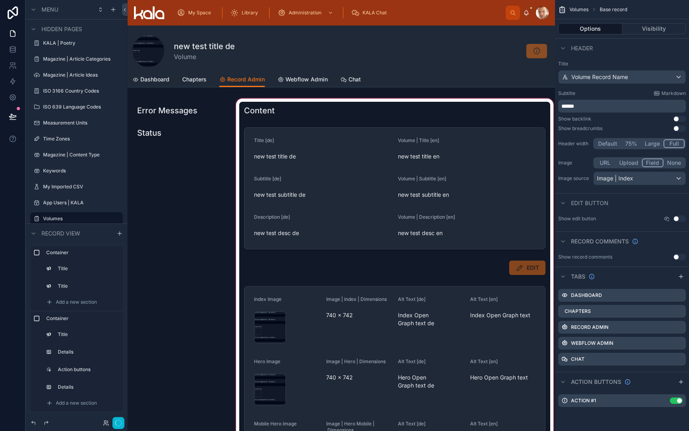
click at [286, 268] on div at bounding box center [394, 323] width 321 height 453
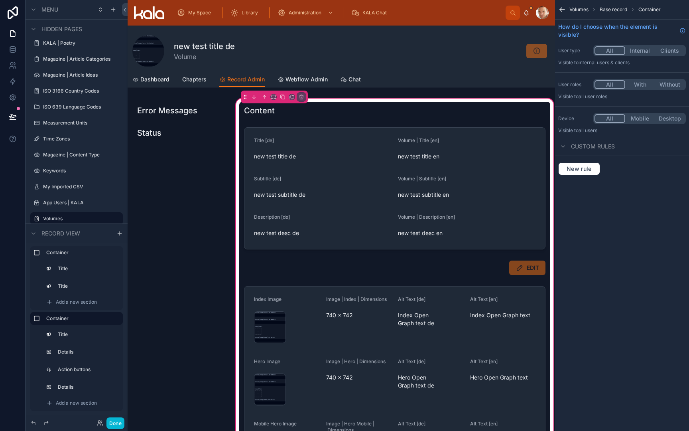
click at [286, 268] on div at bounding box center [394, 267] width 311 height 21
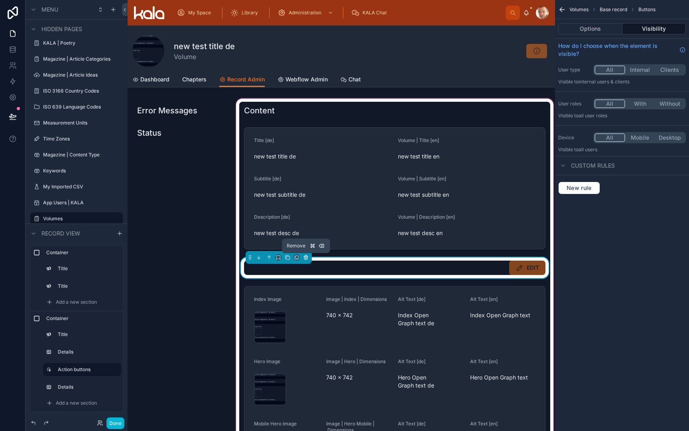
click at [305, 256] on icon at bounding box center [306, 256] width 4 height 0
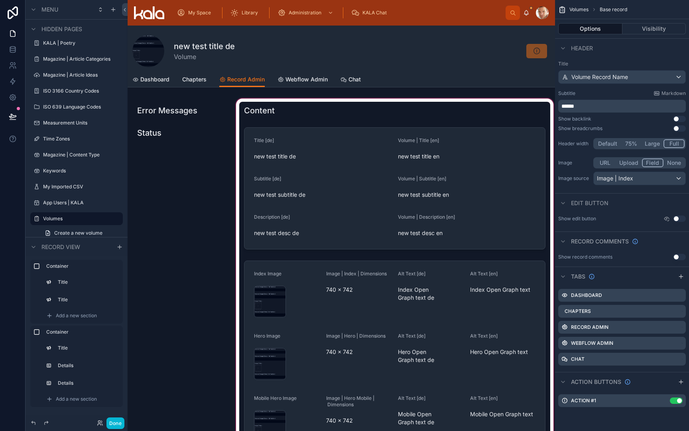
scroll to position [0, 0]
click at [276, 289] on div at bounding box center [394, 310] width 321 height 427
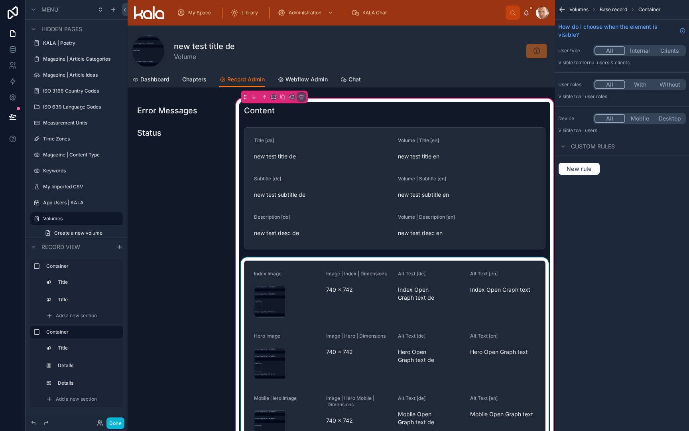
click at [292, 279] on div at bounding box center [394, 388] width 311 height 262
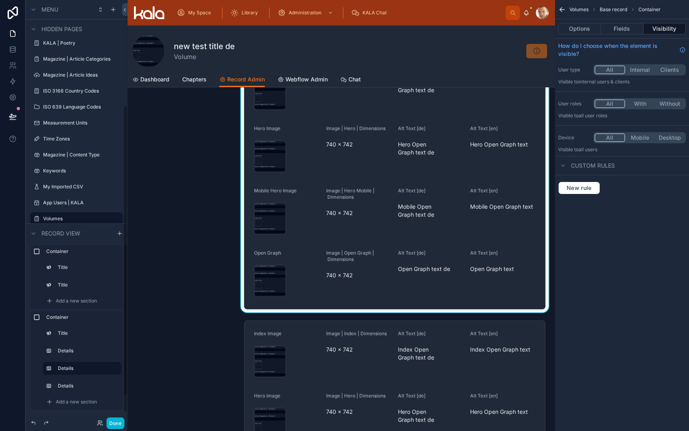
scroll to position [208, 0]
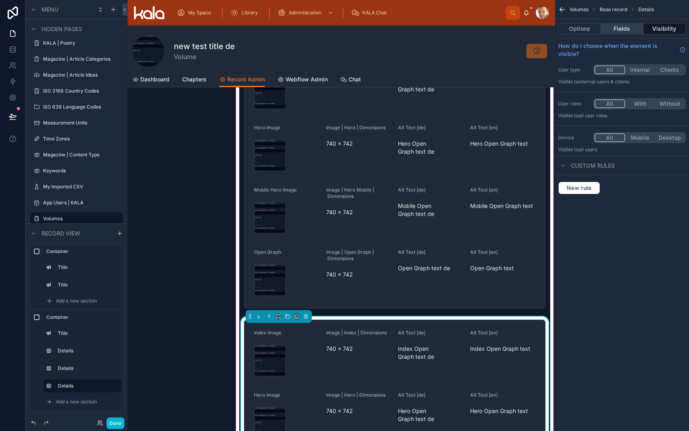
click at [625, 30] on button "Fields" at bounding box center [622, 28] width 42 height 11
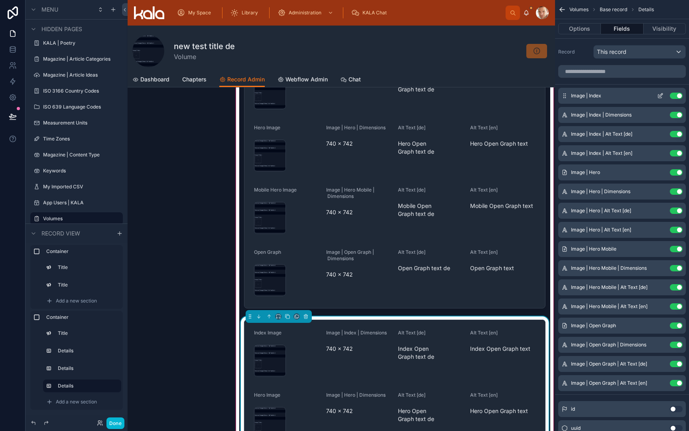
click at [673, 97] on button "Use setting" at bounding box center [676, 95] width 13 height 6
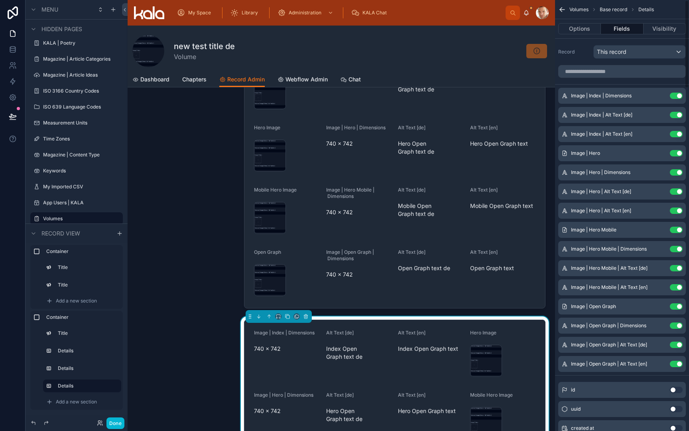
click at [673, 97] on button "Use setting" at bounding box center [676, 95] width 13 height 6
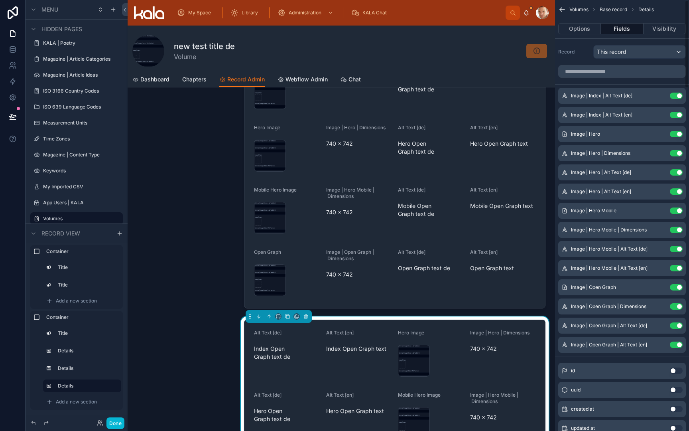
click at [673, 97] on button "Use setting" at bounding box center [676, 95] width 13 height 6
click at [673, 112] on button "Use setting" at bounding box center [676, 115] width 13 height 6
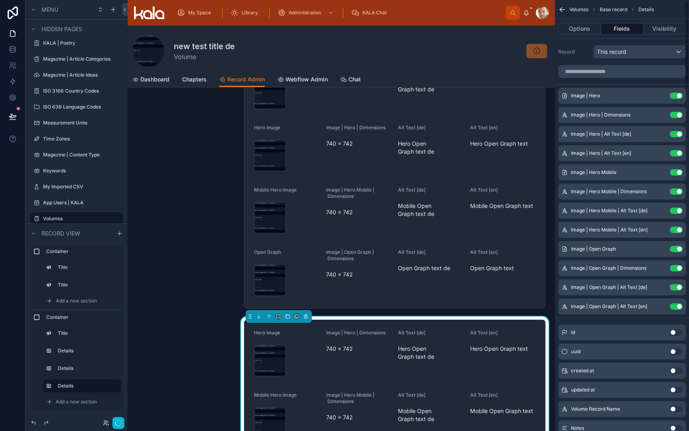
click at [673, 97] on button "Use setting" at bounding box center [676, 95] width 13 height 6
click at [673, 112] on button "Use setting" at bounding box center [676, 115] width 13 height 6
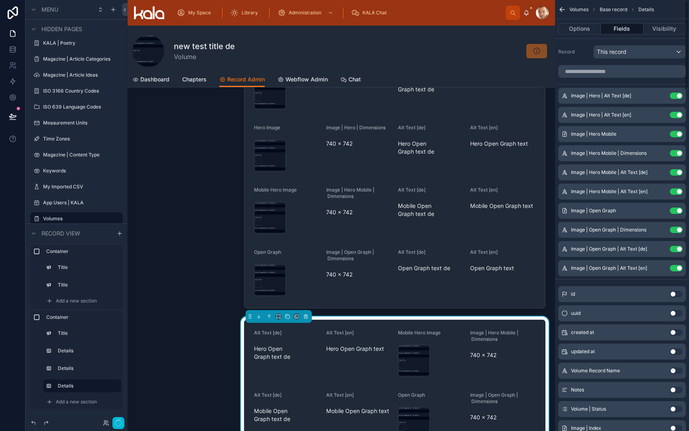
click at [673, 97] on button "Use setting" at bounding box center [676, 95] width 13 height 6
click at [673, 112] on button "Use setting" at bounding box center [676, 115] width 13 height 6
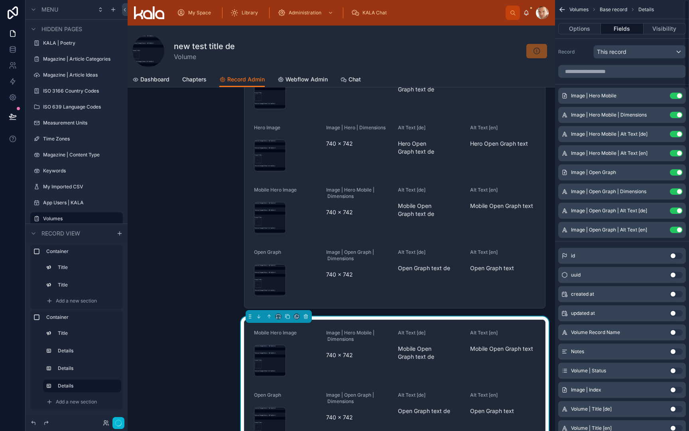
click at [673, 97] on button "Use setting" at bounding box center [676, 95] width 13 height 6
click at [673, 112] on button "Use setting" at bounding box center [676, 115] width 13 height 6
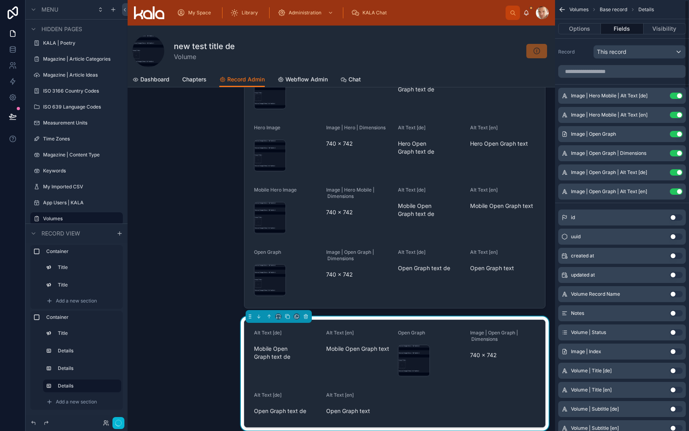
click at [673, 97] on button "Use setting" at bounding box center [676, 95] width 13 height 6
click at [673, 112] on button "Use setting" at bounding box center [676, 115] width 13 height 6
click at [673, 131] on button "Use setting" at bounding box center [676, 134] width 13 height 6
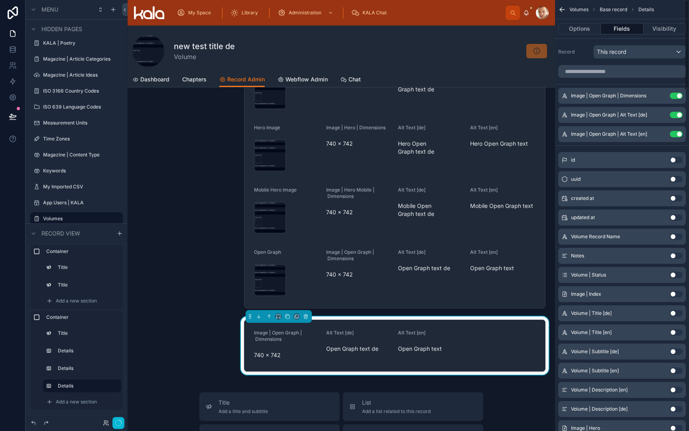
click at [673, 97] on button "Use setting" at bounding box center [676, 95] width 13 height 6
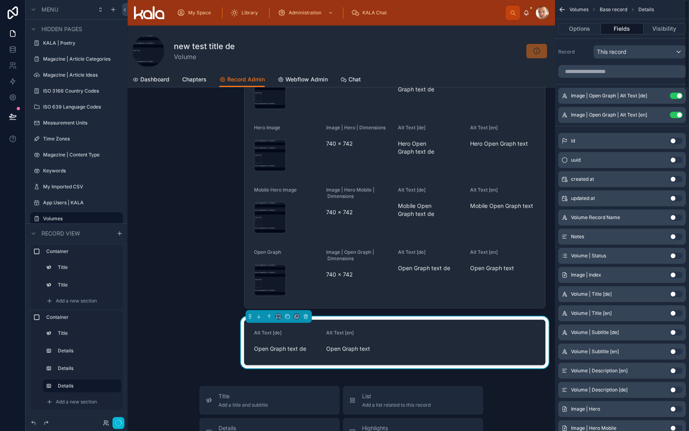
click at [673, 97] on button "Use setting" at bounding box center [676, 95] width 13 height 6
click at [673, 112] on button "Use setting" at bounding box center [676, 115] width 13 height 6
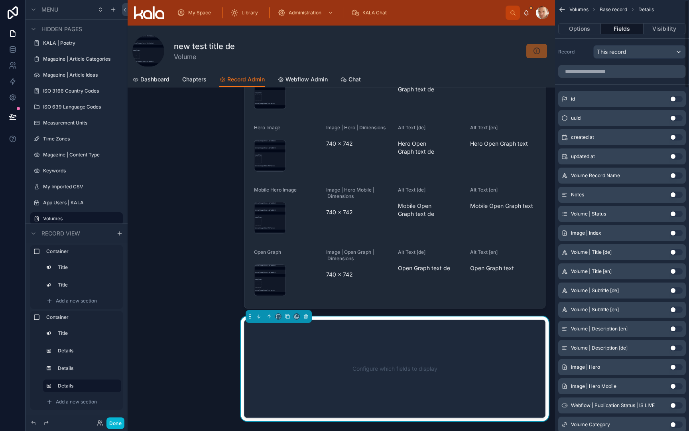
click at [678, 97] on button "Use setting" at bounding box center [676, 99] width 13 height 6
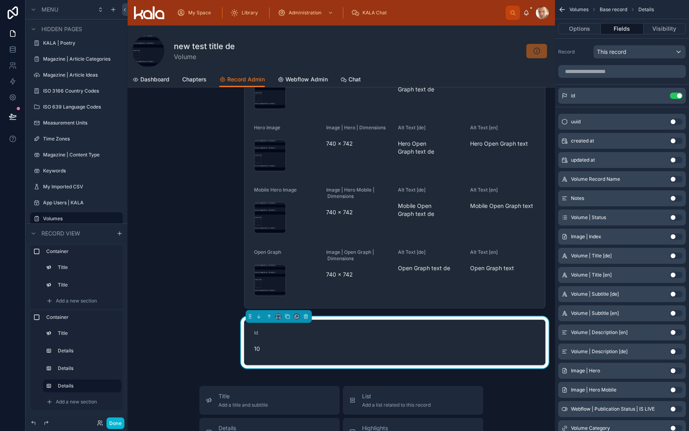
click at [677, 121] on button "Use setting" at bounding box center [676, 121] width 13 height 6
click at [677, 143] on button "Use setting" at bounding box center [676, 141] width 13 height 6
click at [676, 161] on button "Use setting" at bounding box center [676, 160] width 13 height 6
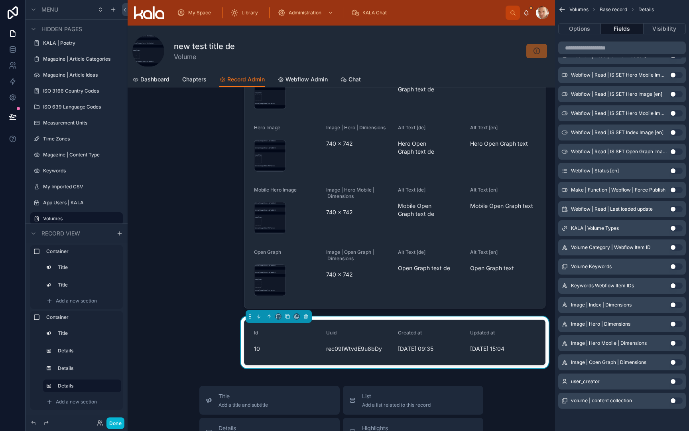
scroll to position [0, 0]
click at [675, 383] on button "Use setting" at bounding box center [676, 381] width 13 height 6
